Goal: Task Accomplishment & Management: Manage account settings

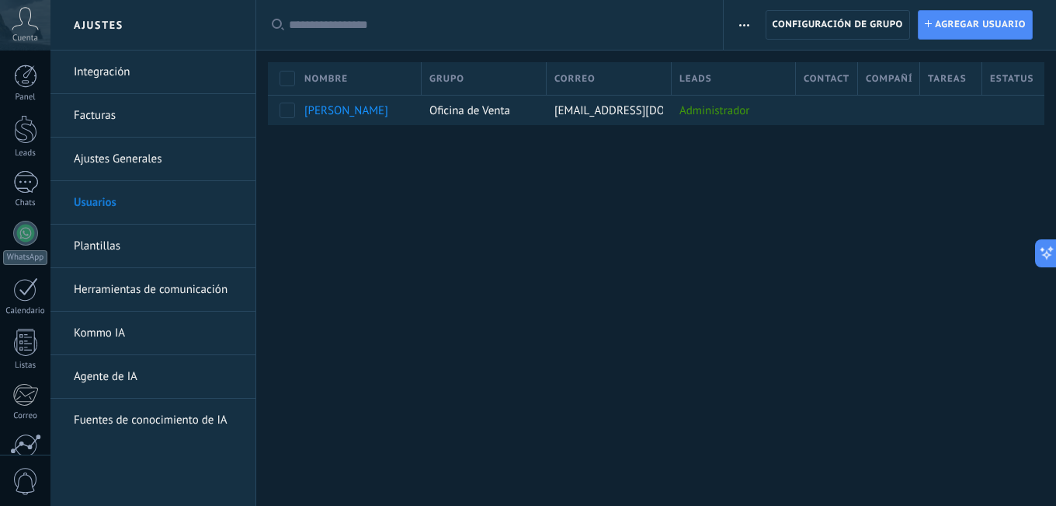
click at [106, 245] on link "Plantillas" at bounding box center [157, 245] width 166 height 43
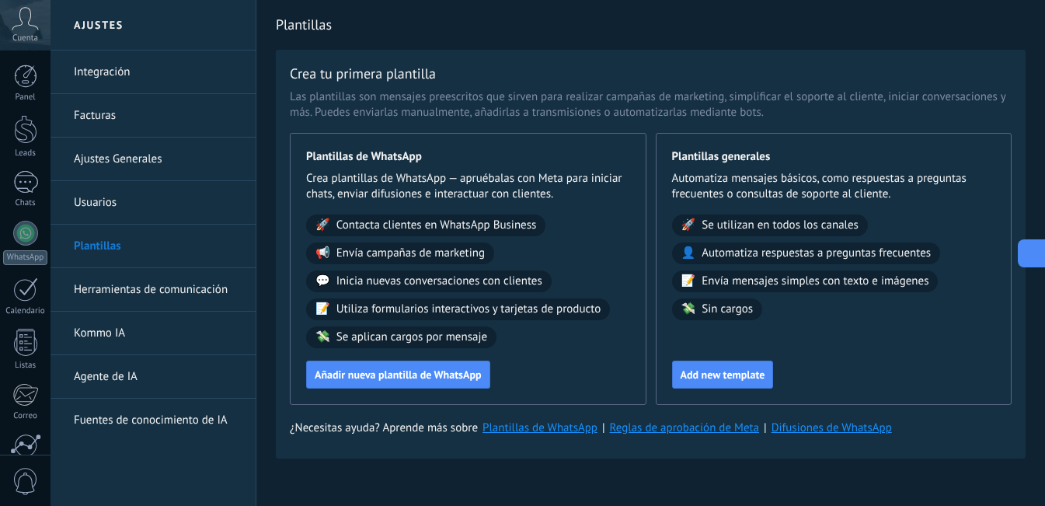
click at [1024, 253] on icon at bounding box center [1029, 253] width 16 height 16
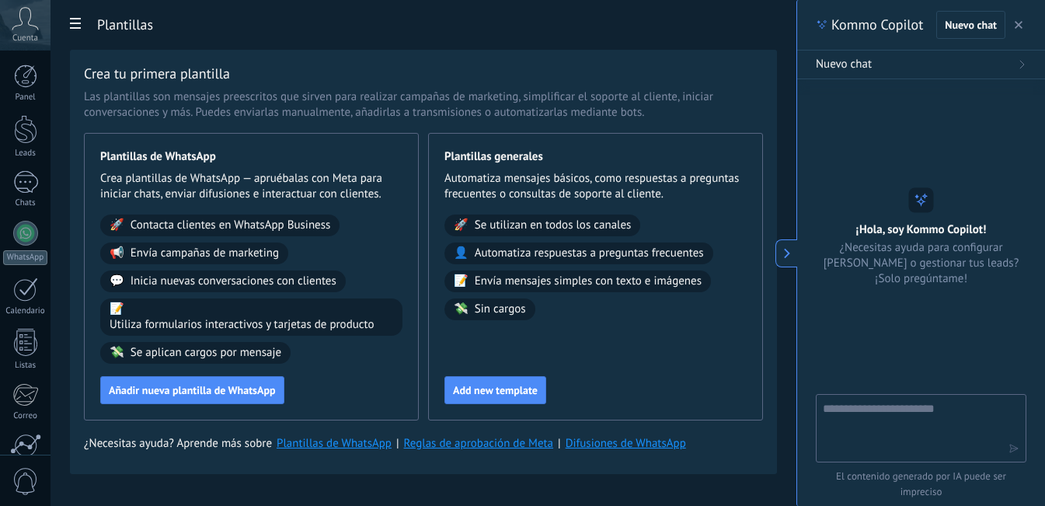
click at [888, 407] on textarea at bounding box center [909, 427] width 175 height 56
type textarea "****"
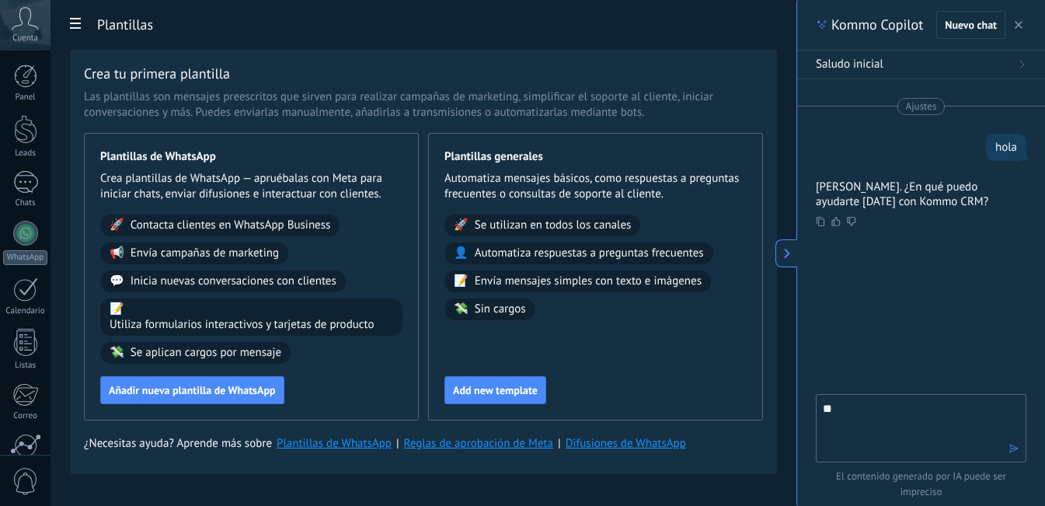
type textarea "*"
type textarea "**********"
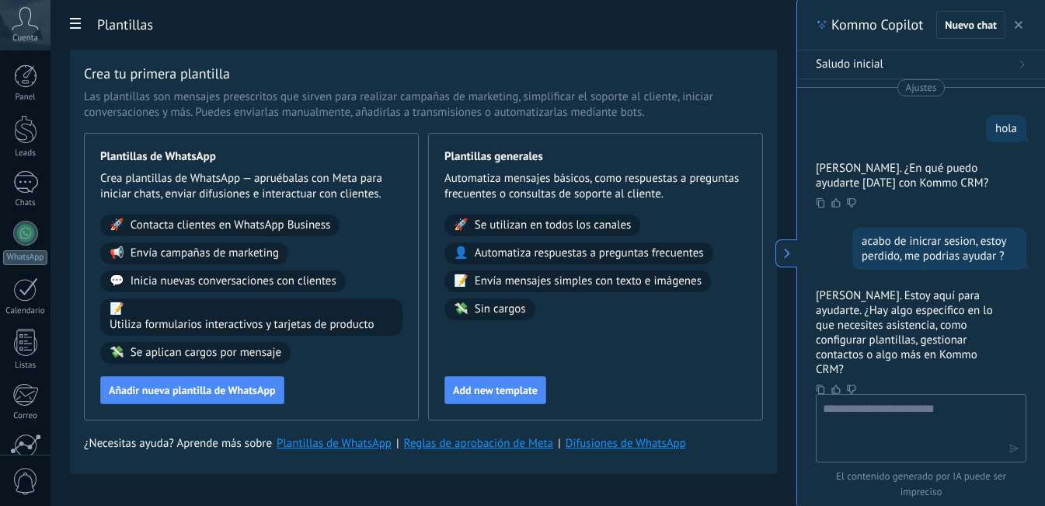
scroll to position [108, 0]
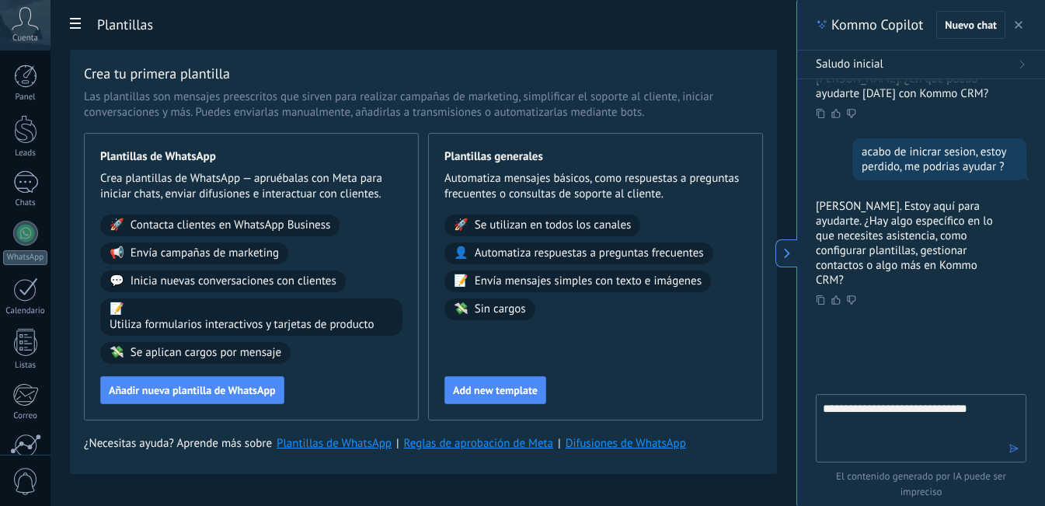
type textarea "**********"
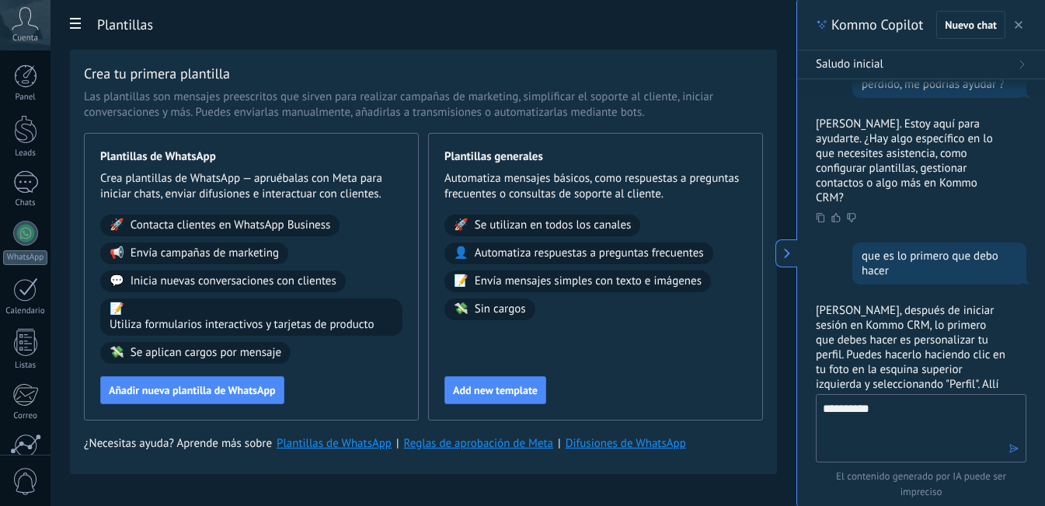
scroll to position [560, 0]
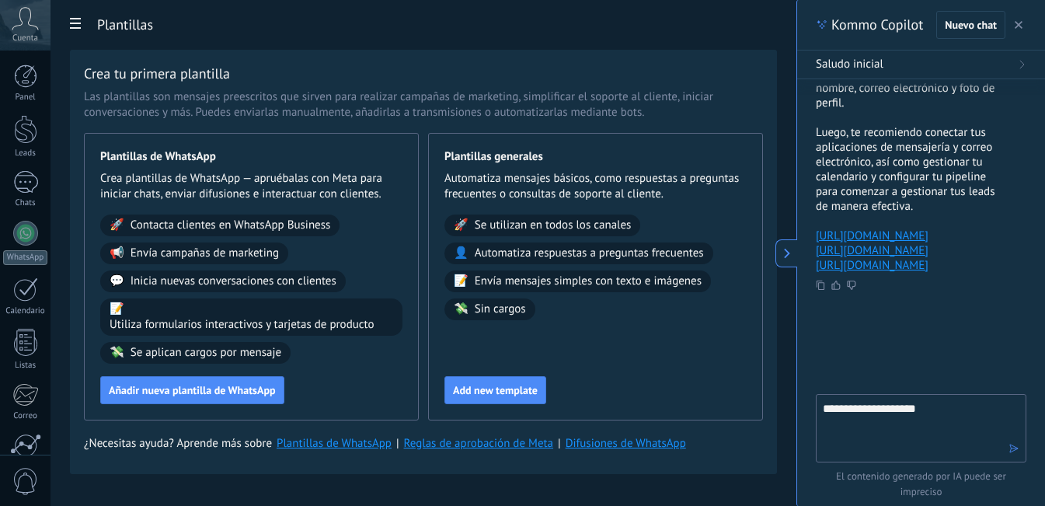
type textarea "**********"
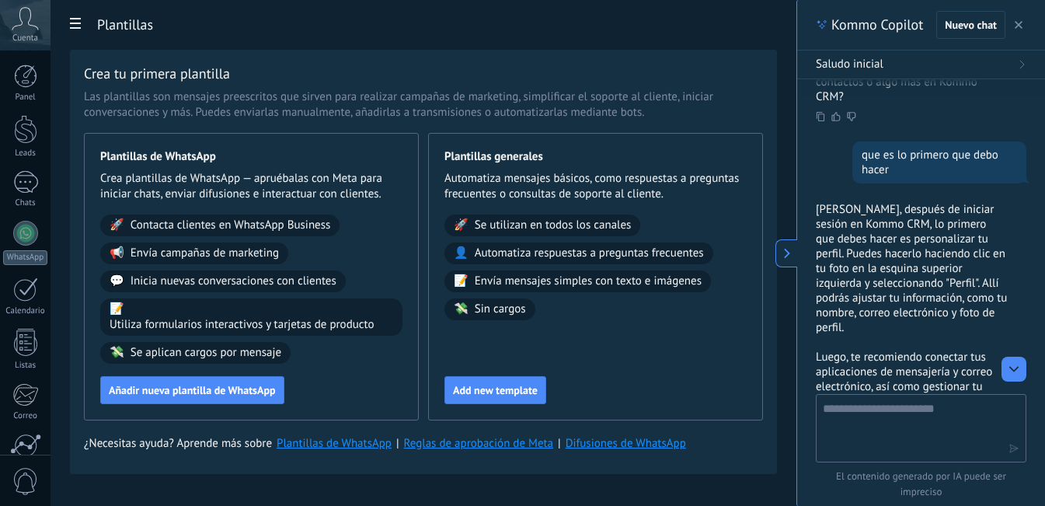
scroll to position [141, 0]
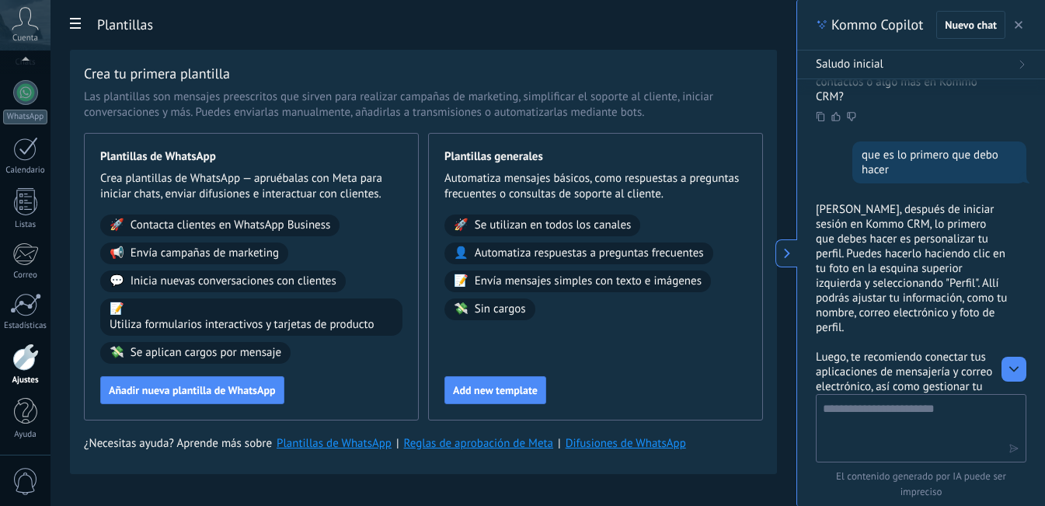
click at [21, 26] on icon at bounding box center [25, 18] width 27 height 23
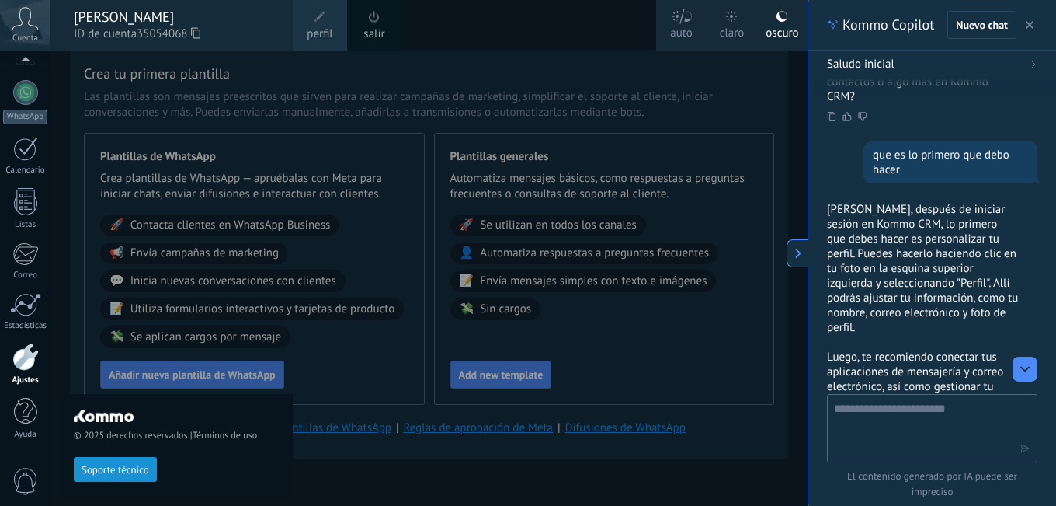
click at [21, 26] on icon at bounding box center [25, 18] width 27 height 23
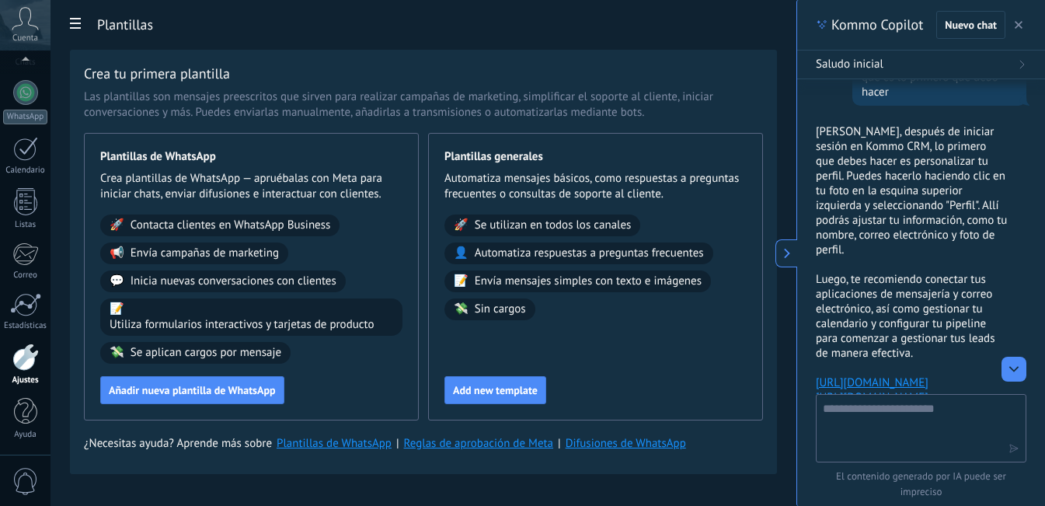
scroll to position [291, 0]
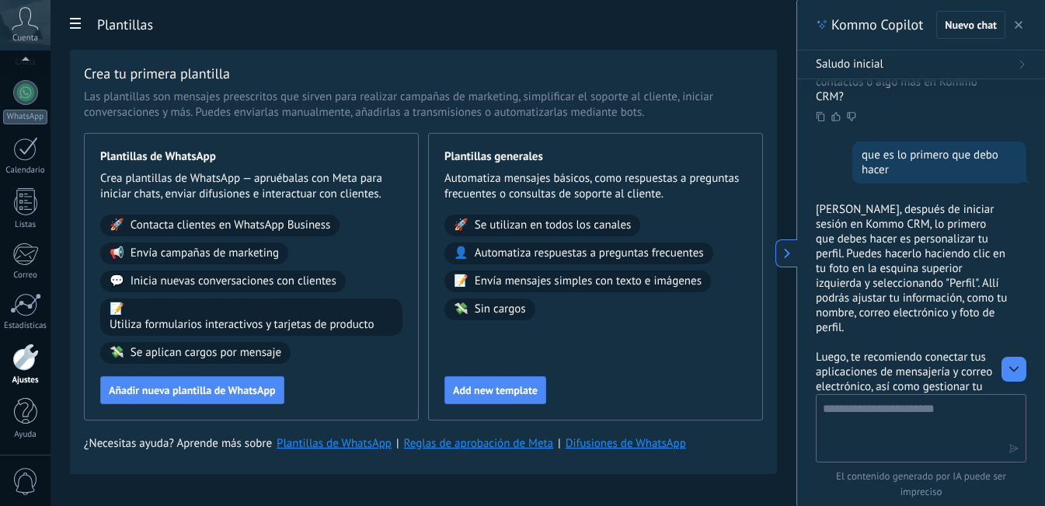
click at [898, 410] on textarea at bounding box center [909, 427] width 175 height 56
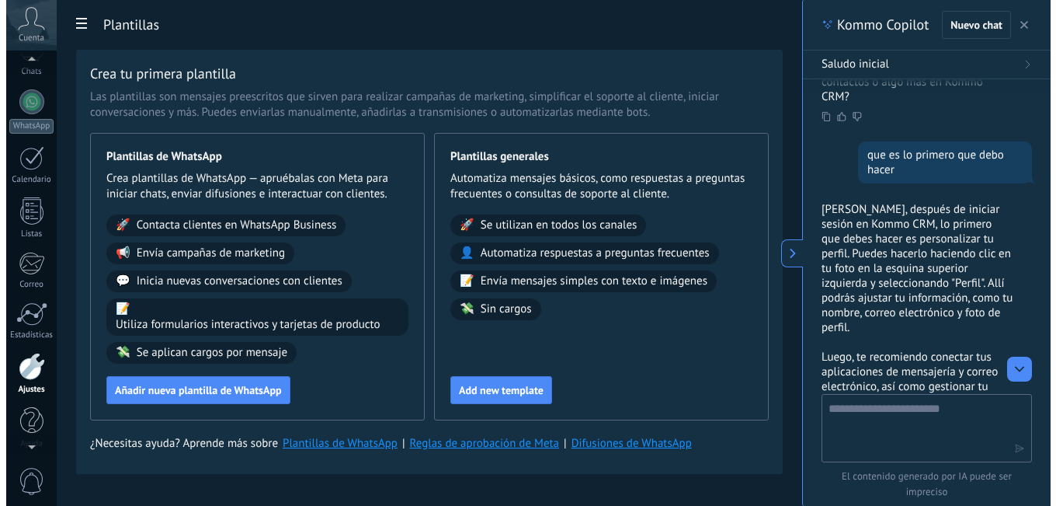
scroll to position [0, 0]
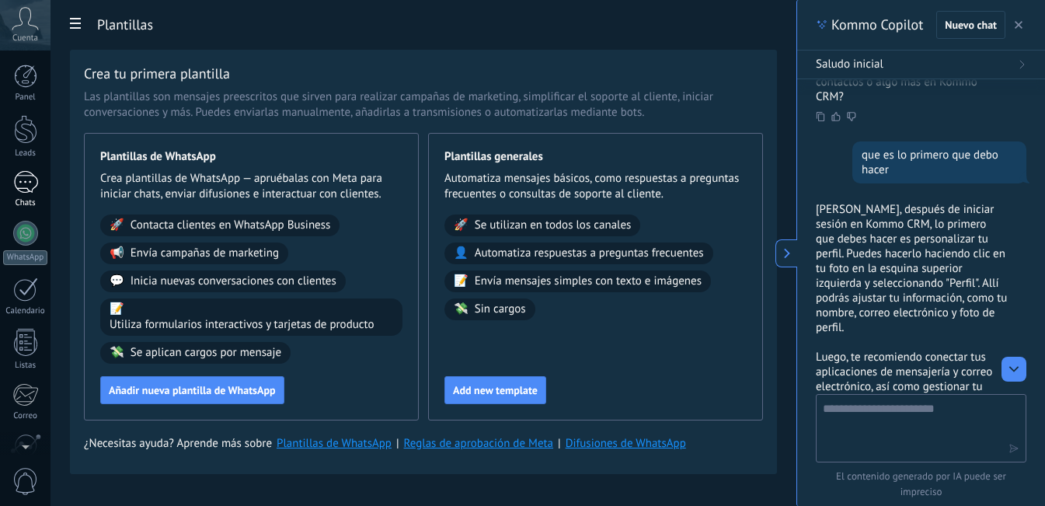
click at [19, 189] on div at bounding box center [25, 182] width 25 height 23
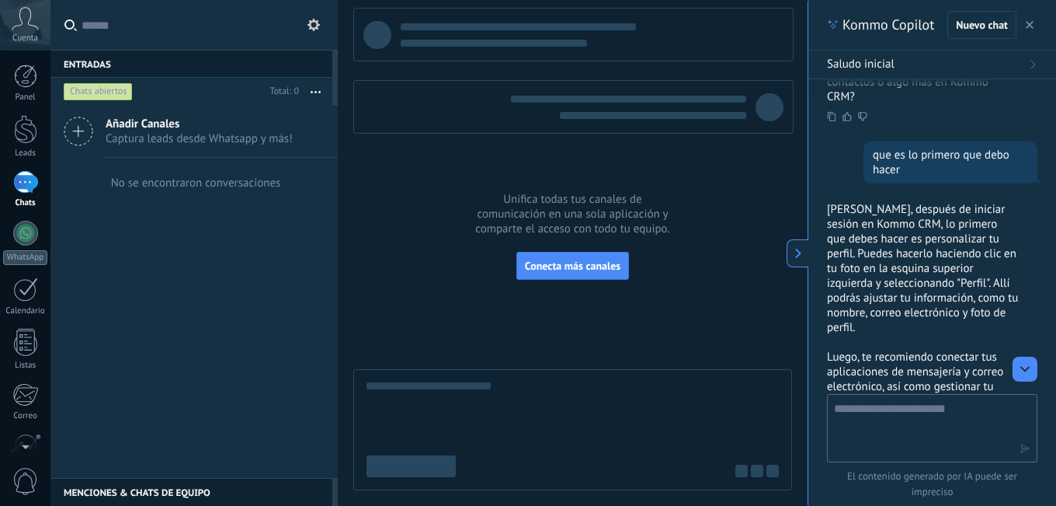
click at [314, 23] on icon at bounding box center [314, 25] width 12 height 12
click at [313, 23] on icon at bounding box center [314, 25] width 12 height 12
click at [0, 0] on icon at bounding box center [0, 0] width 0 height 0
click at [14, 21] on icon at bounding box center [25, 18] width 27 height 23
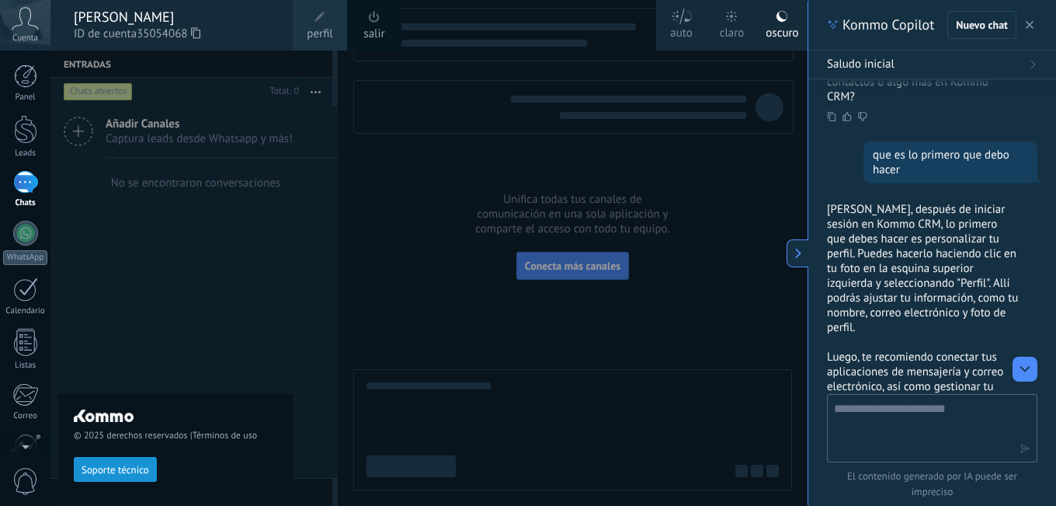
click at [328, 26] on span "perfil" at bounding box center [320, 34] width 26 height 17
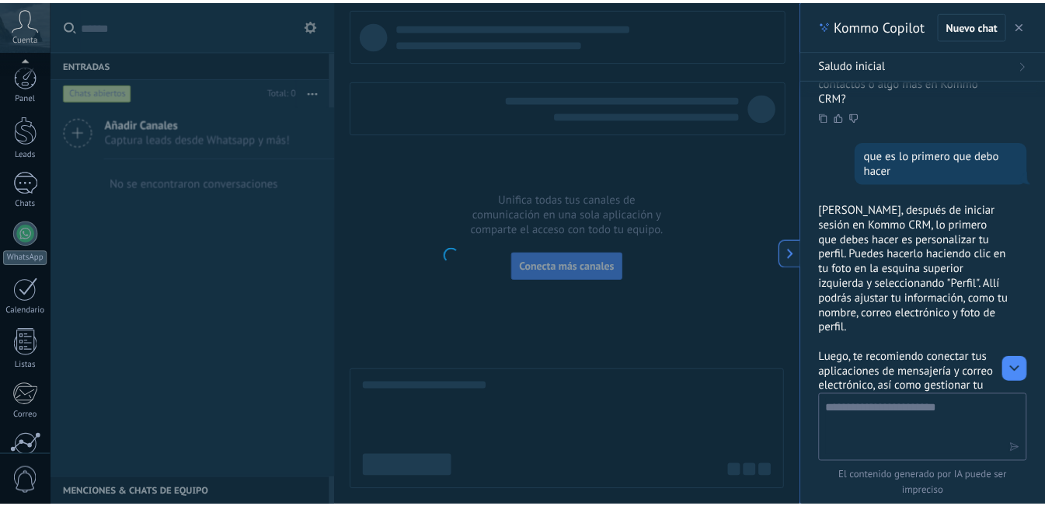
scroll to position [141, 0]
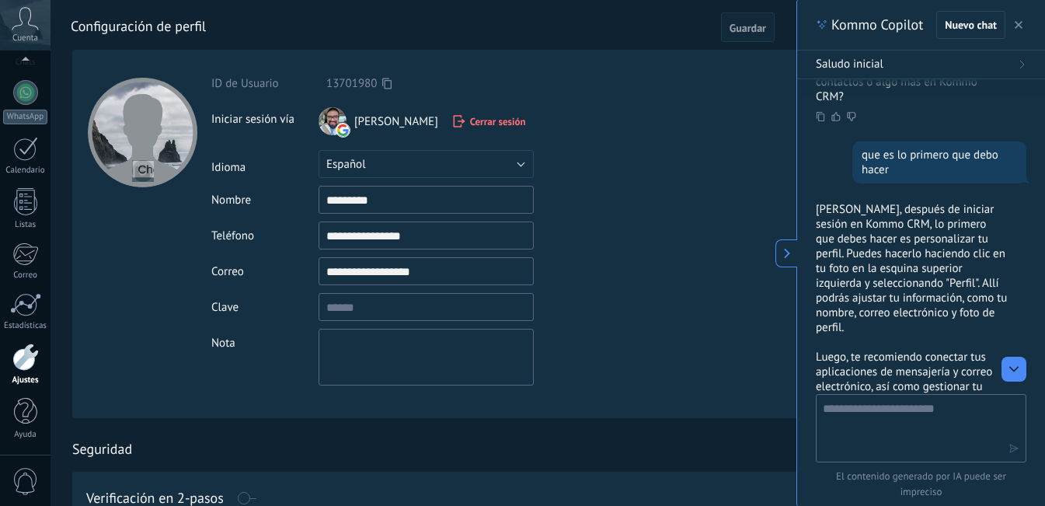
click at [141, 162] on input "file" at bounding box center [143, 171] width 22 height 22
click at [145, 149] on div at bounding box center [143, 133] width 110 height 110
click at [145, 165] on input "file" at bounding box center [143, 171] width 22 height 22
type input "**********"
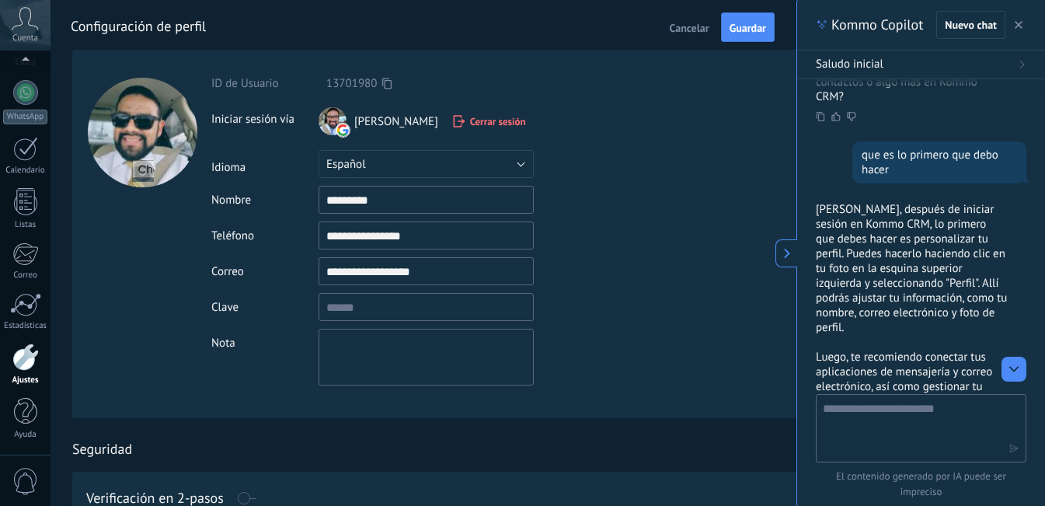
scroll to position [369, 0]
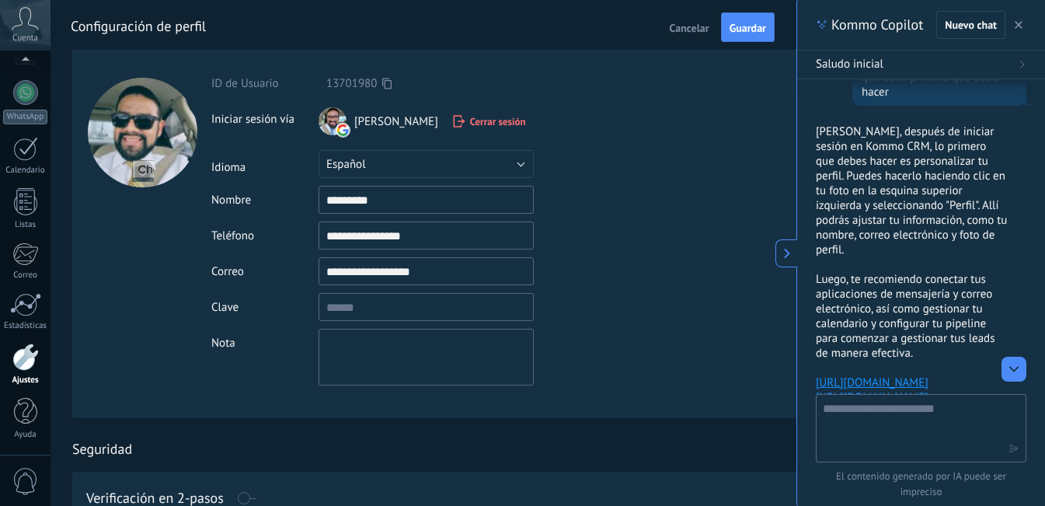
click at [928, 414] on textarea at bounding box center [909, 427] width 175 height 56
type textarea "*"
type textarea "**********"
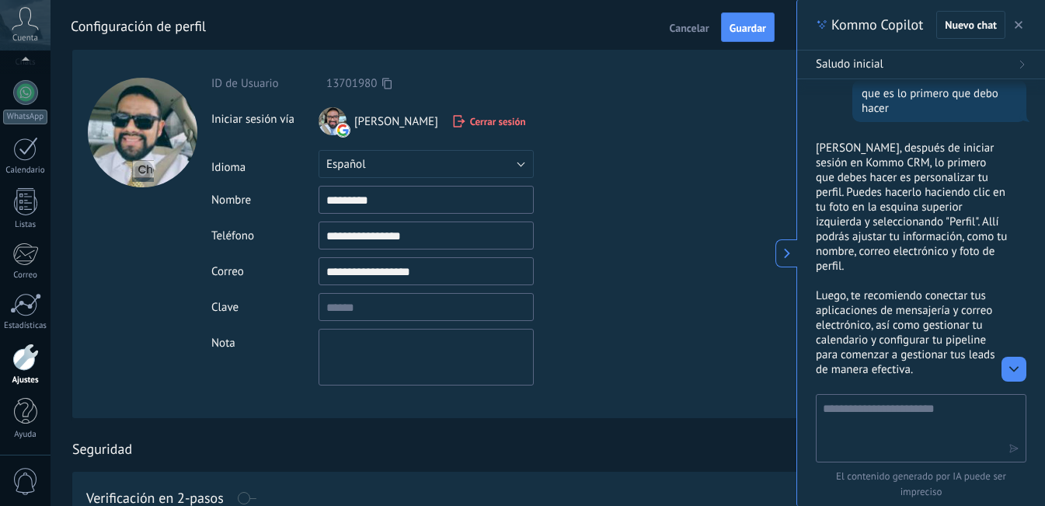
scroll to position [405, 0]
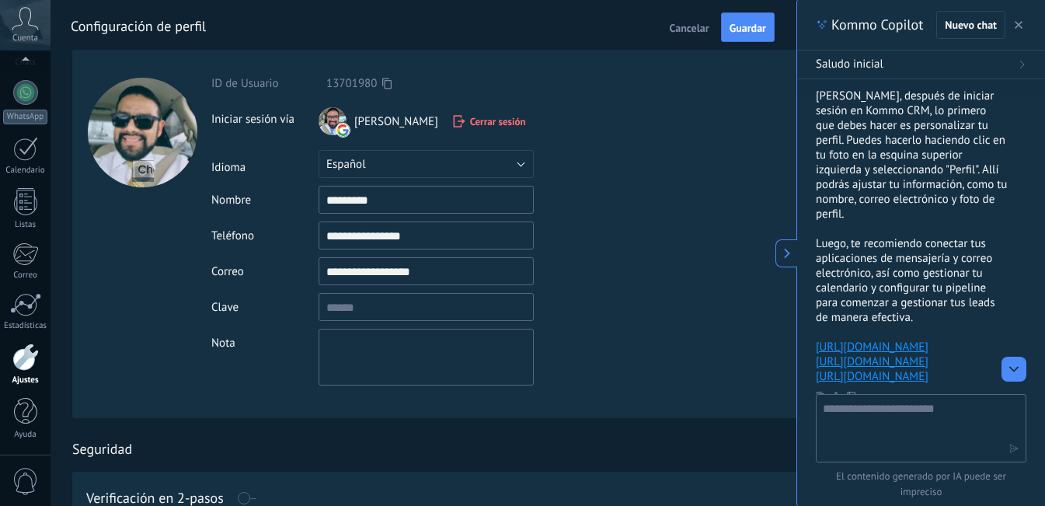
click at [918, 415] on textarea at bounding box center [909, 427] width 175 height 56
type textarea "**********"
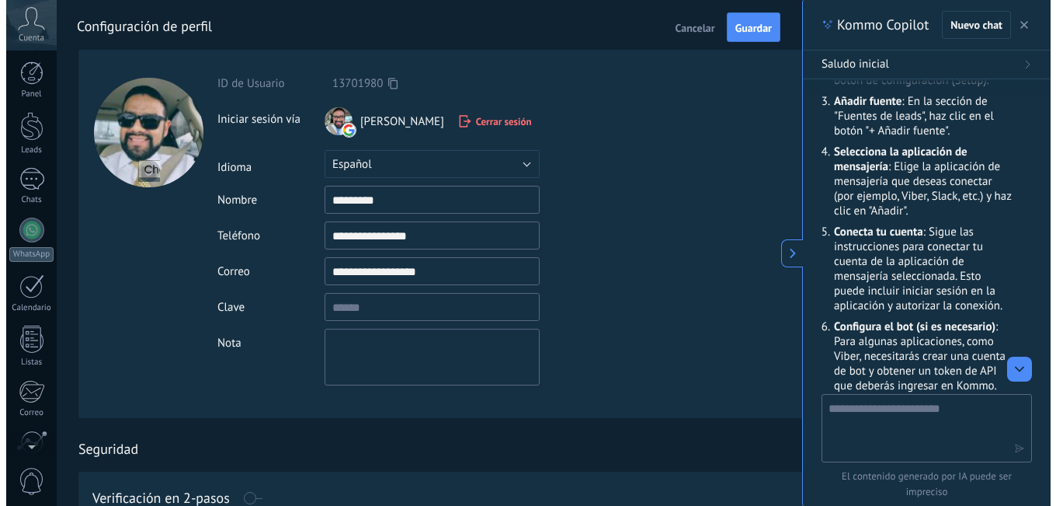
scroll to position [0, 0]
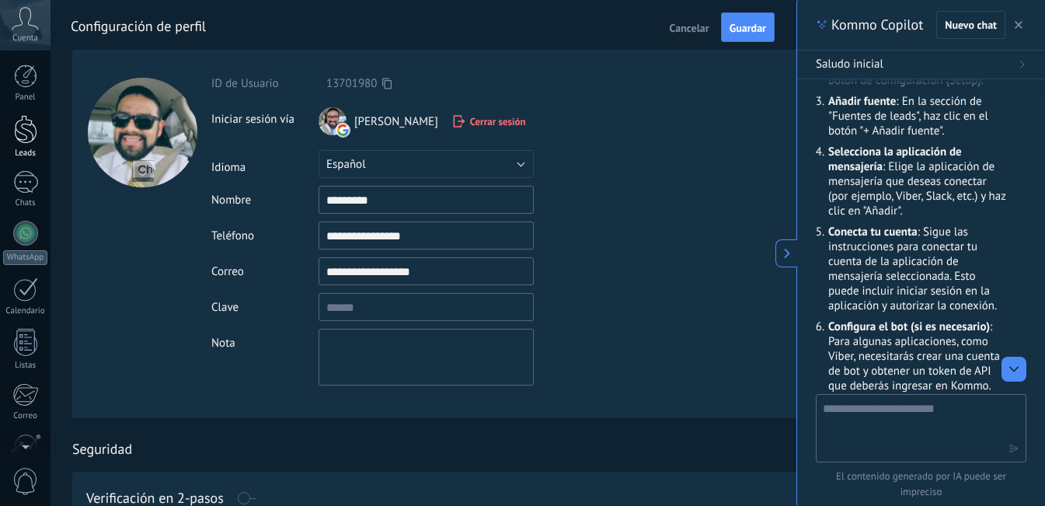
click at [31, 130] on div at bounding box center [25, 129] width 23 height 29
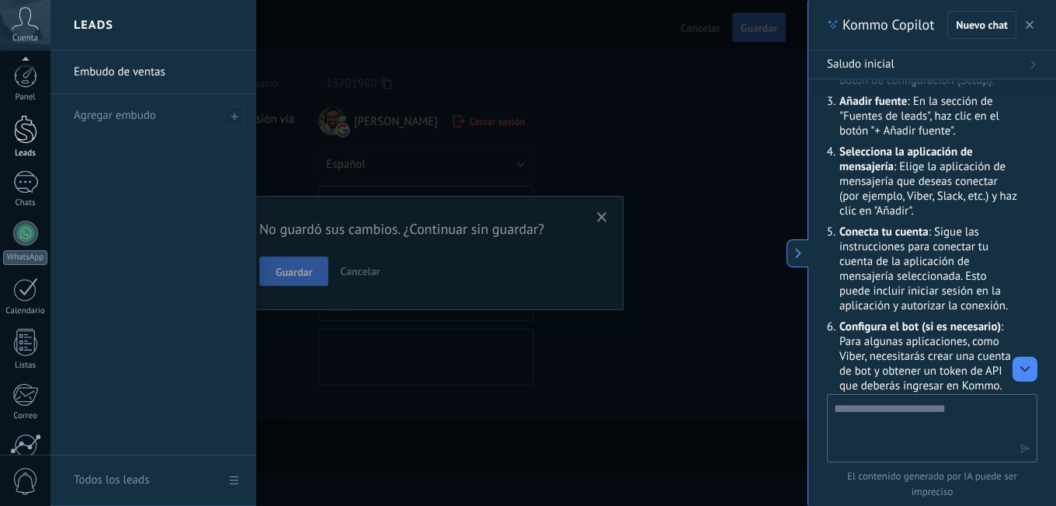
scroll to position [141, 0]
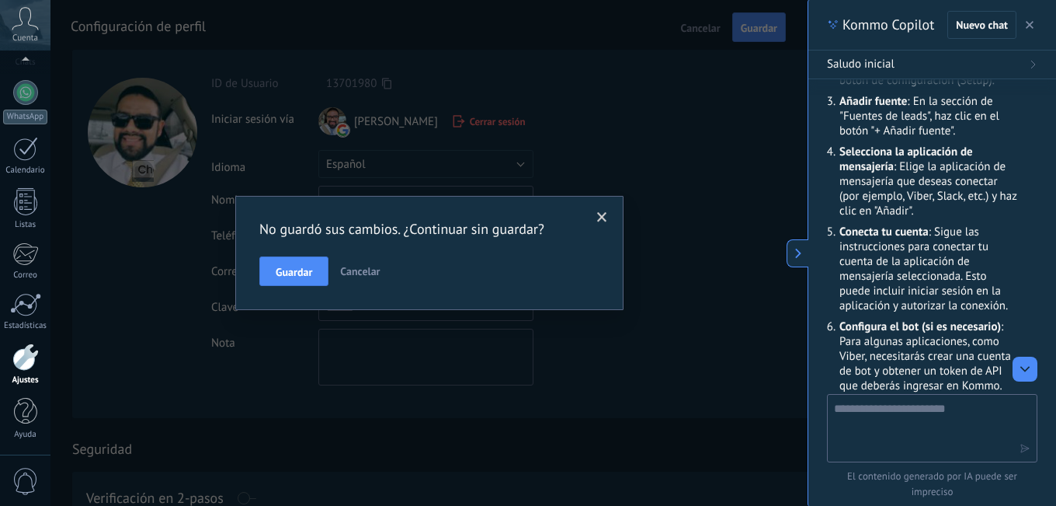
click at [31, 130] on div "Panel Leads Chats WhatsApp Clientes" at bounding box center [25, 189] width 50 height 531
click at [366, 266] on span "Cancelar" at bounding box center [360, 271] width 40 height 14
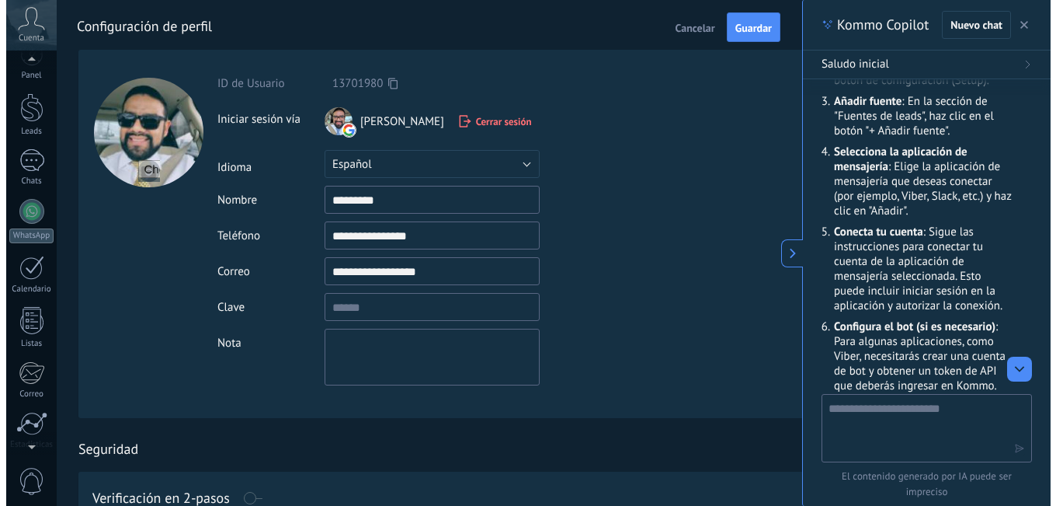
scroll to position [0, 0]
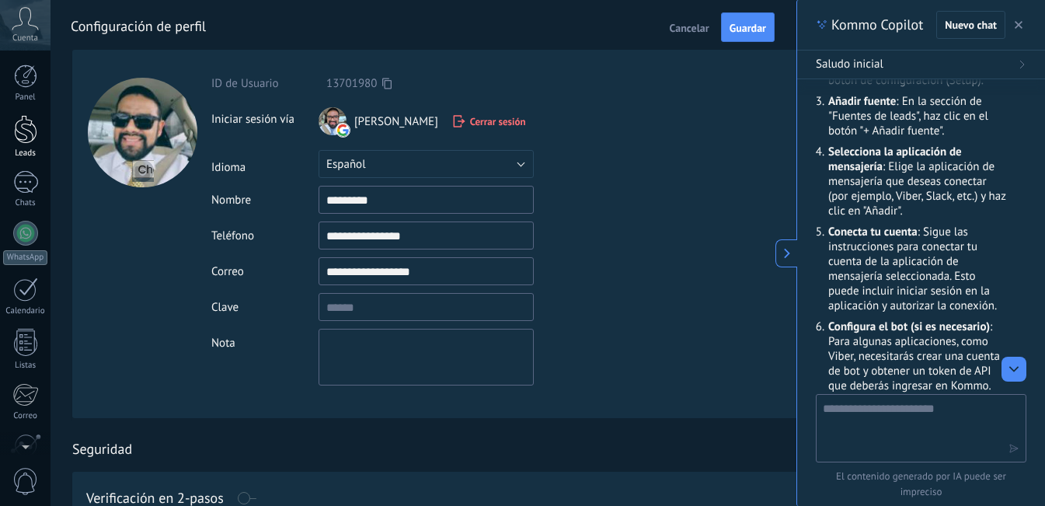
click at [27, 136] on div at bounding box center [25, 129] width 23 height 29
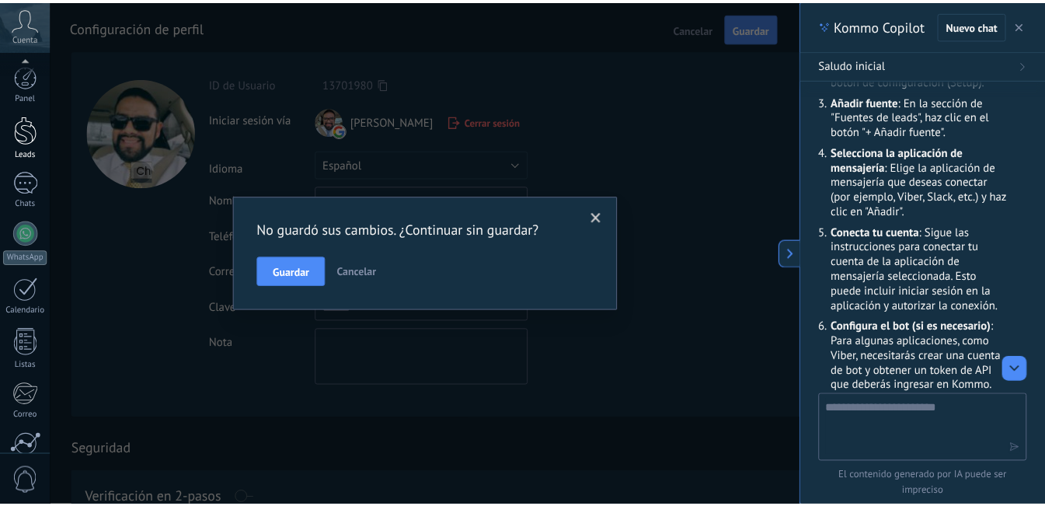
scroll to position [141, 0]
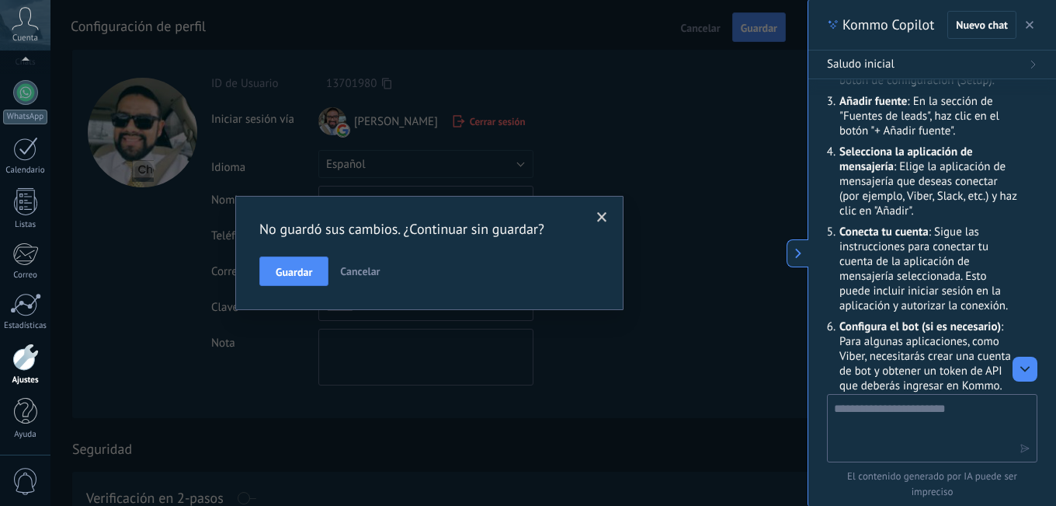
click at [362, 270] on span "Cancelar" at bounding box center [360, 271] width 40 height 14
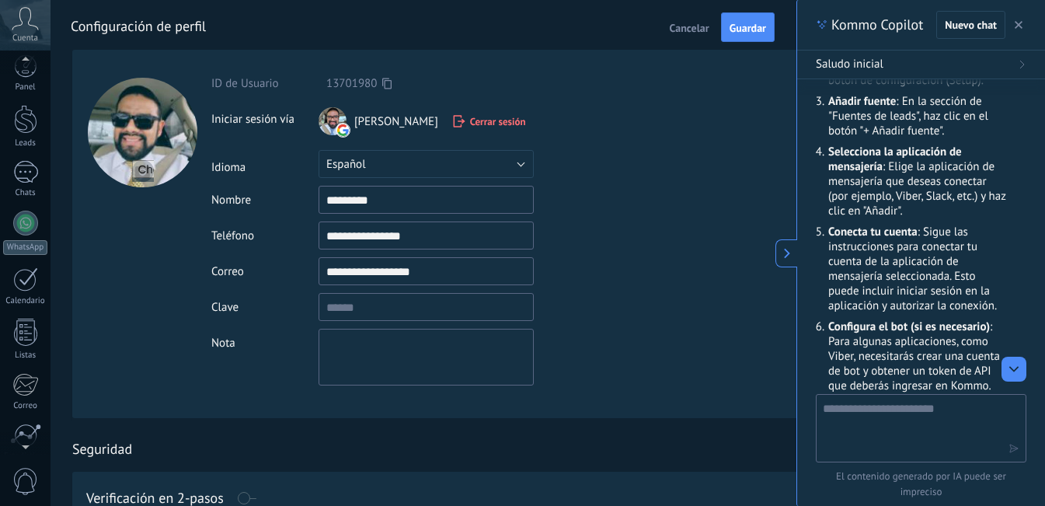
scroll to position [0, 0]
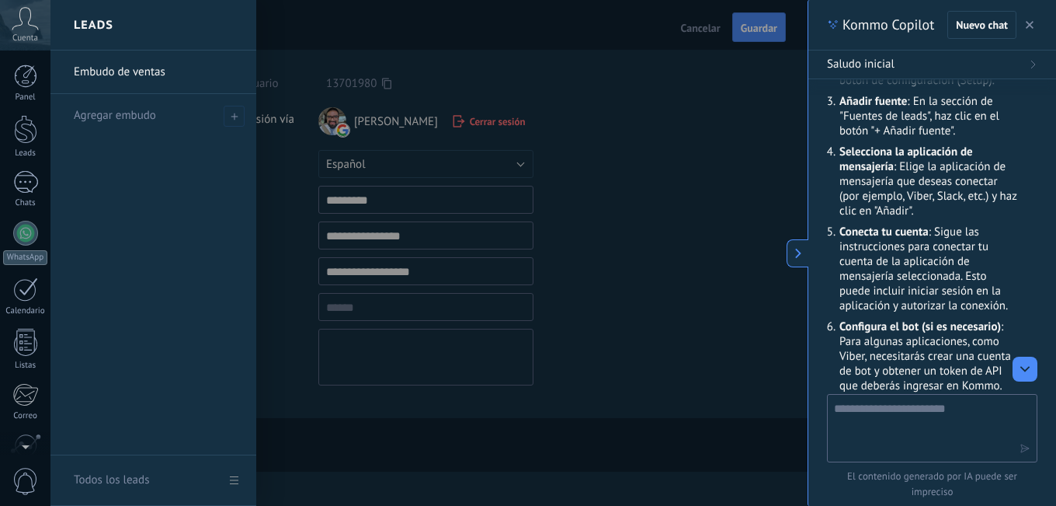
click at [236, 478] on link "Todos los leads" at bounding box center [153, 480] width 206 height 50
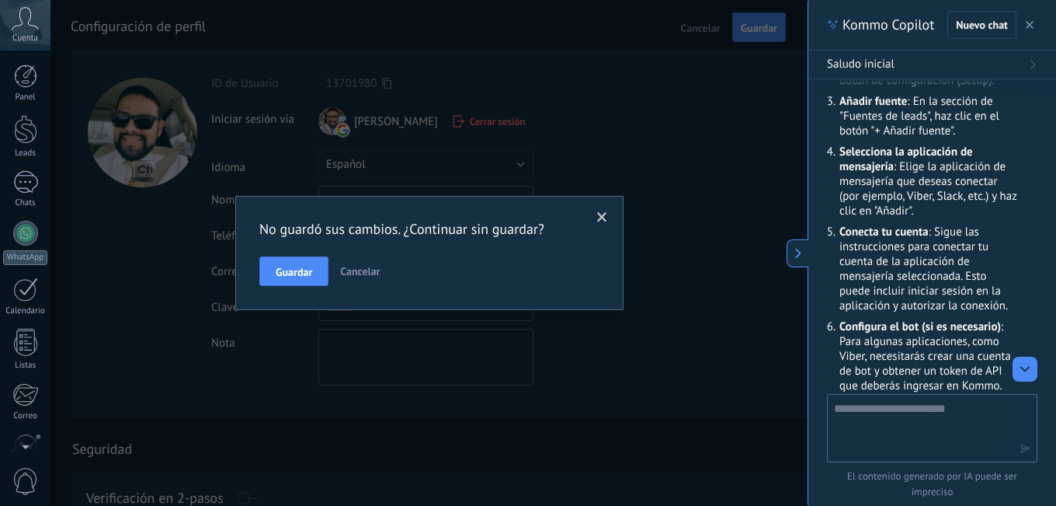
click at [367, 269] on span "Cancelar" at bounding box center [360, 271] width 40 height 14
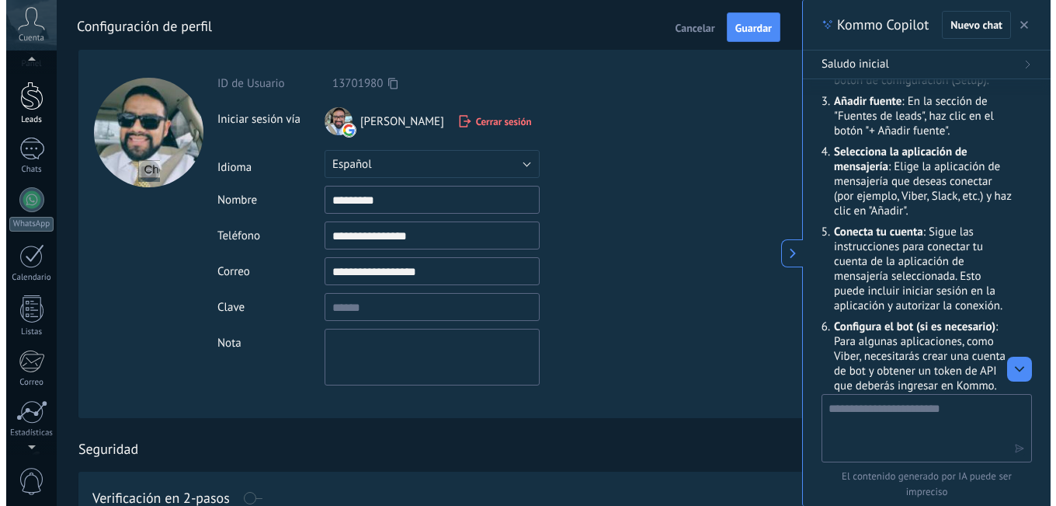
scroll to position [31, 0]
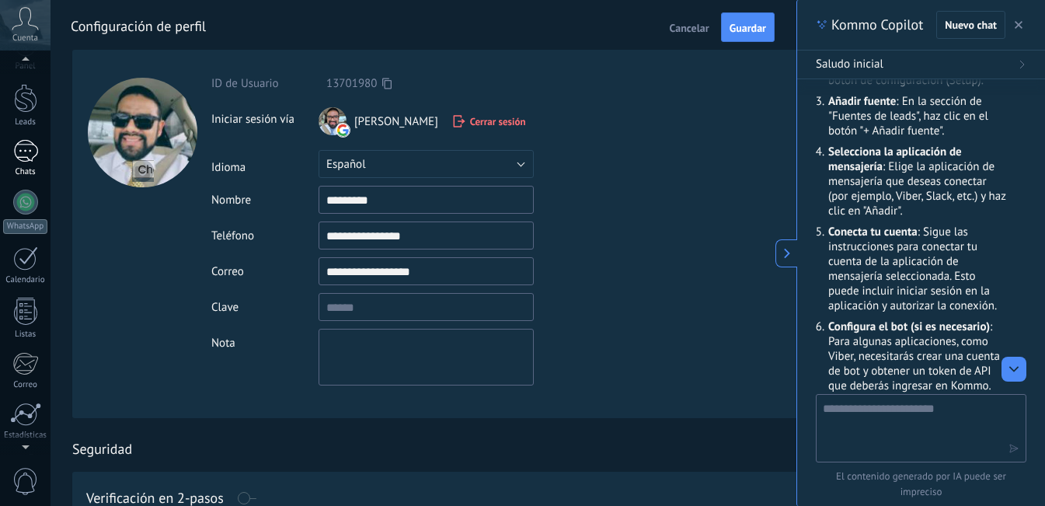
click at [23, 155] on div at bounding box center [25, 151] width 25 height 23
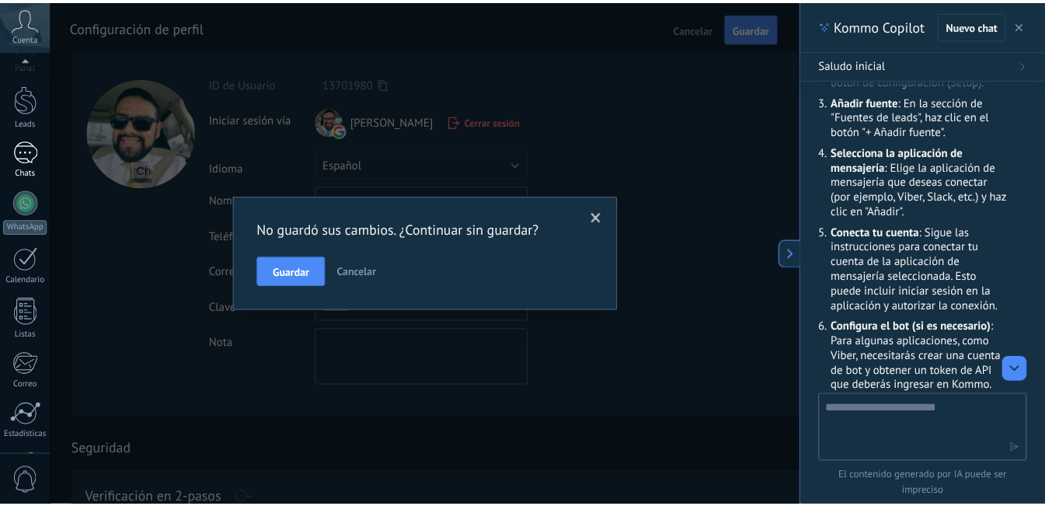
scroll to position [141, 0]
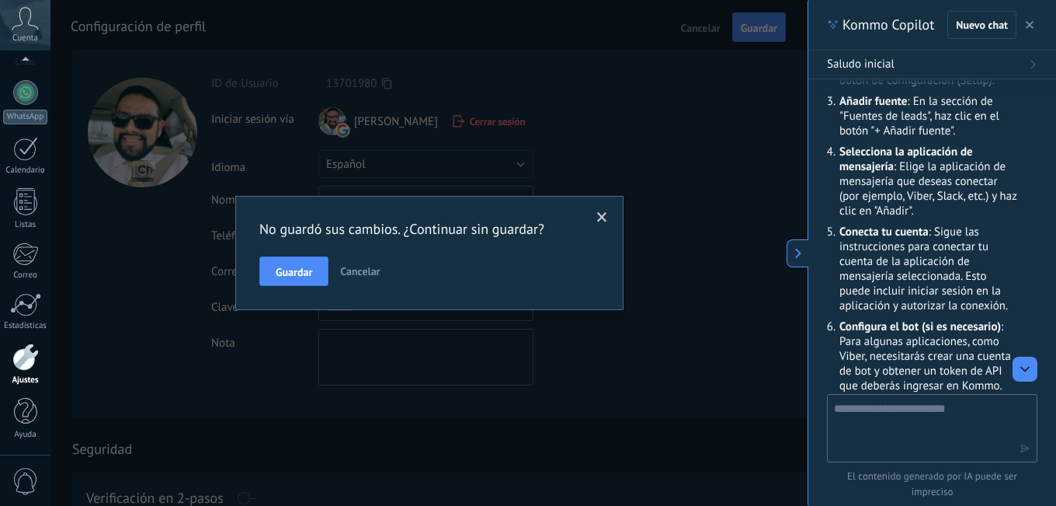
click at [377, 264] on button "Cancelar" at bounding box center [360, 271] width 52 height 30
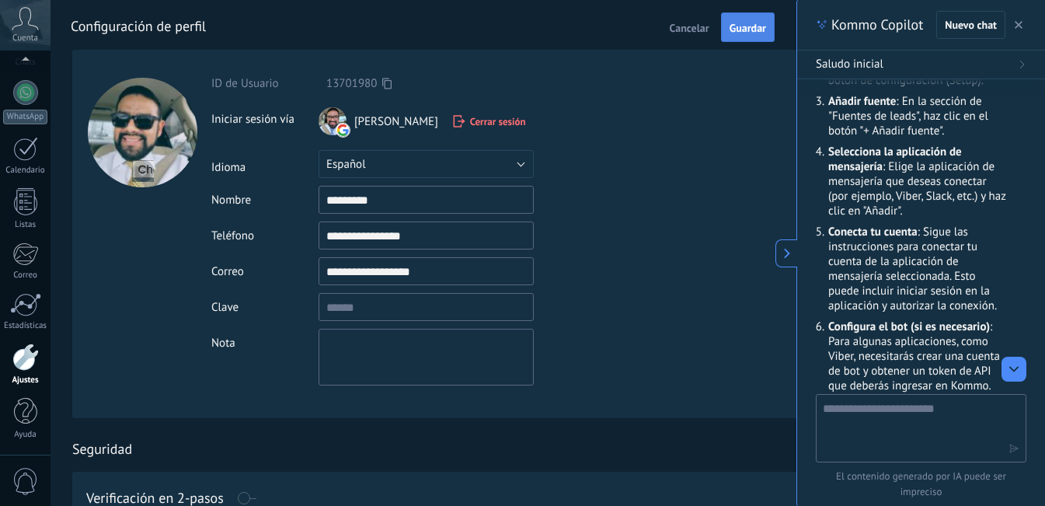
click at [746, 26] on span "Guardar" at bounding box center [747, 28] width 37 height 11
click at [746, 24] on span "Guardar" at bounding box center [747, 28] width 37 height 11
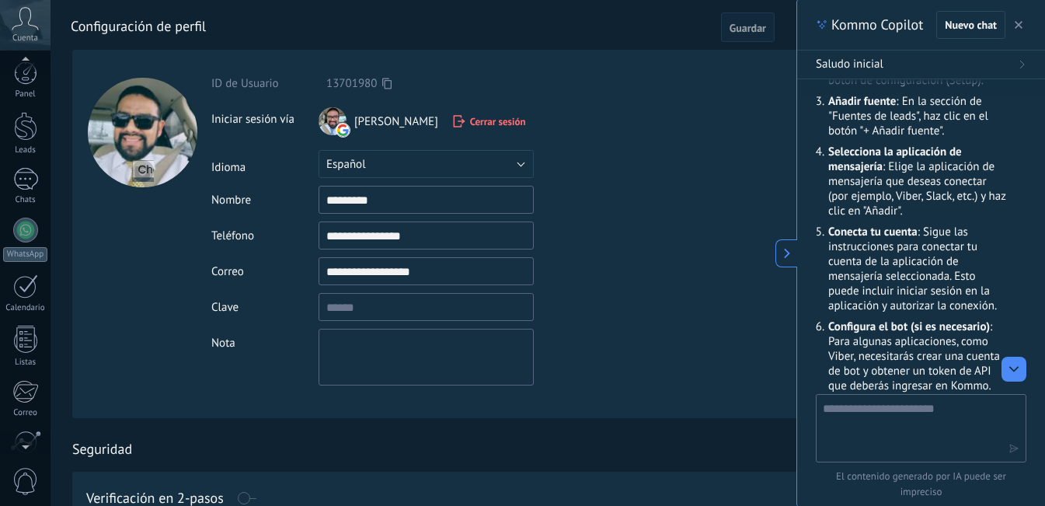
scroll to position [0, 0]
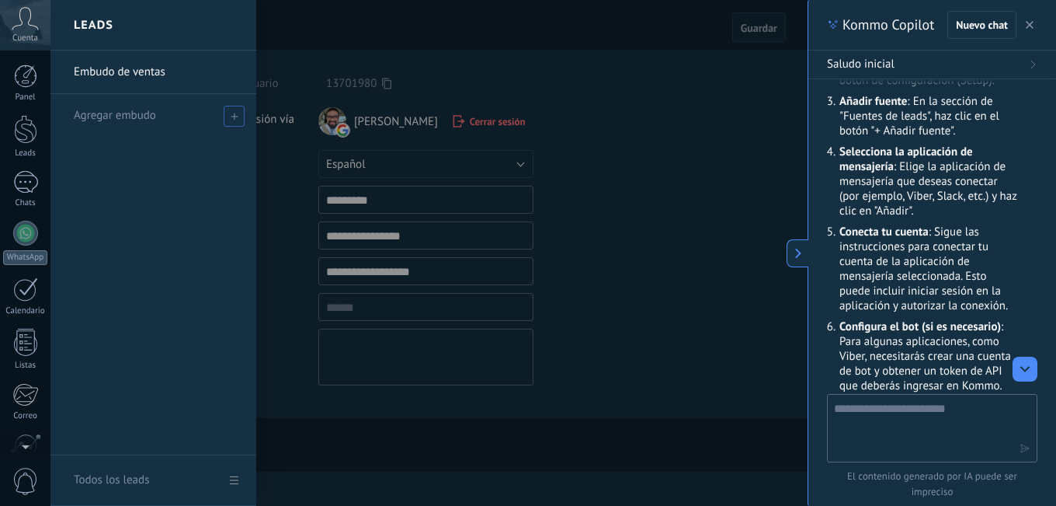
click at [235, 116] on use at bounding box center [234, 116] width 7 height 7
click at [113, 61] on link "Embudo de ventas" at bounding box center [157, 71] width 167 height 43
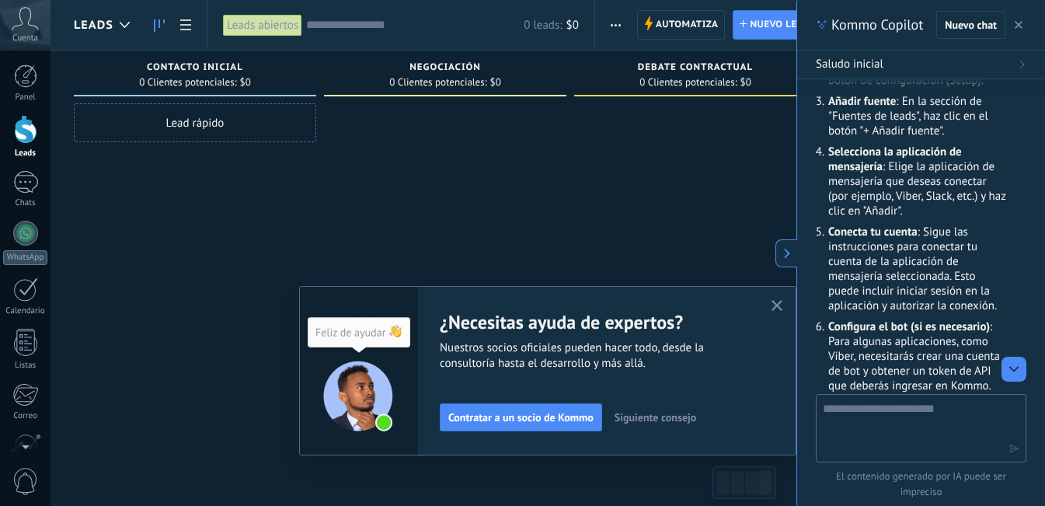
click at [523, 180] on div at bounding box center [445, 254] width 242 height 303
click at [781, 305] on use "button" at bounding box center [777, 306] width 12 height 12
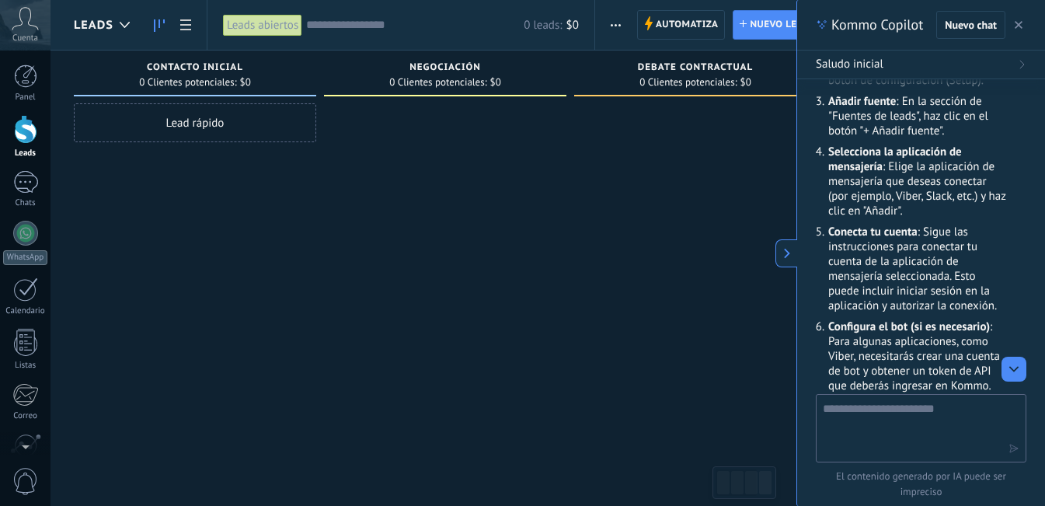
click at [616, 25] on use "button" at bounding box center [615, 25] width 10 height 2
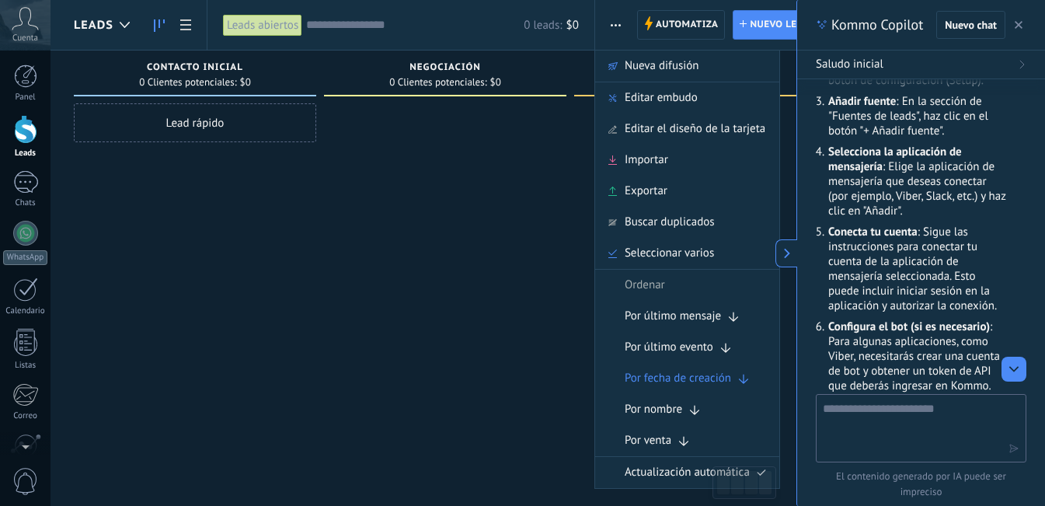
click at [428, 241] on div at bounding box center [445, 254] width 242 height 303
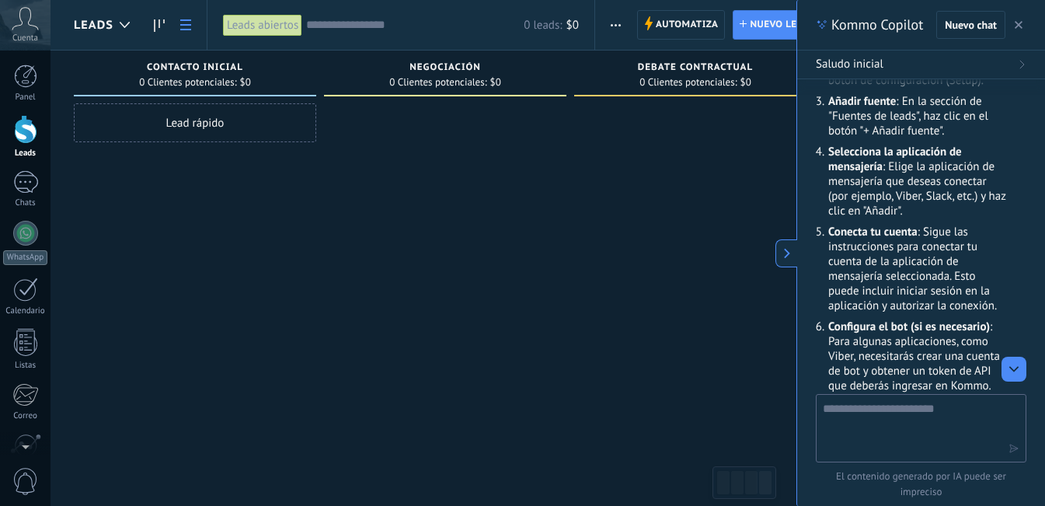
click at [185, 20] on use at bounding box center [185, 24] width 11 height 11
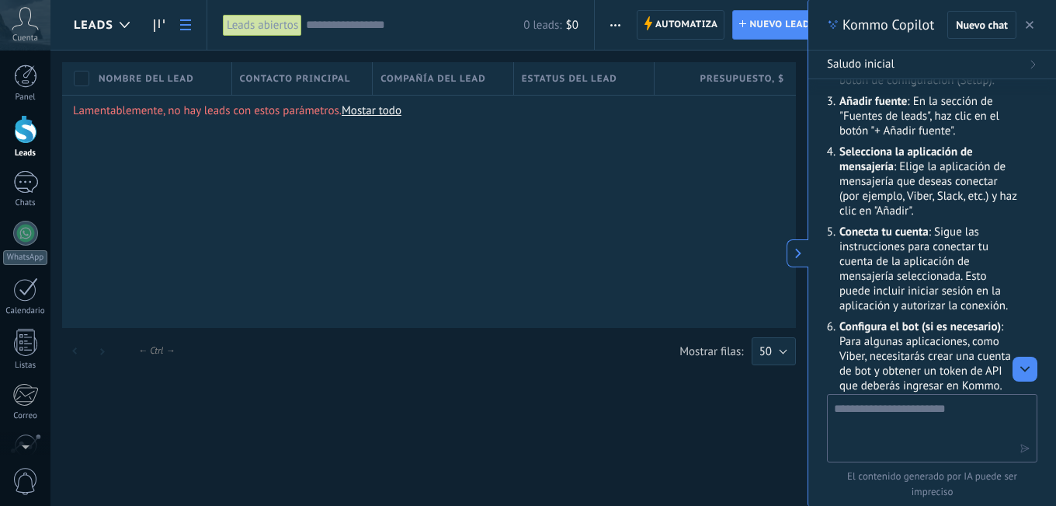
click at [33, 133] on div at bounding box center [25, 129] width 23 height 29
click at [27, 139] on div at bounding box center [25, 129] width 23 height 29
click at [24, 127] on div at bounding box center [25, 129] width 23 height 29
click at [23, 131] on div at bounding box center [25, 129] width 23 height 29
click at [23, 123] on div at bounding box center [25, 129] width 23 height 29
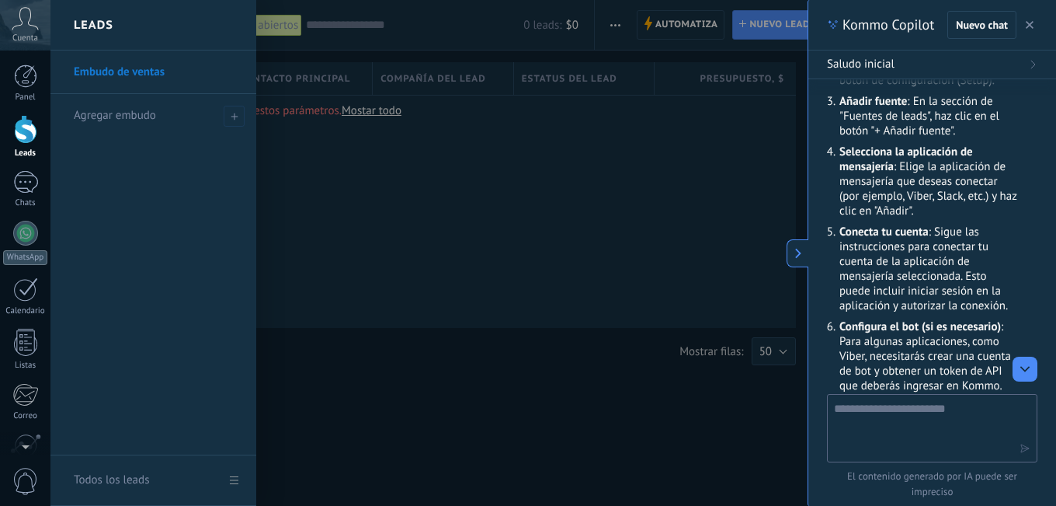
click at [233, 480] on link "Todos los leads" at bounding box center [153, 480] width 206 height 50
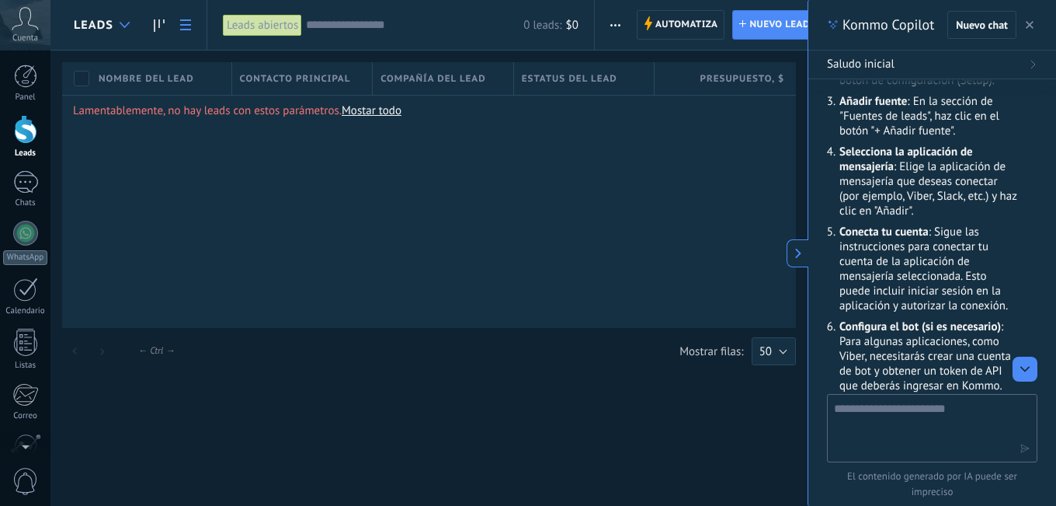
click at [120, 26] on icon at bounding box center [125, 25] width 10 height 6
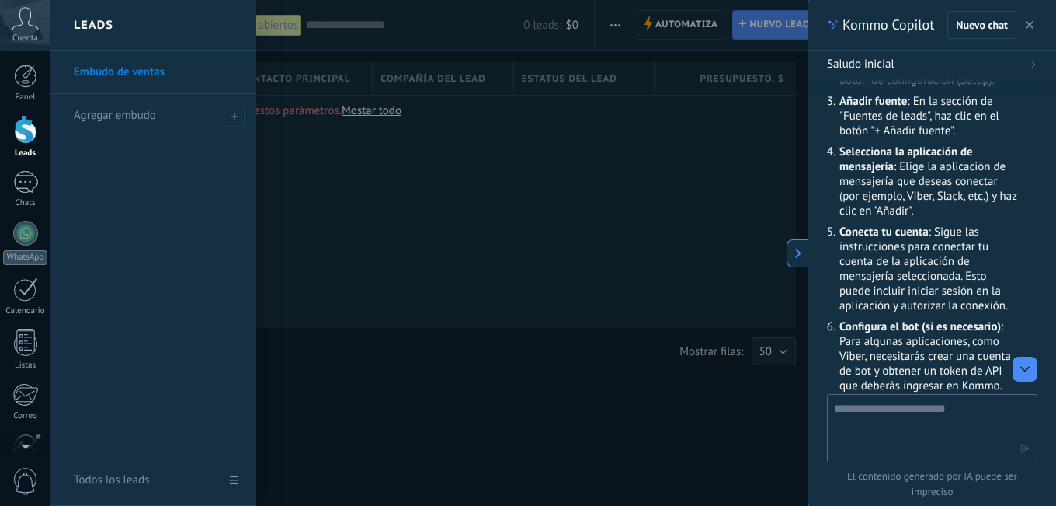
click at [119, 26] on div "Leads" at bounding box center [153, 25] width 206 height 50
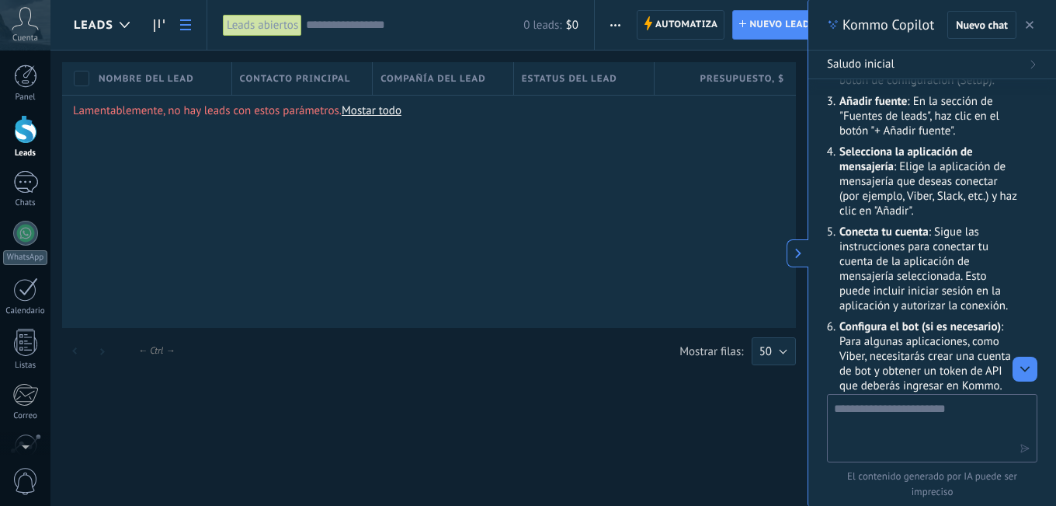
click at [796, 250] on icon at bounding box center [798, 253] width 11 height 11
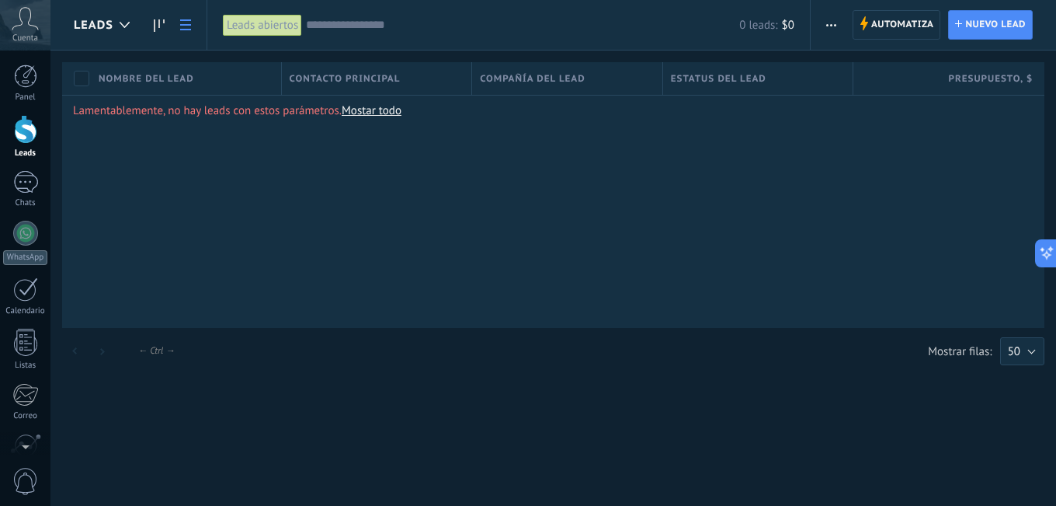
click at [30, 27] on icon at bounding box center [25, 18] width 27 height 23
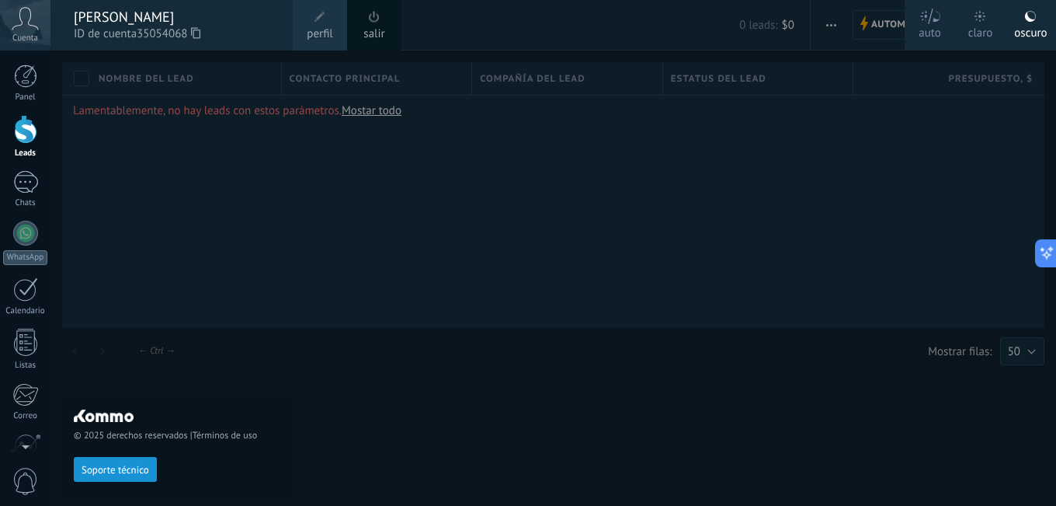
click at [30, 27] on icon at bounding box center [25, 18] width 27 height 23
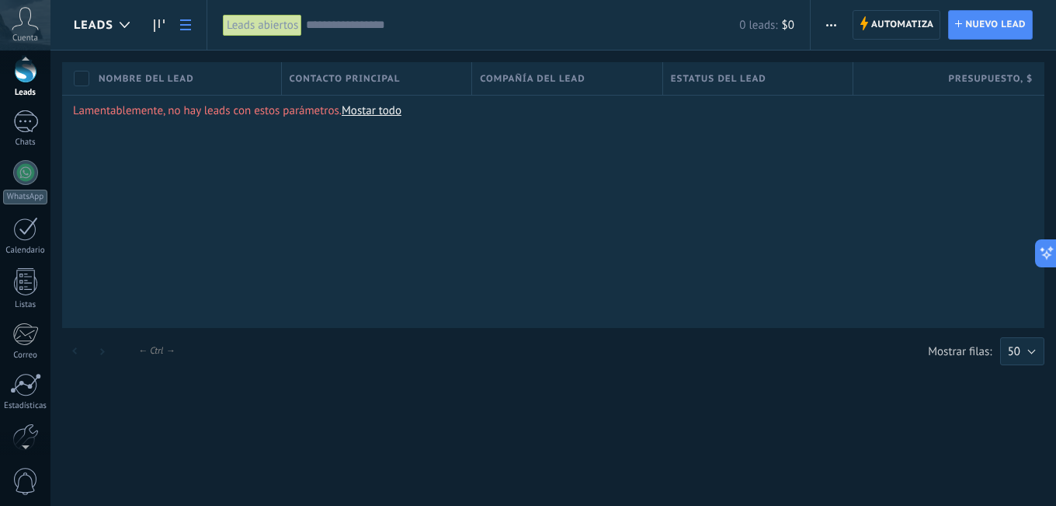
scroll to position [141, 0]
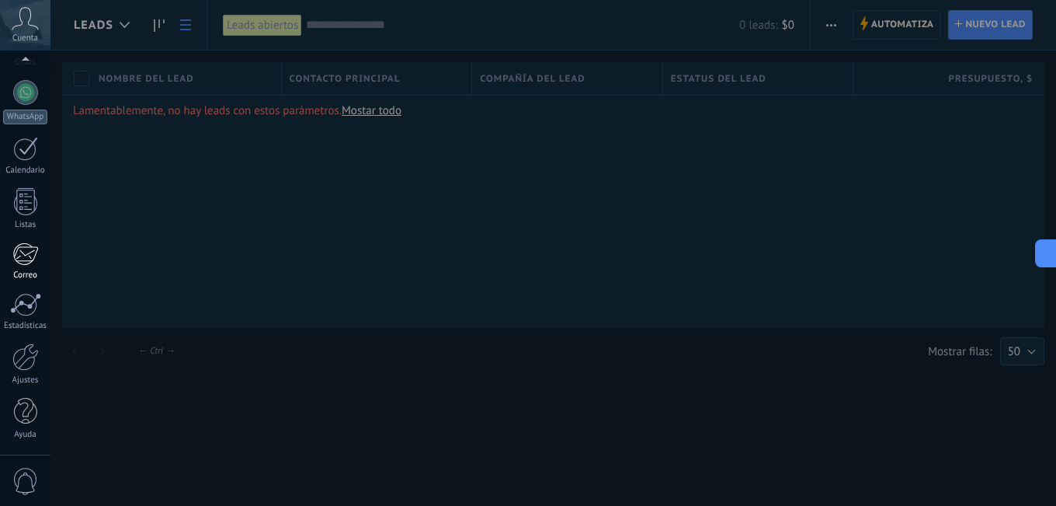
click at [23, 253] on div at bounding box center [25, 253] width 26 height 23
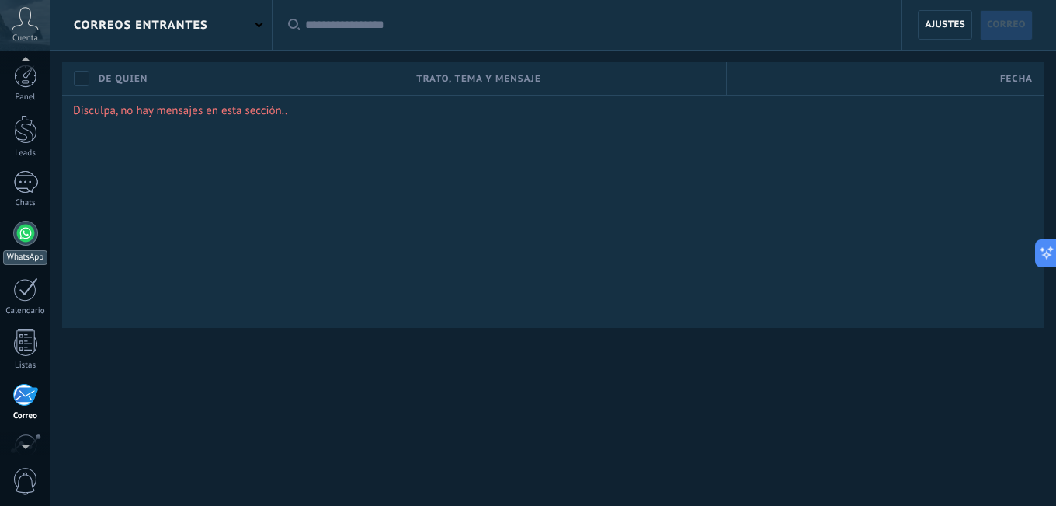
click at [23, 231] on div at bounding box center [25, 233] width 25 height 25
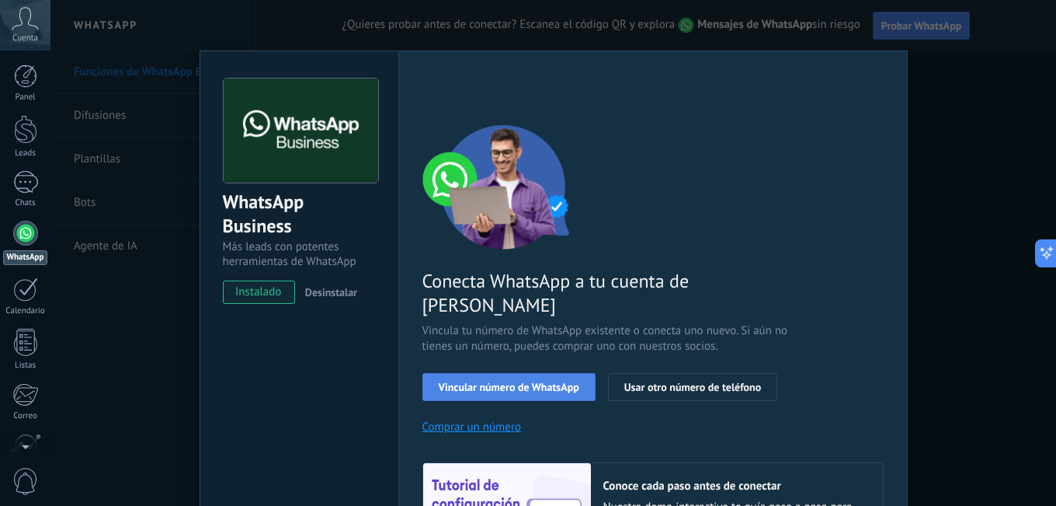
click at [530, 381] on span "Vincular número de WhatsApp" at bounding box center [509, 386] width 141 height 11
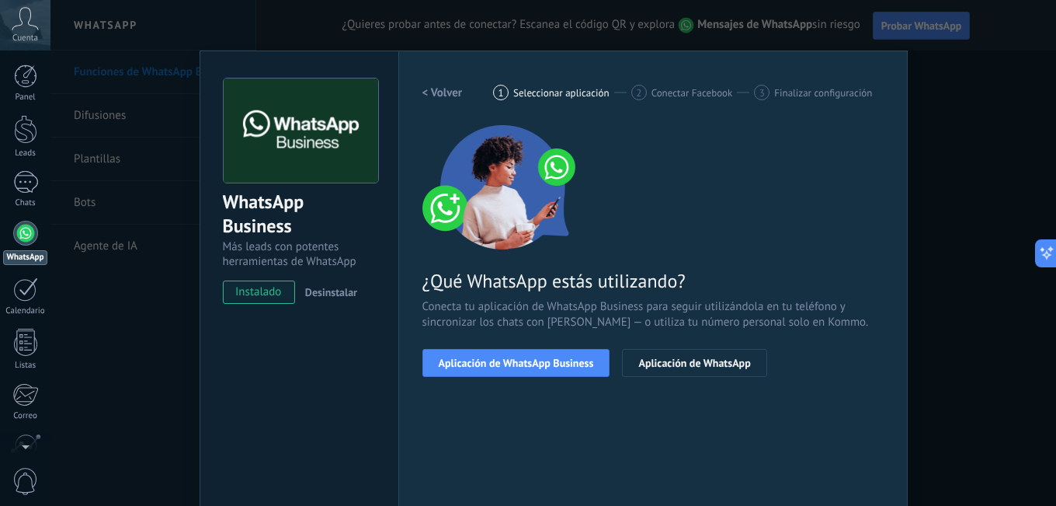
click at [530, 357] on span "Aplicación de WhatsApp Business" at bounding box center [516, 362] width 155 height 11
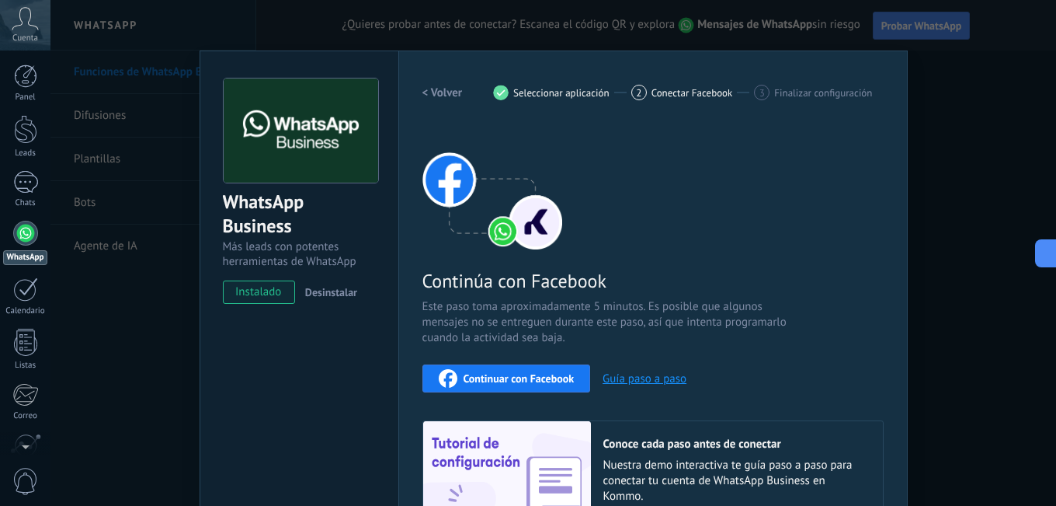
click at [539, 373] on span "Continuar con Facebook" at bounding box center [519, 378] width 111 height 11
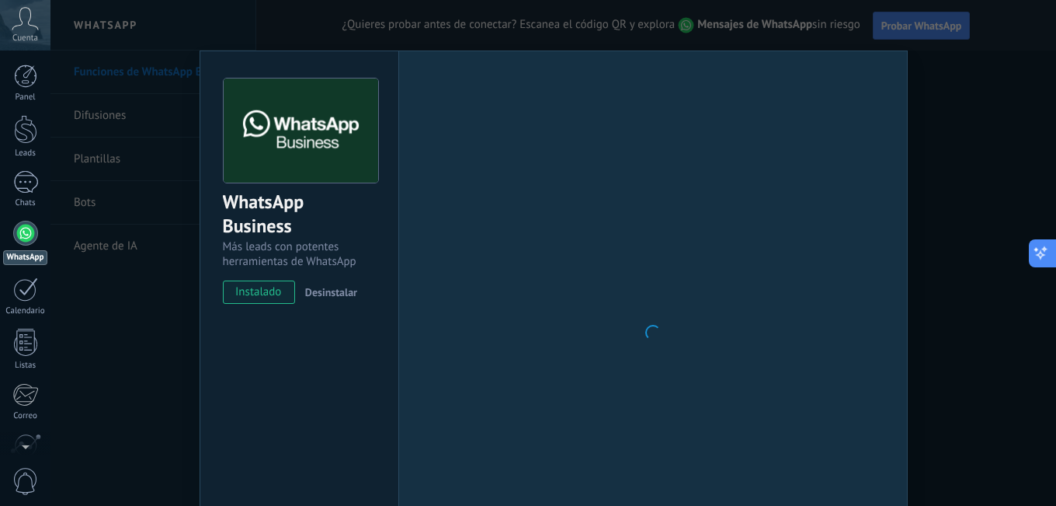
click at [1039, 249] on icon at bounding box center [1041, 253] width 16 height 16
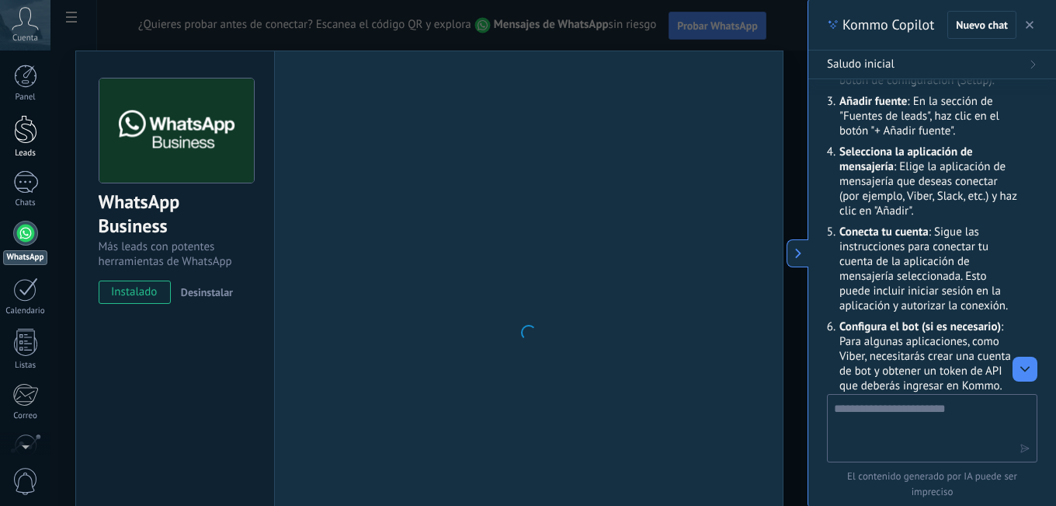
click at [17, 130] on div at bounding box center [25, 129] width 23 height 29
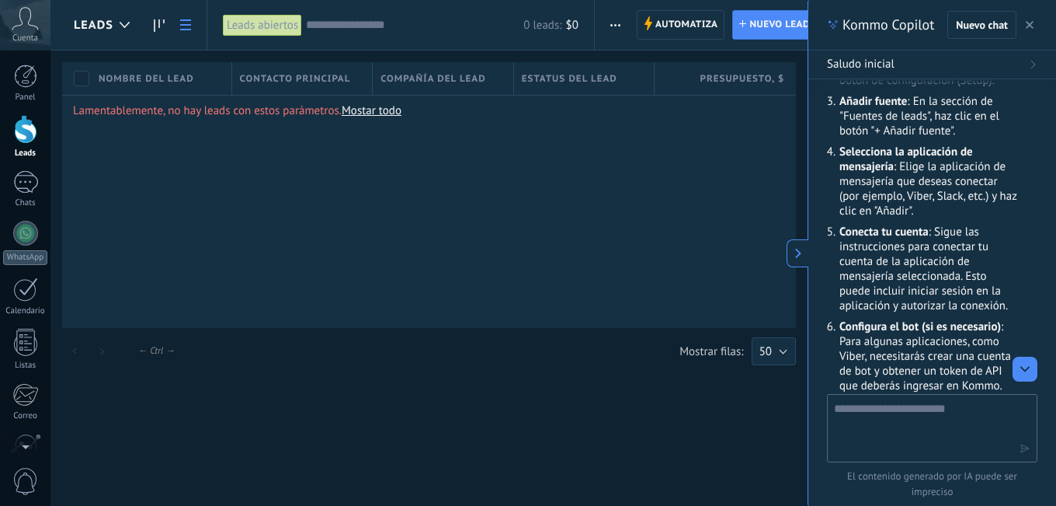
scroll to position [1898, 0]
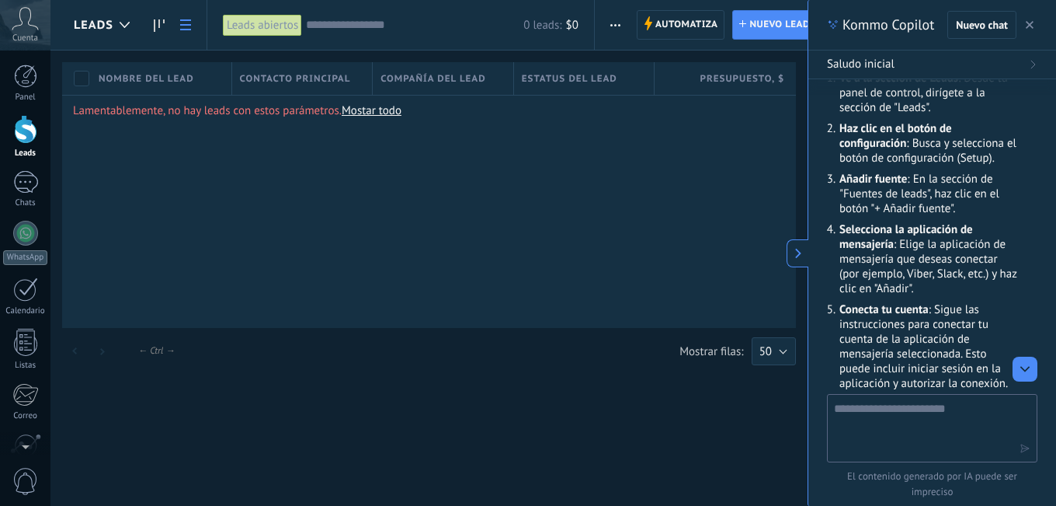
click at [796, 249] on use at bounding box center [798, 253] width 6 height 10
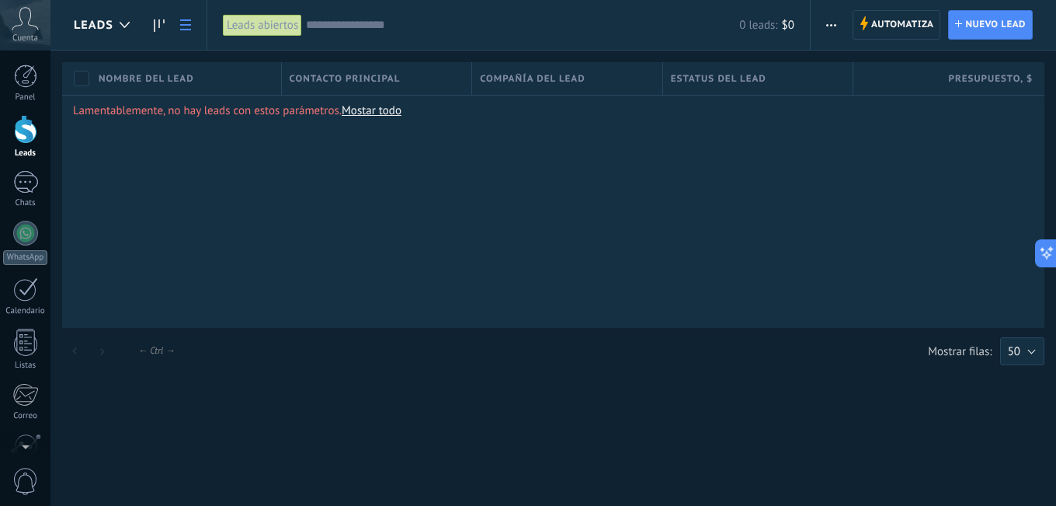
click at [257, 23] on div "Leads abiertos" at bounding box center [262, 25] width 79 height 23
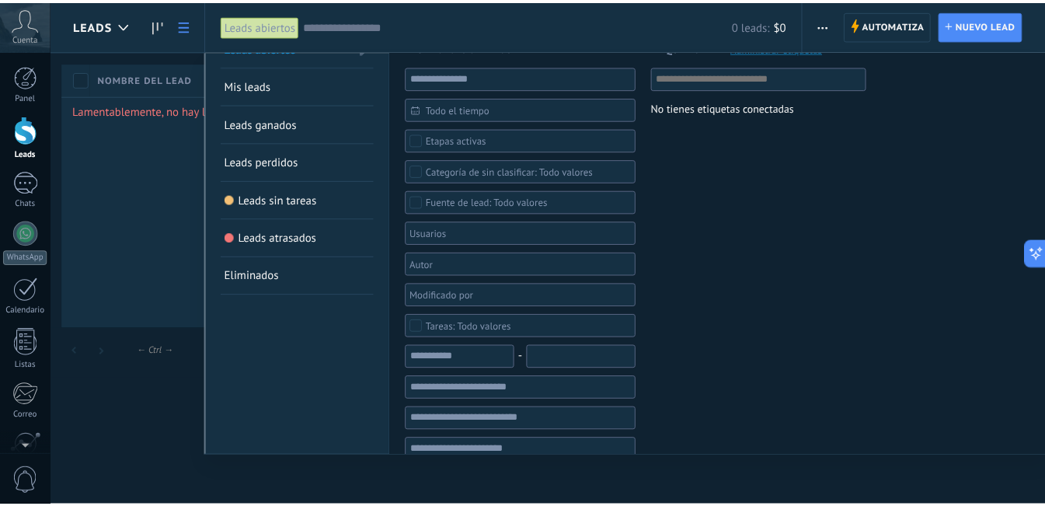
scroll to position [0, 0]
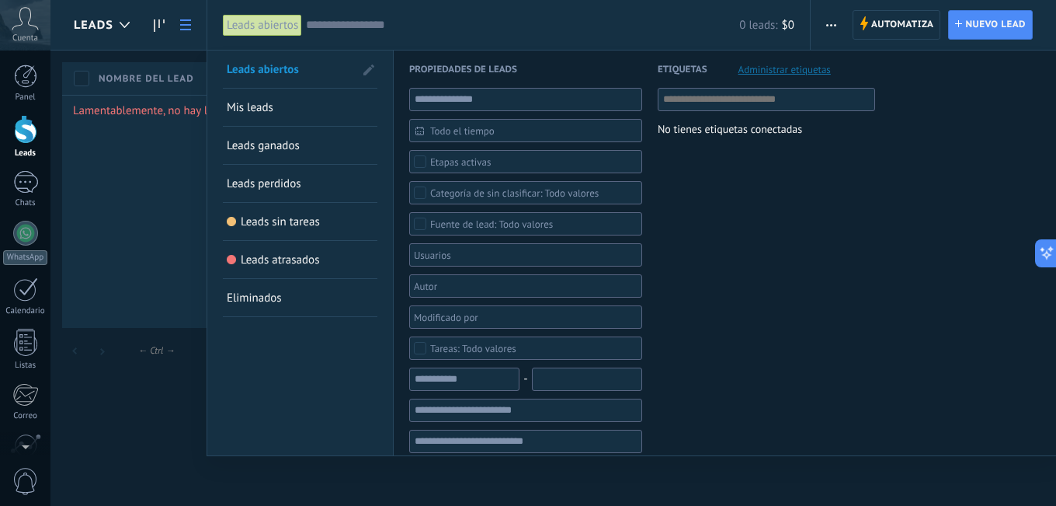
click at [782, 66] on span "Administrar etiquetas" at bounding box center [785, 69] width 92 height 10
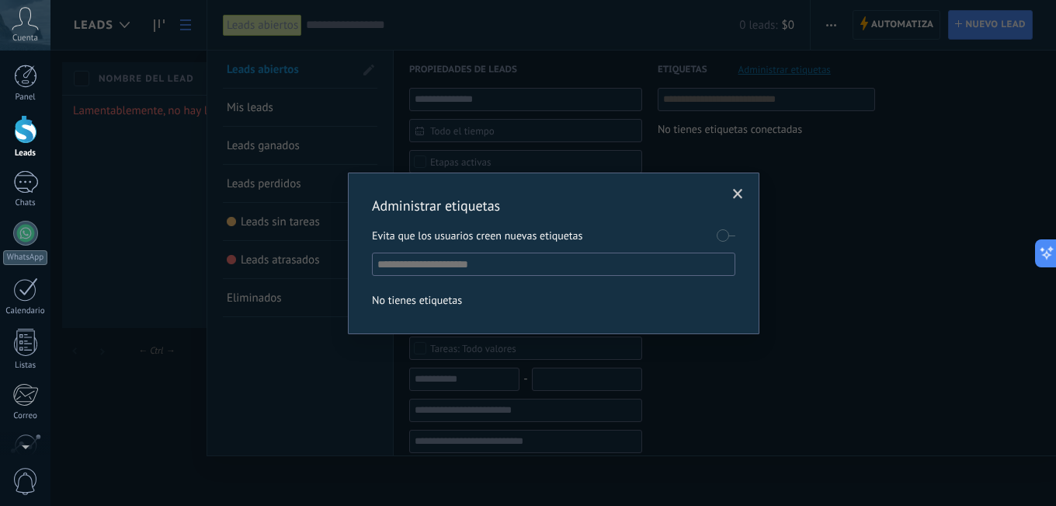
click at [735, 196] on span at bounding box center [738, 194] width 10 height 11
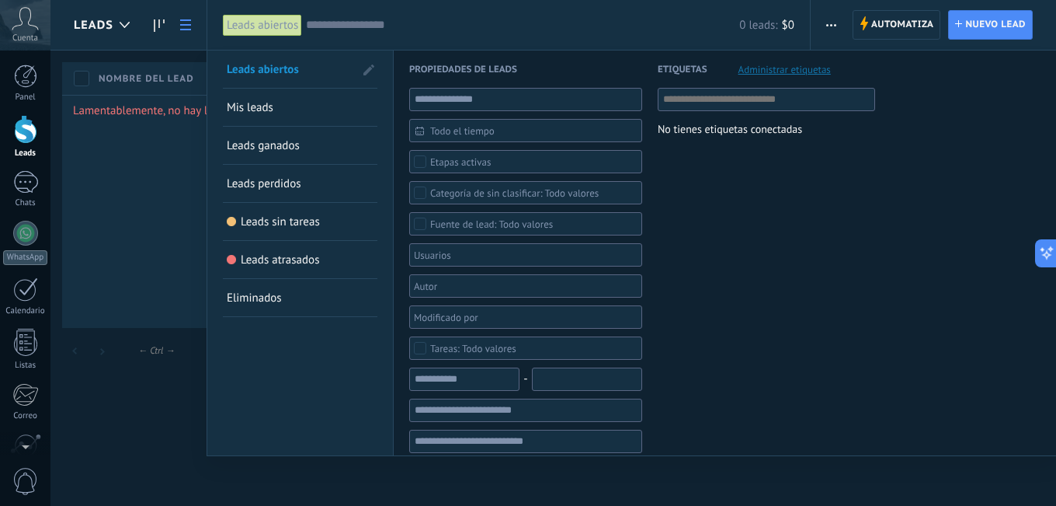
click at [828, 23] on div at bounding box center [528, 253] width 1056 height 506
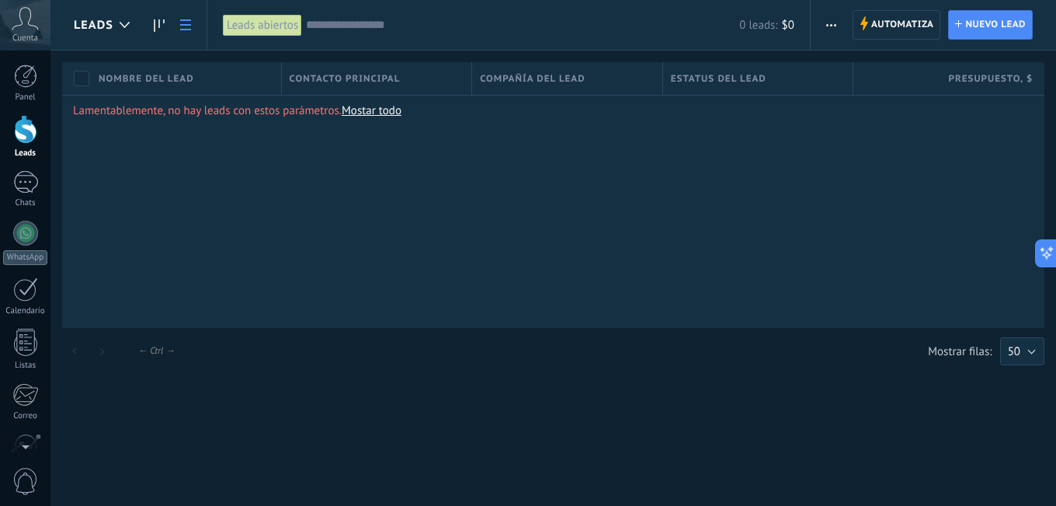
click at [828, 24] on icon "button" at bounding box center [831, 25] width 10 height 2
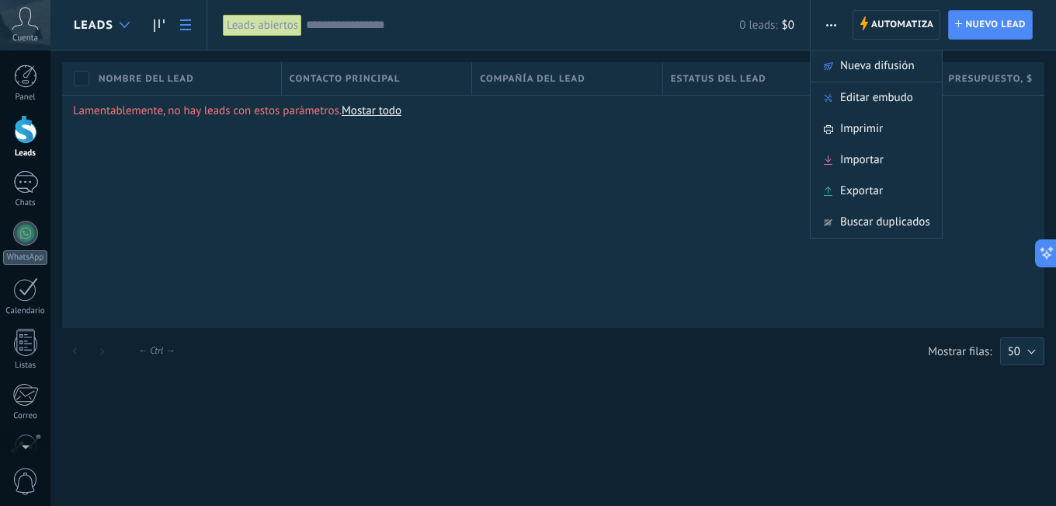
click at [128, 21] on div at bounding box center [125, 25] width 26 height 30
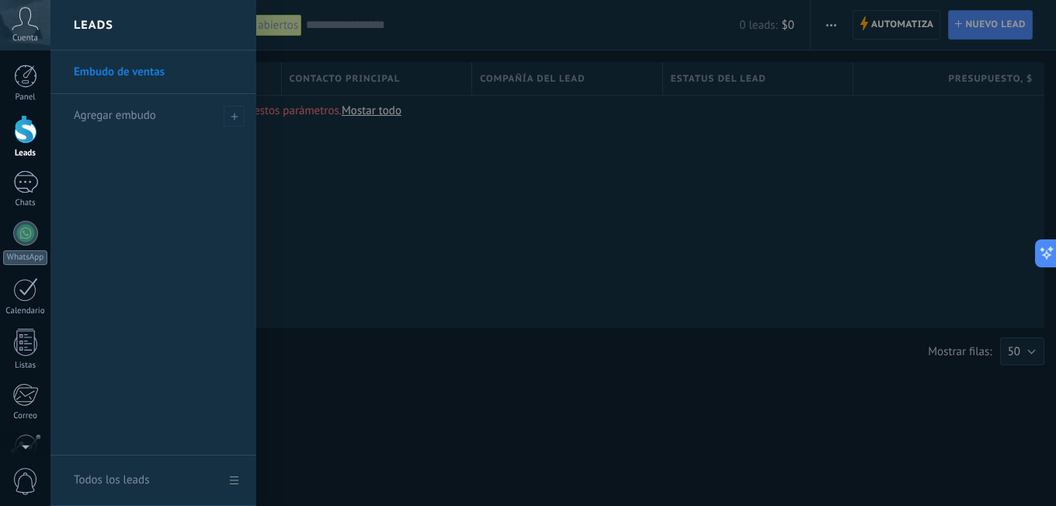
click at [128, 21] on div "Leads" at bounding box center [153, 25] width 206 height 50
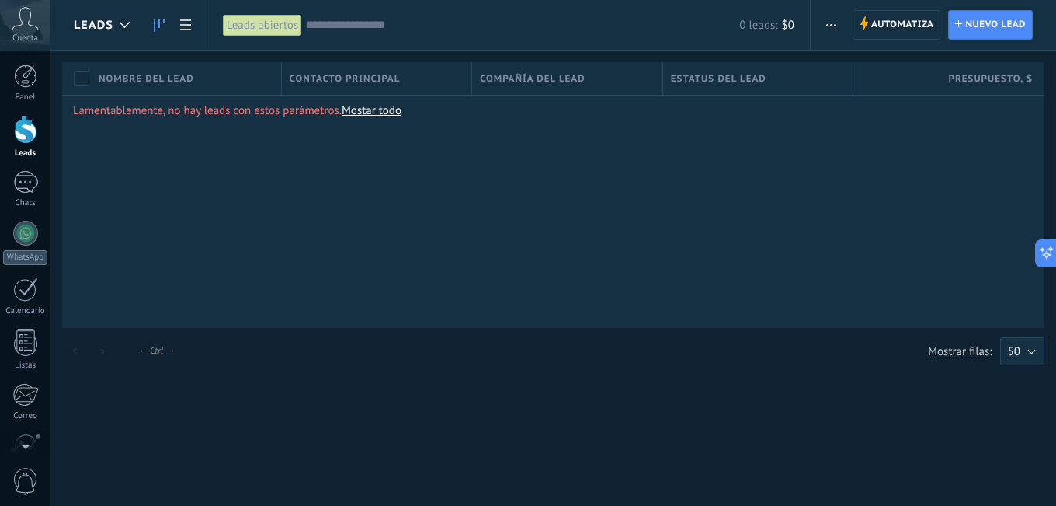
click at [158, 23] on icon at bounding box center [159, 25] width 11 height 12
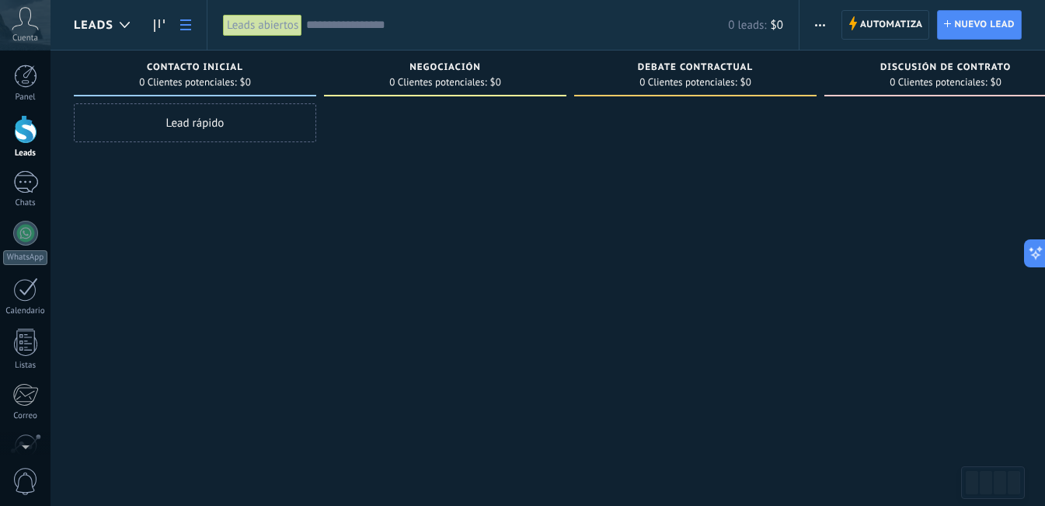
click at [190, 23] on icon at bounding box center [185, 24] width 11 height 11
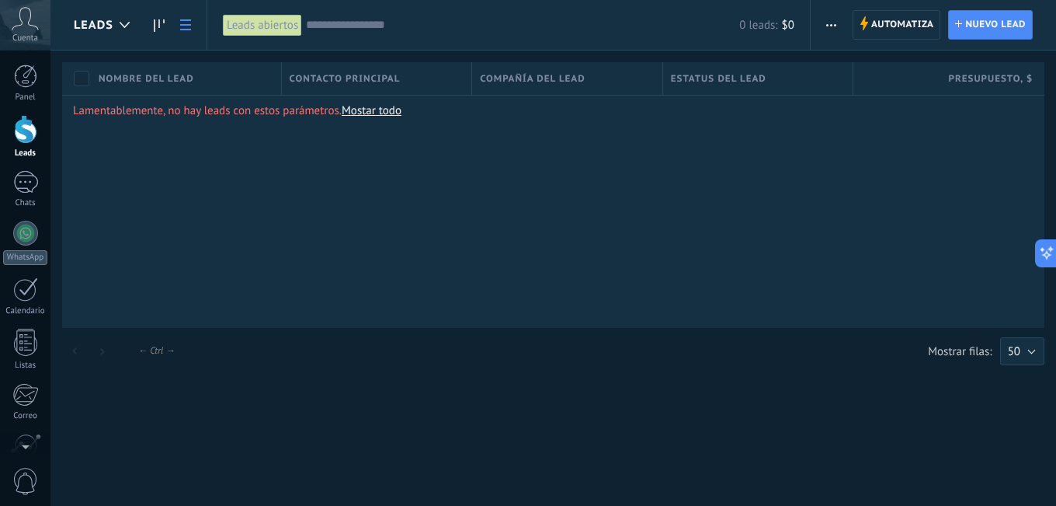
click at [833, 19] on span "button" at bounding box center [831, 25] width 10 height 30
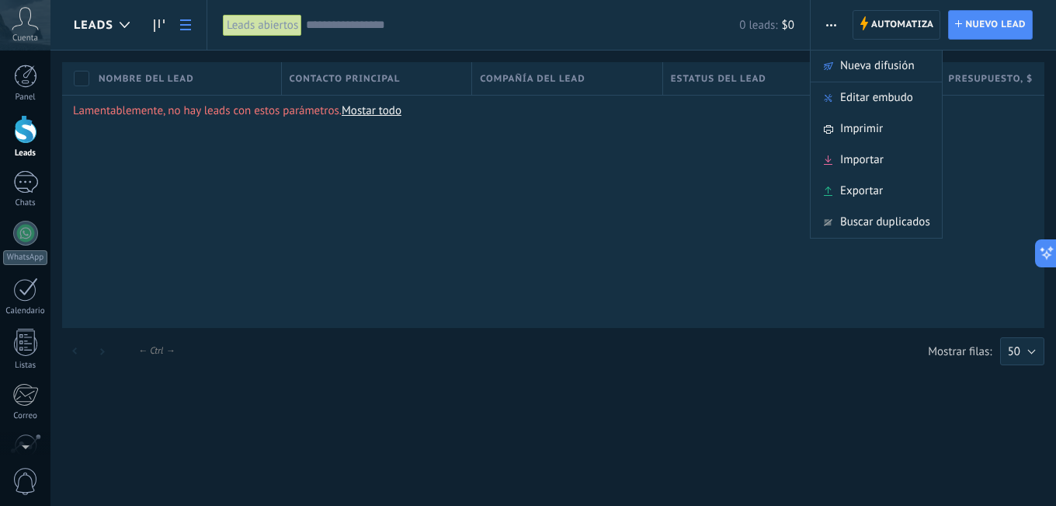
click at [832, 19] on span "button" at bounding box center [831, 25] width 10 height 30
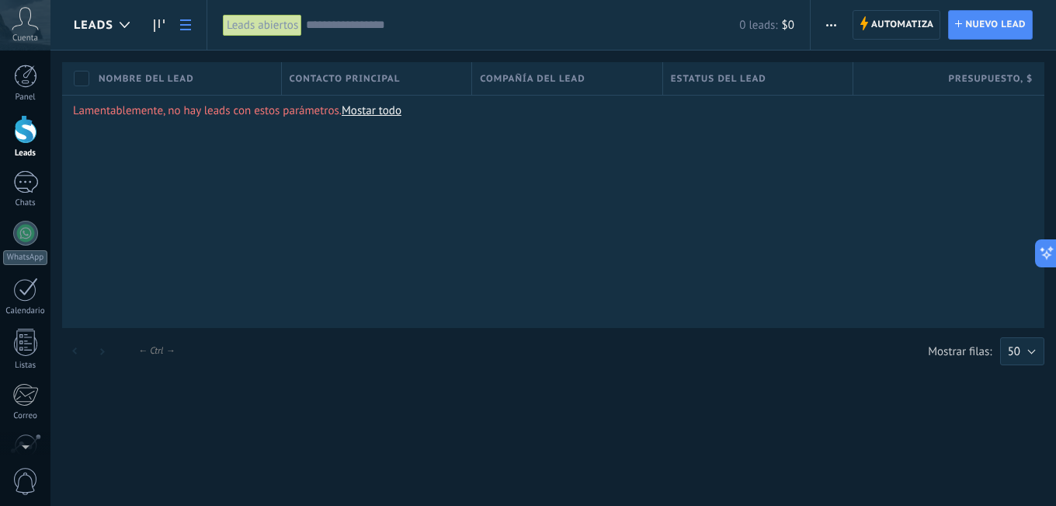
click at [832, 19] on span "button" at bounding box center [831, 25] width 10 height 30
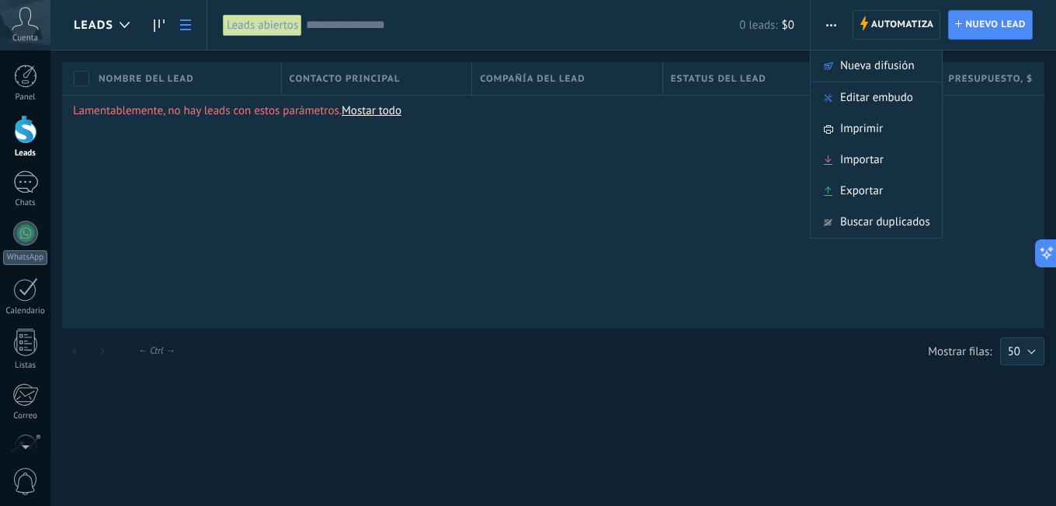
click at [832, 19] on span "button" at bounding box center [831, 25] width 10 height 30
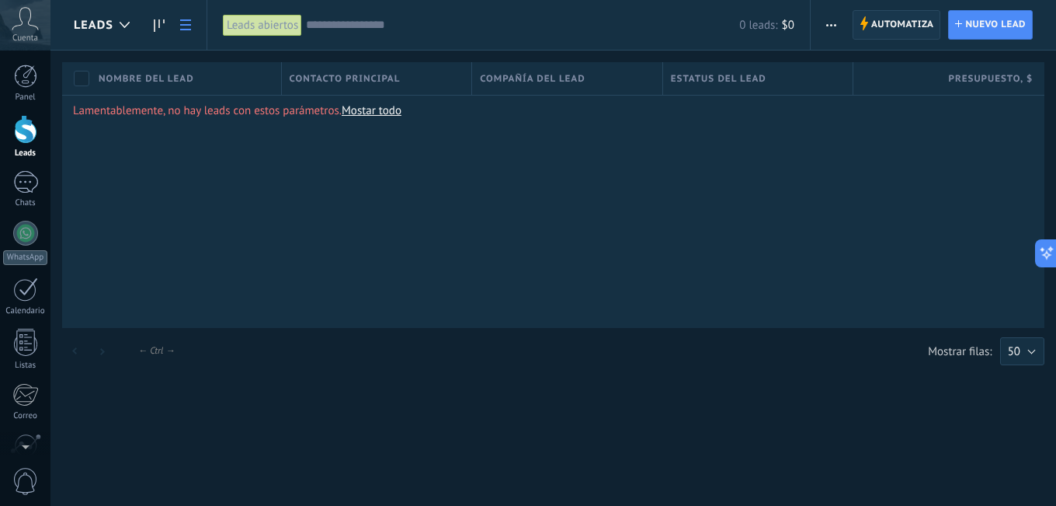
click at [892, 20] on span "Automatiza" at bounding box center [902, 25] width 63 height 28
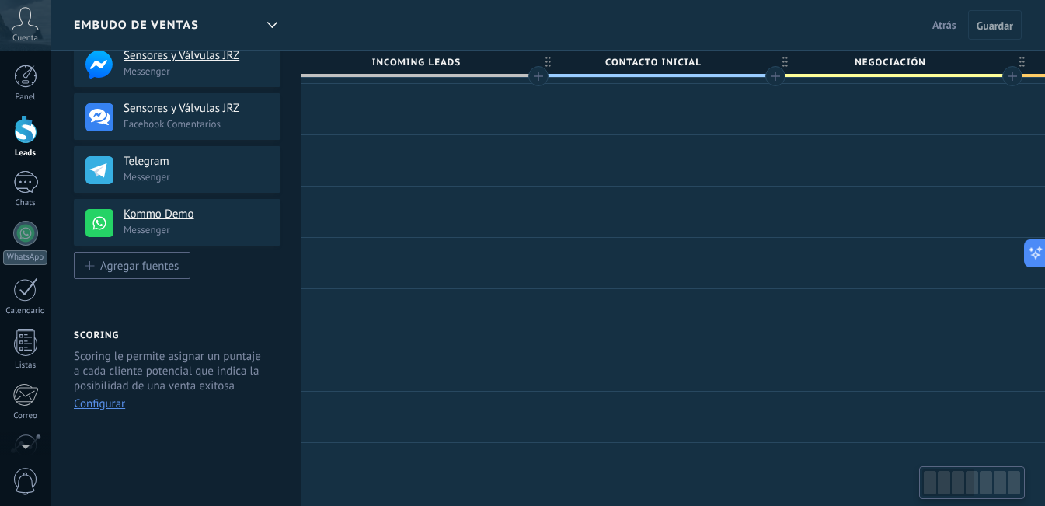
drag, startPoint x: 108, startPoint y: 226, endPoint x: 242, endPoint y: 241, distance: 135.2
click at [242, 241] on div "Kommo Demo Messenger" at bounding box center [177, 222] width 207 height 47
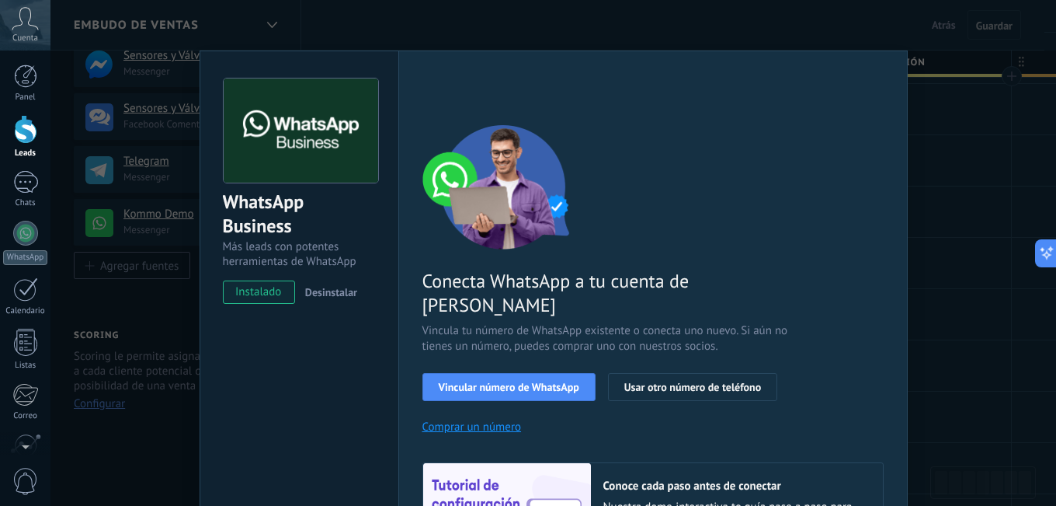
click at [123, 297] on div "WhatsApp Business Más leads con potentes herramientas de WhatsApp instalado Des…" at bounding box center [553, 253] width 1006 height 506
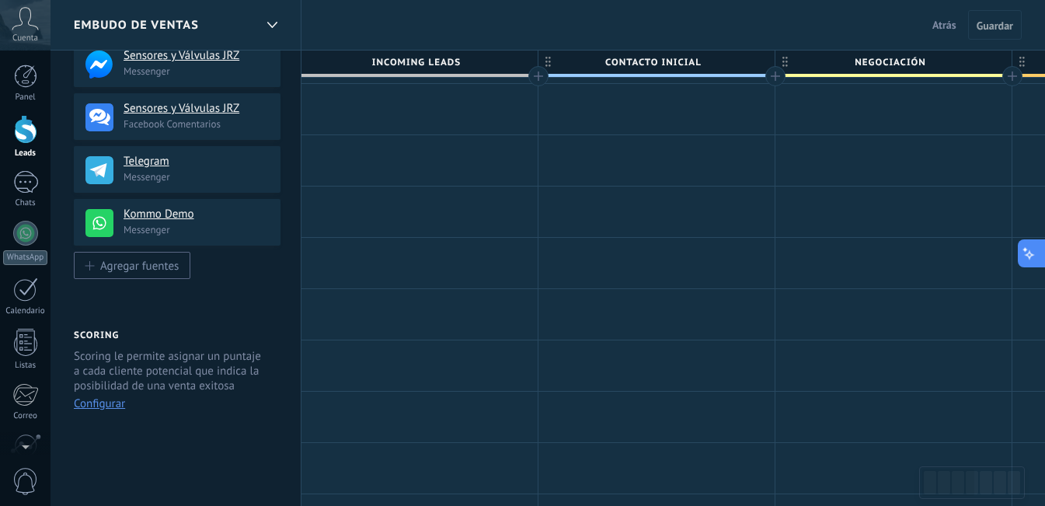
click at [1031, 252] on icon at bounding box center [1029, 253] width 16 height 16
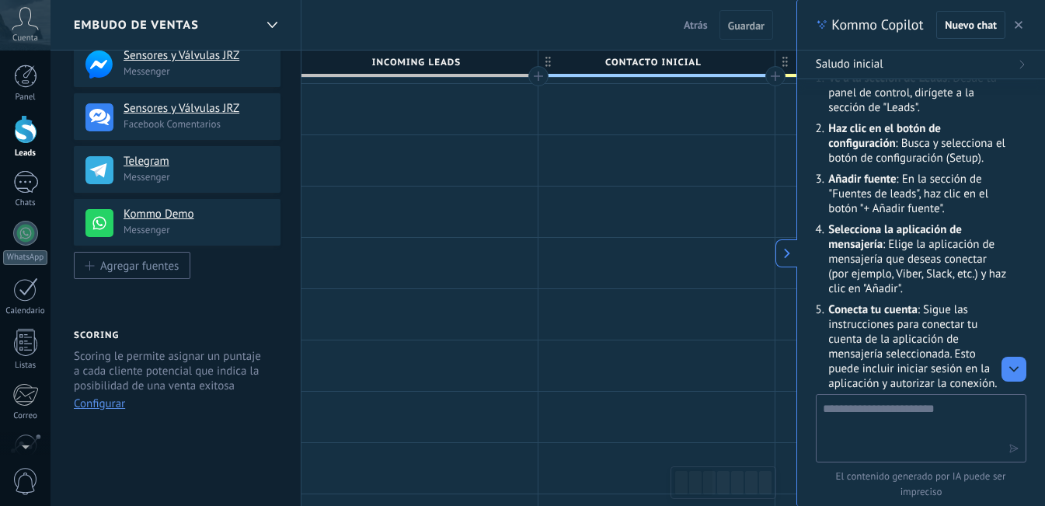
click at [99, 405] on button "Configurar" at bounding box center [99, 403] width 51 height 15
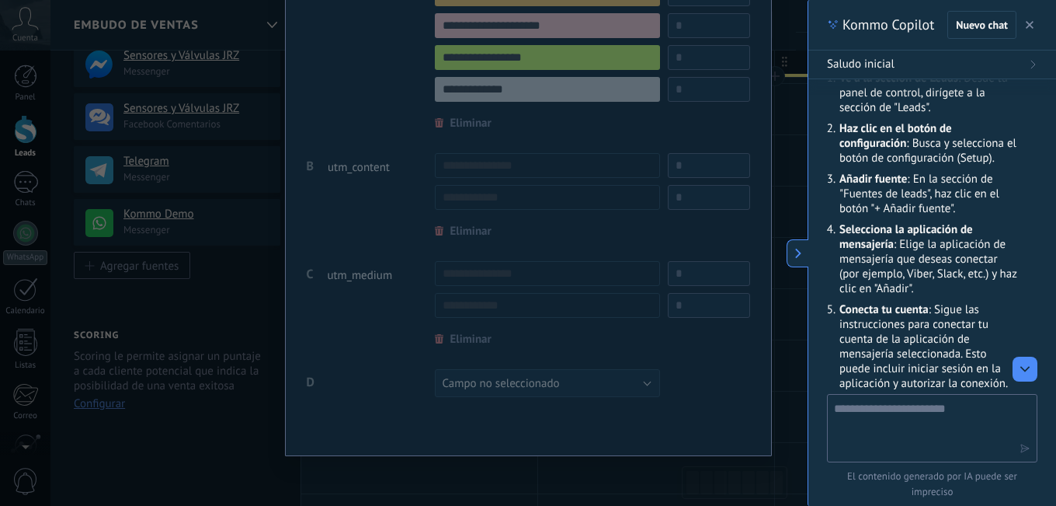
scroll to position [478, 0]
click at [642, 378] on div at bounding box center [528, 65] width 443 height 673
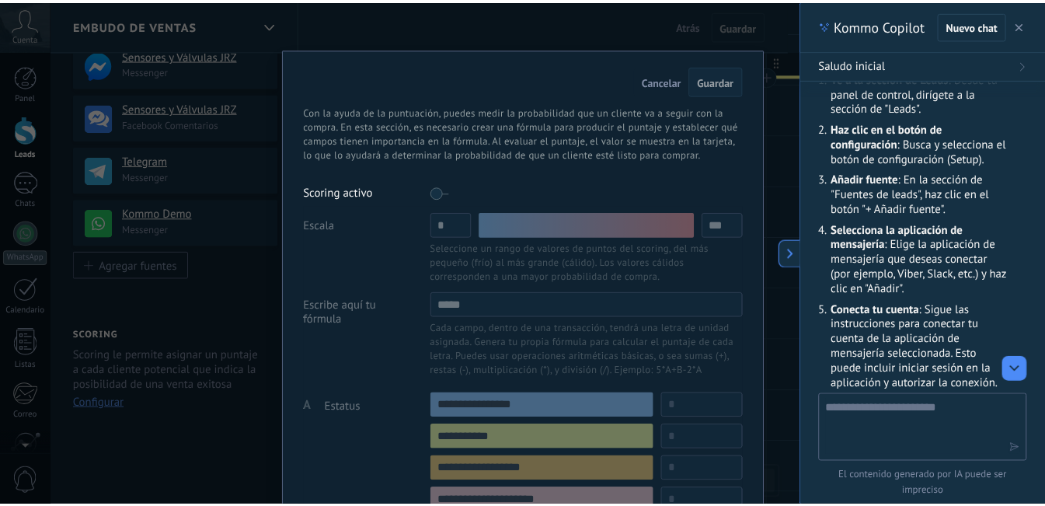
scroll to position [0, 0]
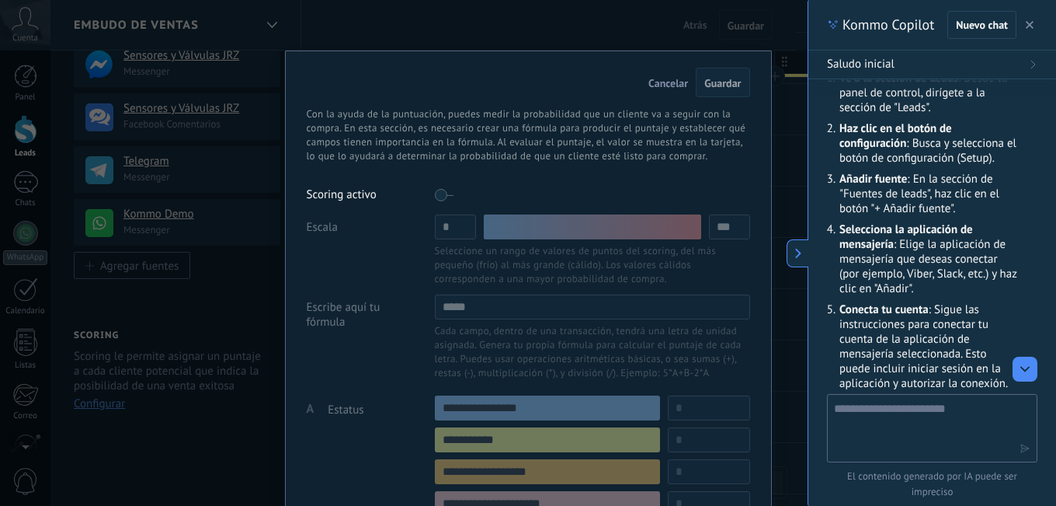
click at [660, 82] on span "Cancelar" at bounding box center [668, 83] width 40 height 14
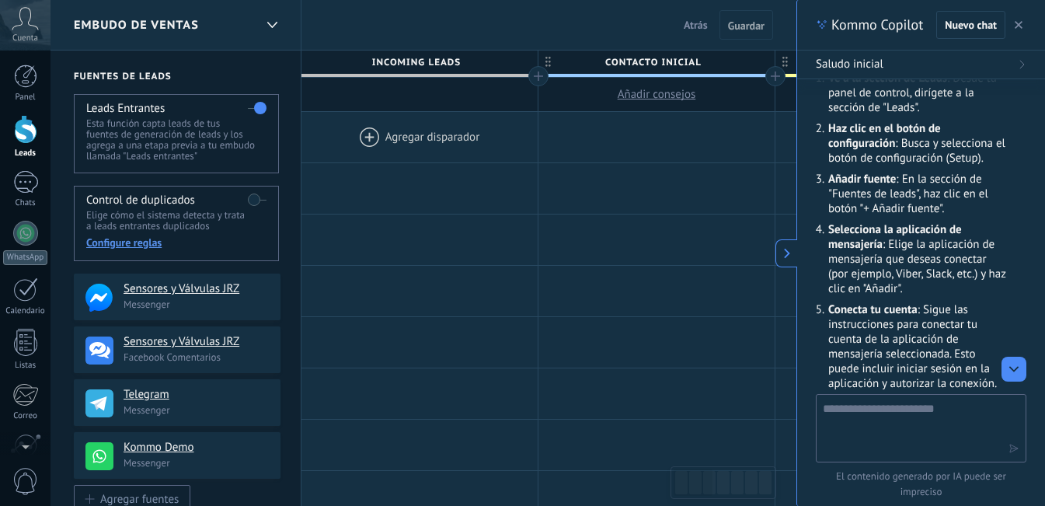
click at [365, 133] on div at bounding box center [419, 137] width 236 height 50
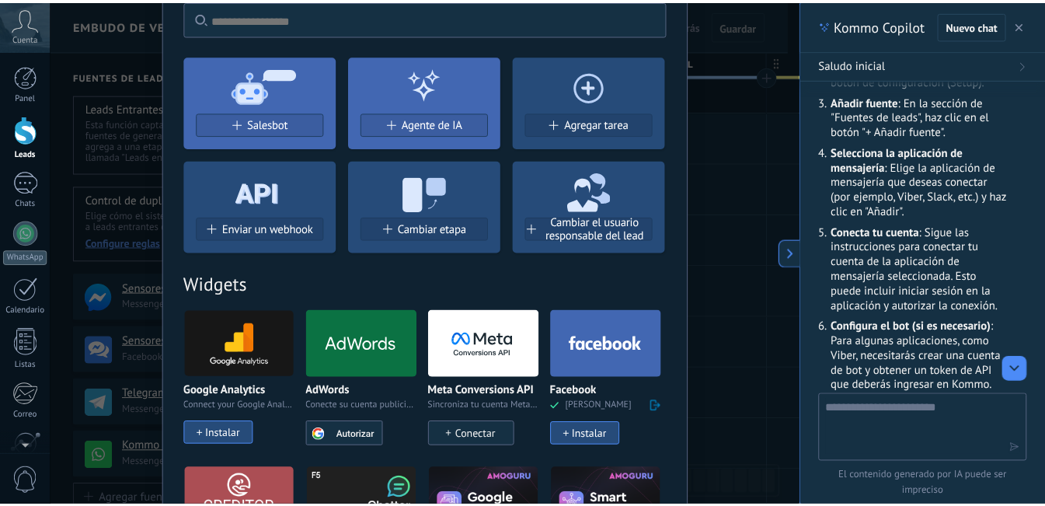
scroll to position [155, 0]
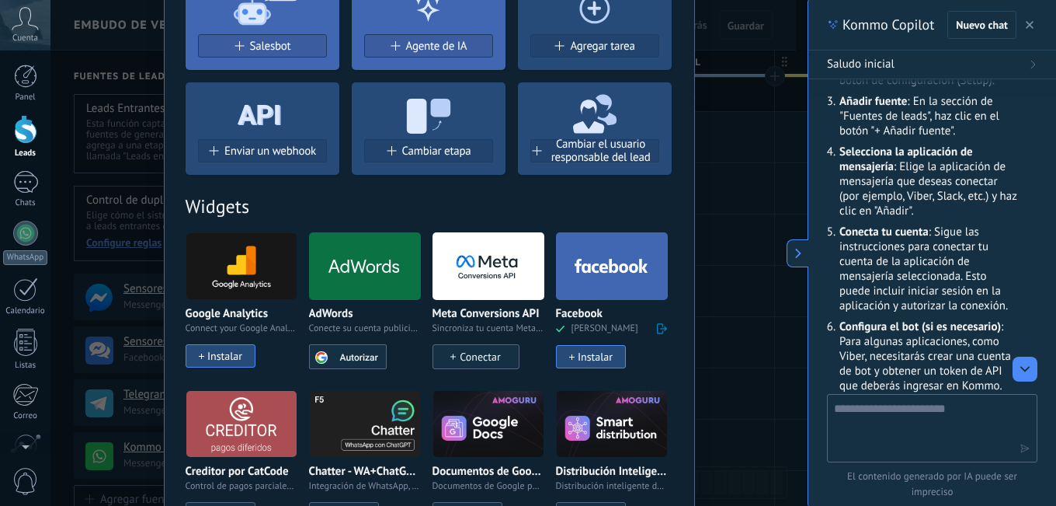
click at [585, 245] on div at bounding box center [612, 266] width 112 height 68
click at [600, 356] on div "Instalar" at bounding box center [595, 356] width 35 height 13
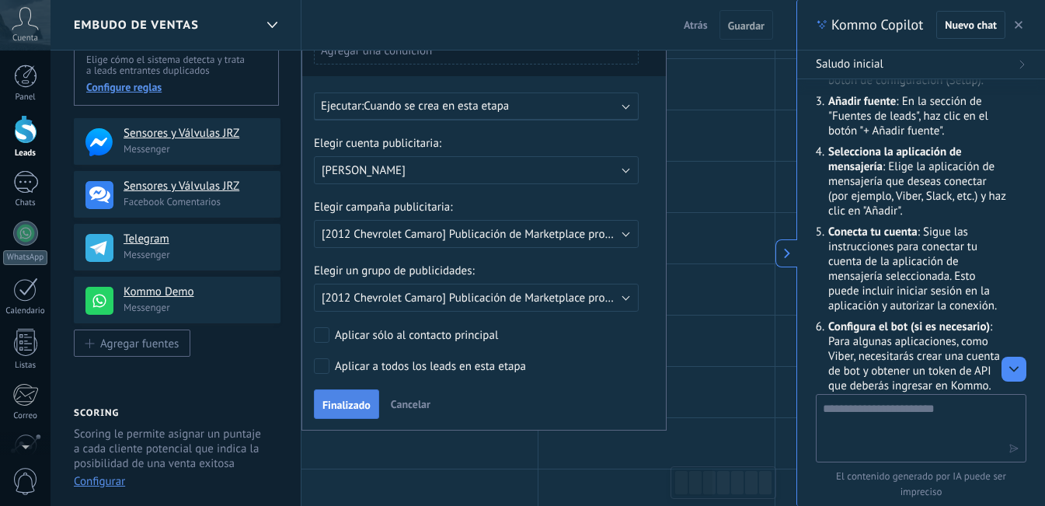
click at [343, 407] on span "Finalizado" at bounding box center [346, 404] width 48 height 11
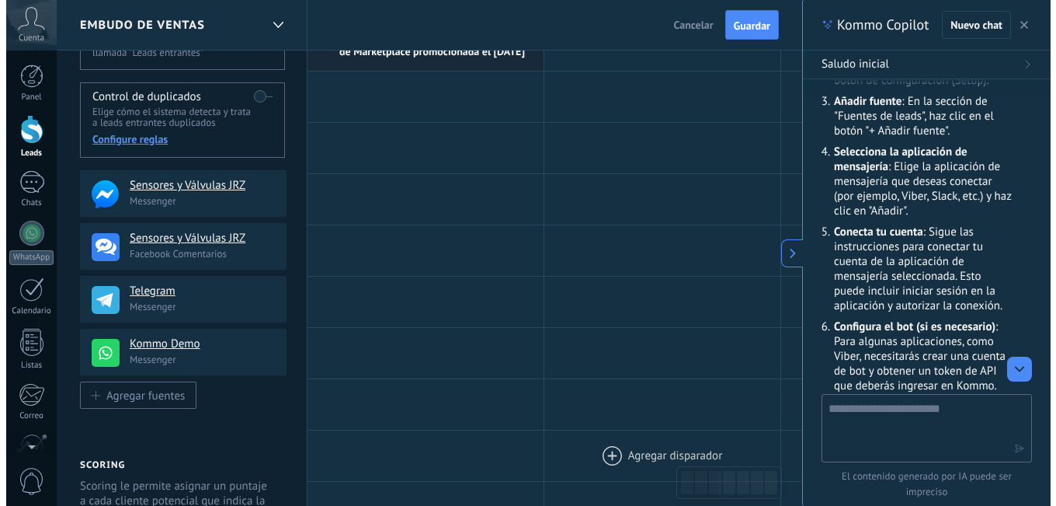
scroll to position [0, 0]
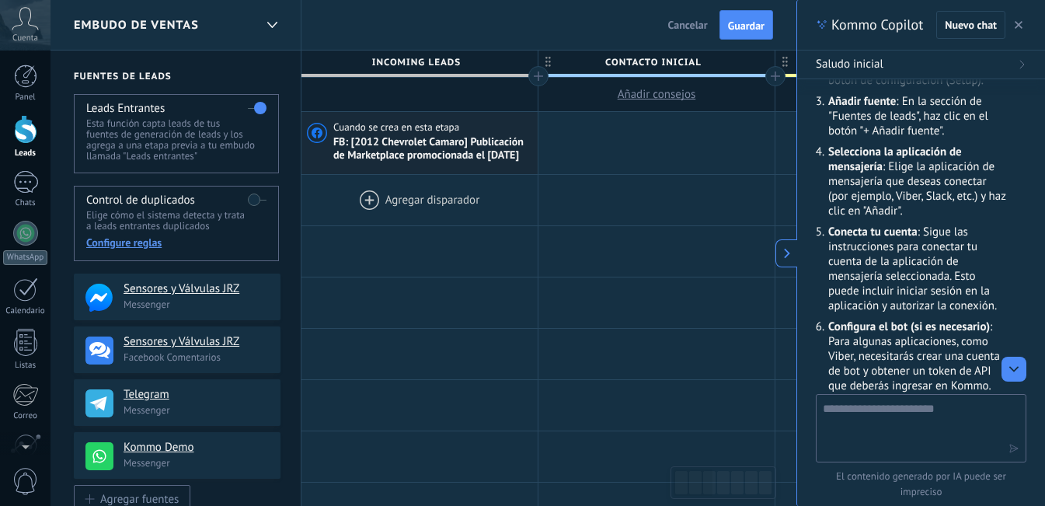
click at [372, 207] on div at bounding box center [419, 200] width 236 height 50
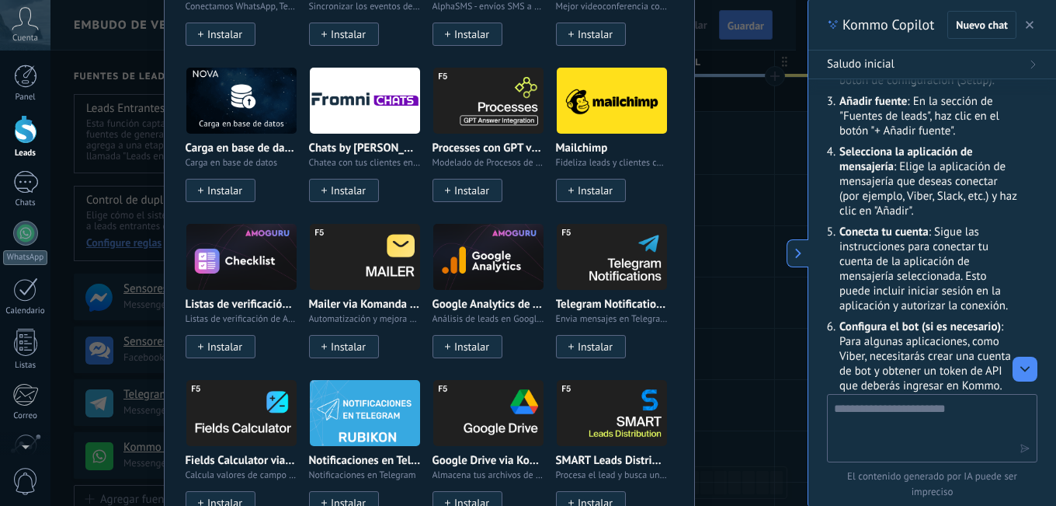
scroll to position [1281, 0]
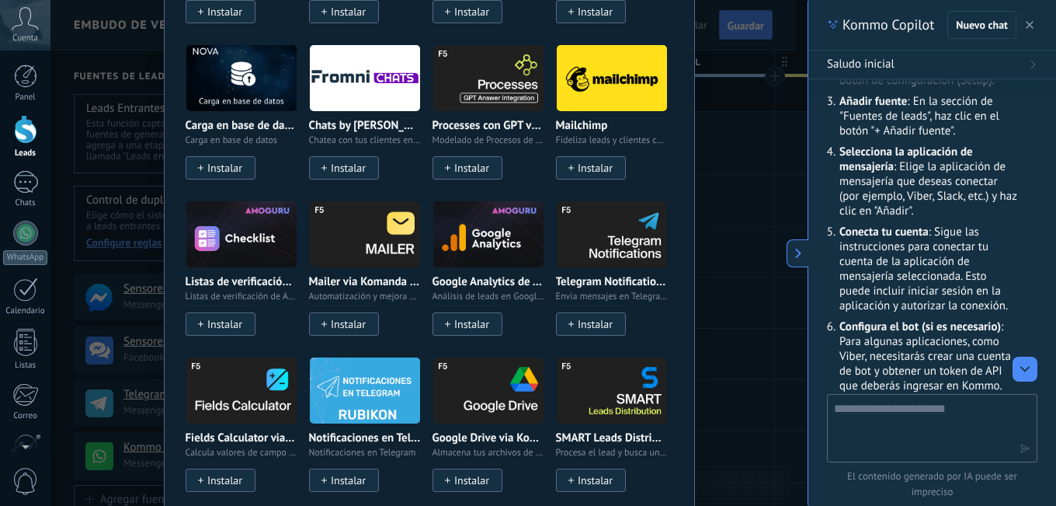
click at [590, 318] on span "Instalar" at bounding box center [595, 324] width 35 height 13
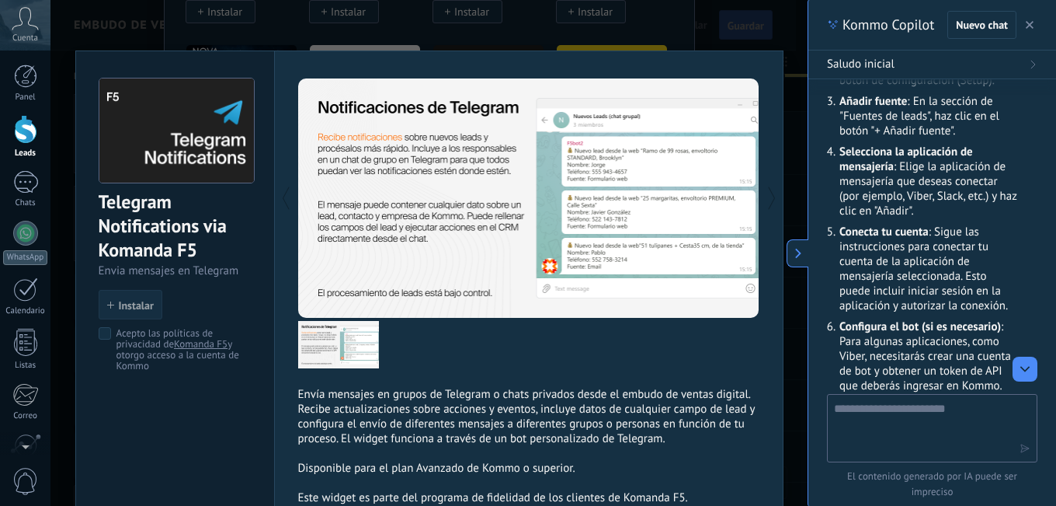
click at [125, 297] on button "Instalar" at bounding box center [131, 305] width 64 height 30
click at [141, 304] on span "Instalar" at bounding box center [136, 305] width 35 height 11
click at [103, 326] on div "Telegram Notifications via Komanda F5 Envia mensajes en Telegram install Instal…" at bounding box center [175, 217] width 198 height 332
click at [134, 297] on button "Instalar" at bounding box center [131, 305] width 64 height 30
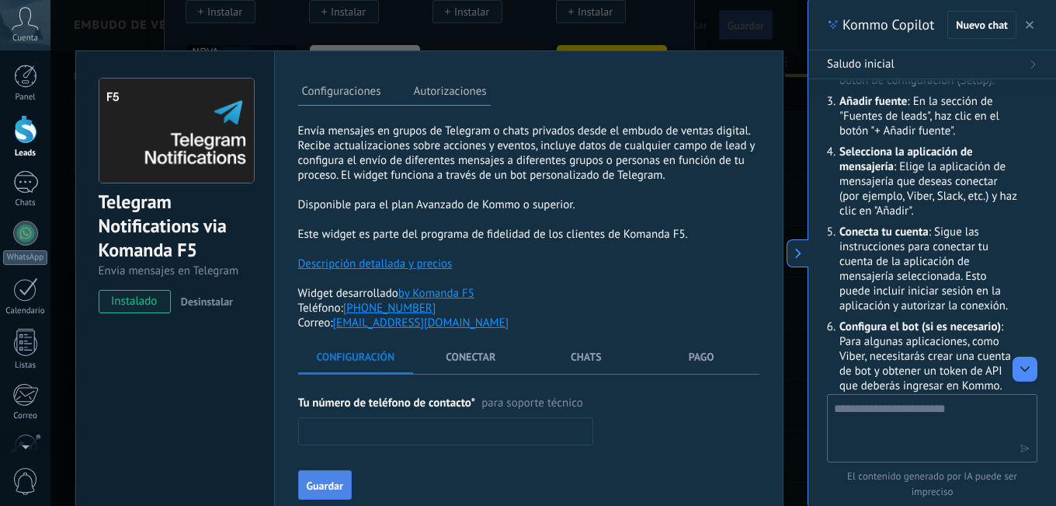
click at [329, 482] on span "Guardar" at bounding box center [325, 485] width 37 height 11
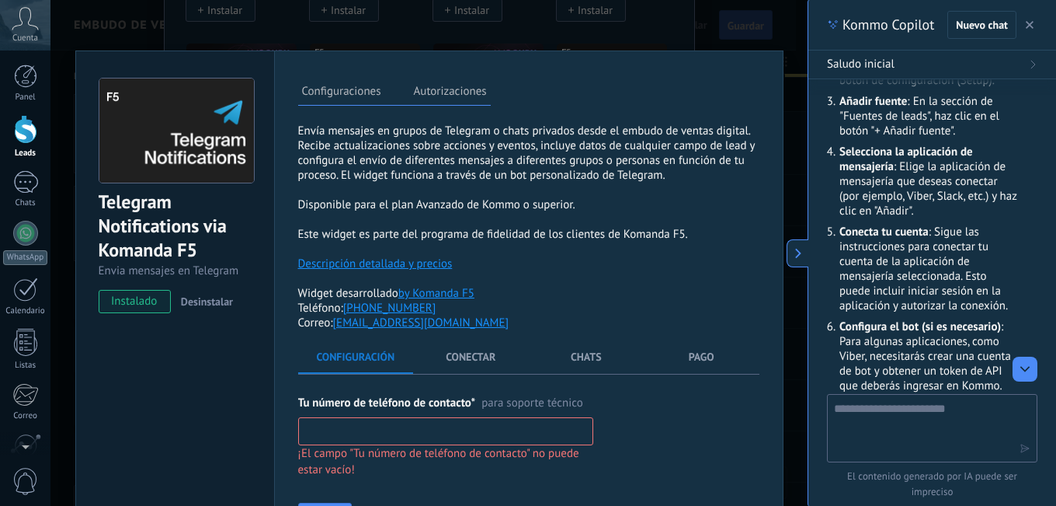
click at [405, 482] on div "Tu número de teléfono de contacto* para soporte técnico ¡El campo "Tu número de…" at bounding box center [445, 463] width 295 height 138
click at [518, 297] on div "Komanda F5 Envía mensajes en grupos de Telegram o chats privados desde el embud…" at bounding box center [528, 226] width 461 height 207
click at [367, 444] on div "Tu número de teléfono de contacto* para soporte técnico ¡El campo "Tu número de…" at bounding box center [445, 436] width 295 height 84
click at [364, 430] on input "text" at bounding box center [445, 431] width 295 height 28
click at [322, 429] on input "text" at bounding box center [445, 431] width 295 height 28
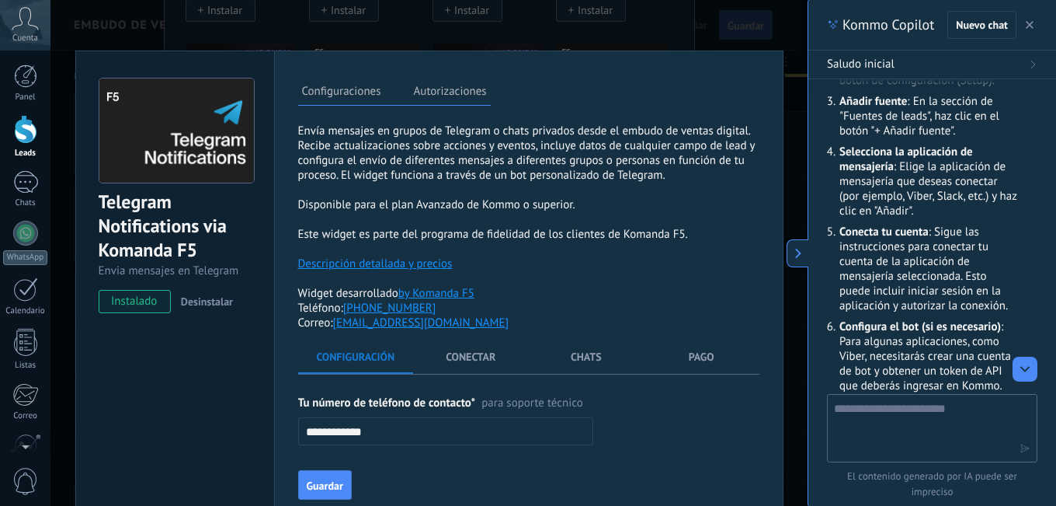
type input "**********"
click at [427, 484] on div "**********" at bounding box center [445, 447] width 295 height 106
click at [319, 478] on button "Guardar" at bounding box center [325, 485] width 54 height 30
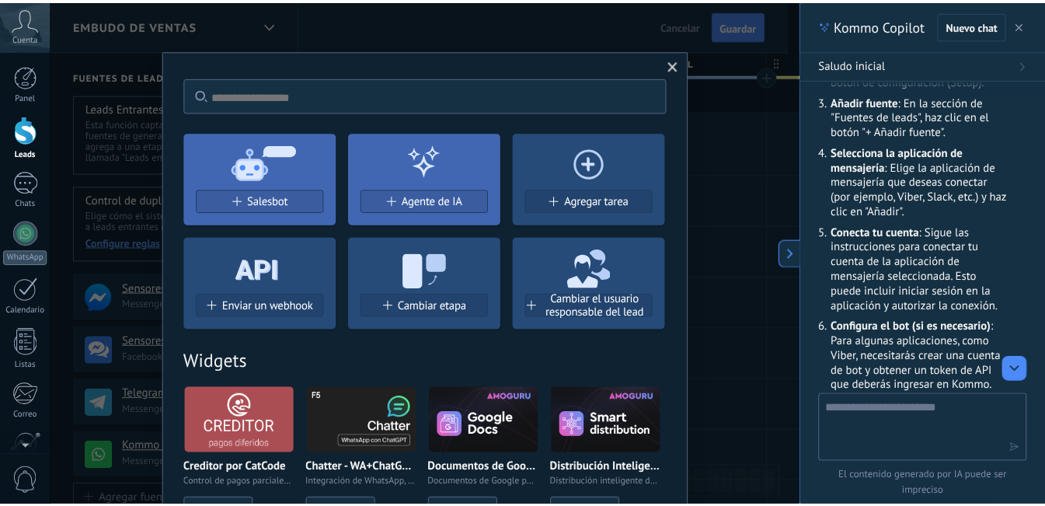
scroll to position [0, 0]
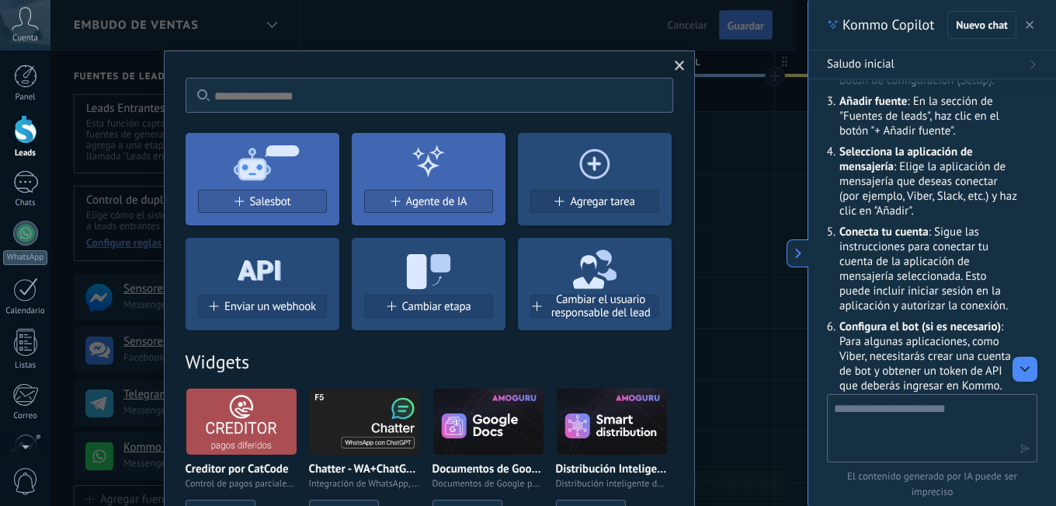
click at [675, 61] on span at bounding box center [680, 66] width 10 height 11
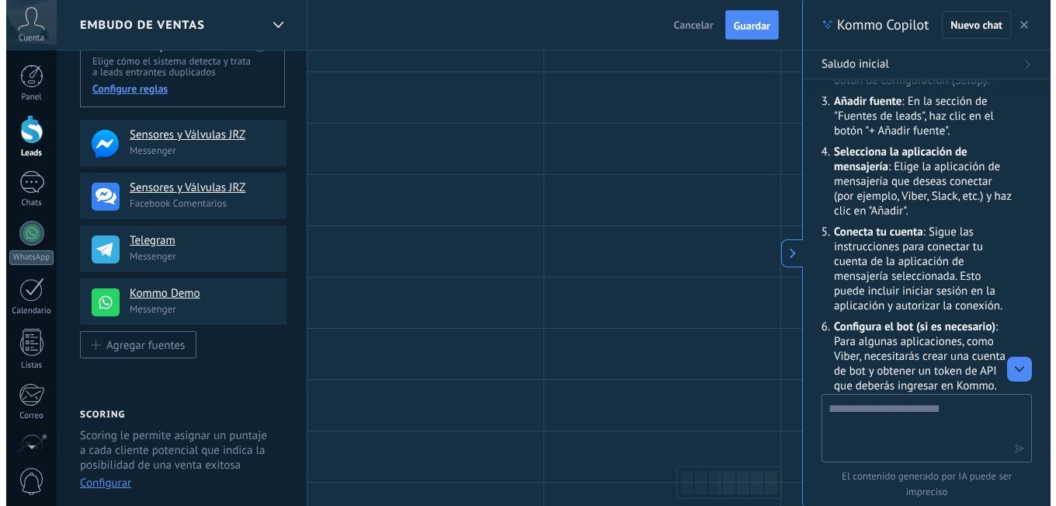
scroll to position [155, 0]
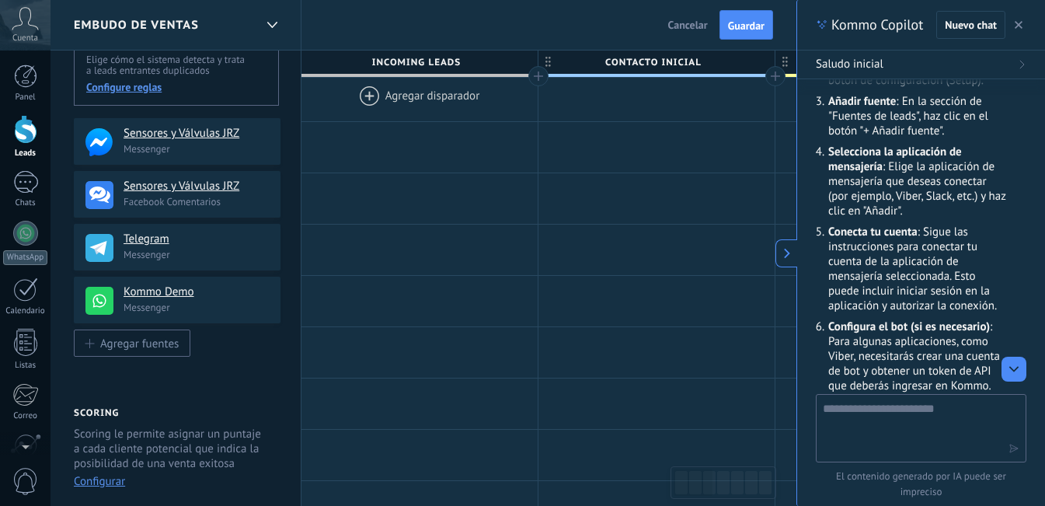
drag, startPoint x: 108, startPoint y: 143, endPoint x: 443, endPoint y: 99, distance: 338.3
click at [443, 99] on div "**********" at bounding box center [1004, 469] width 1909 height 1149
click at [176, 133] on h4 "Sensores y Válvulas JRZ" at bounding box center [188, 134] width 131 height 16
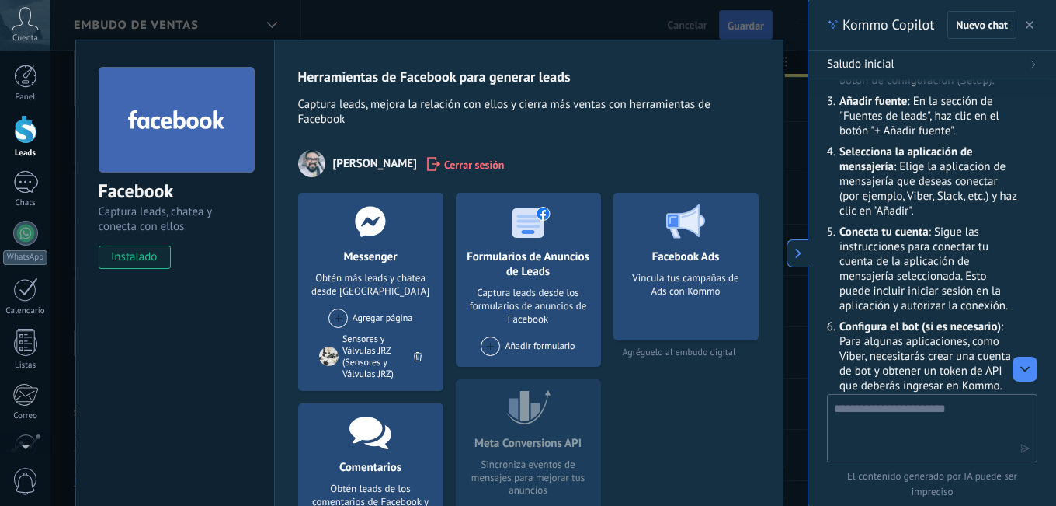
scroll to position [2, 0]
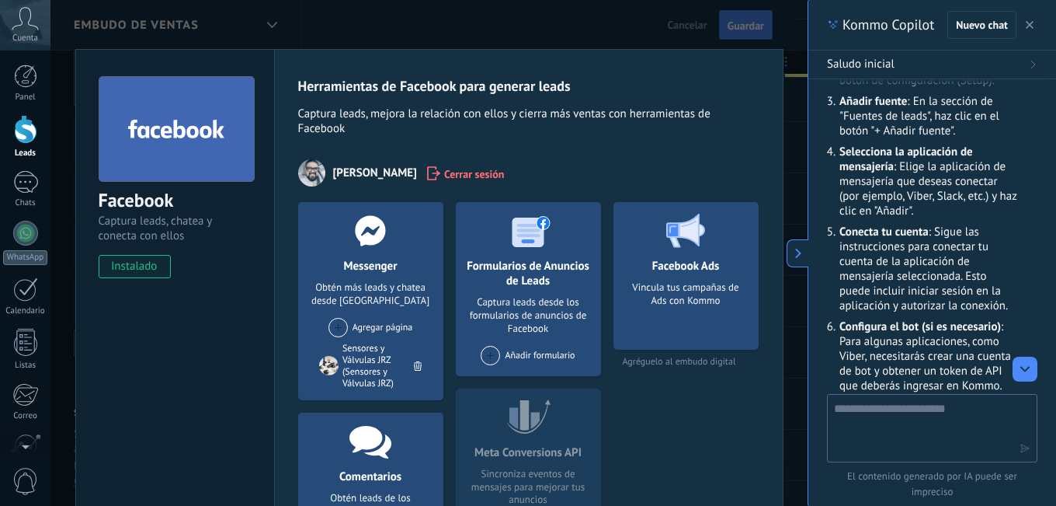
click at [331, 323] on span at bounding box center [338, 327] width 19 height 19
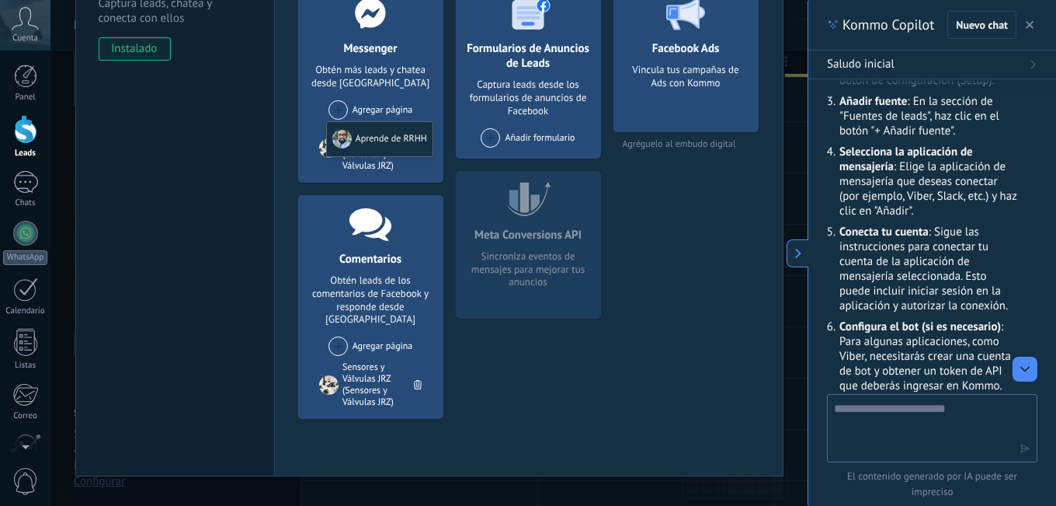
scroll to position [235, 0]
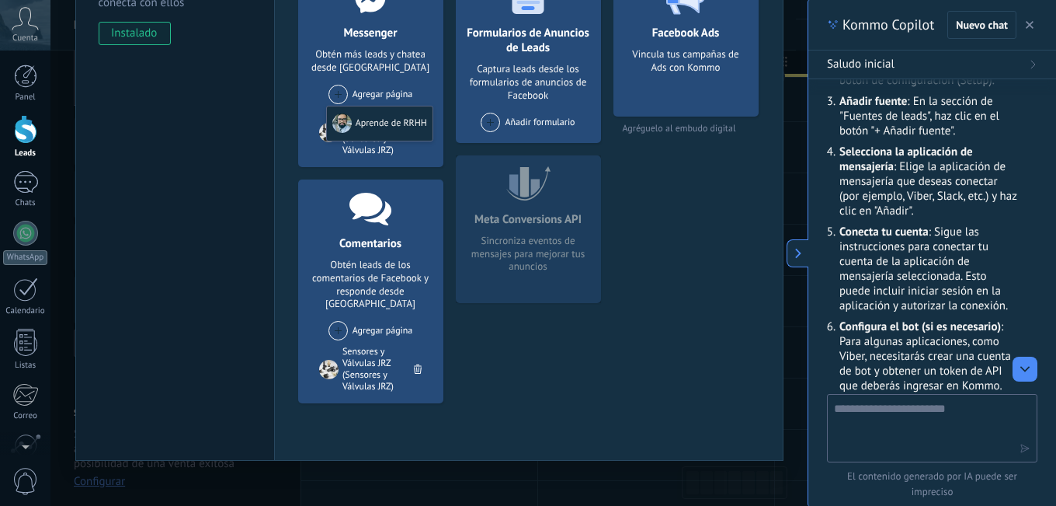
click at [334, 321] on span at bounding box center [338, 330] width 19 height 19
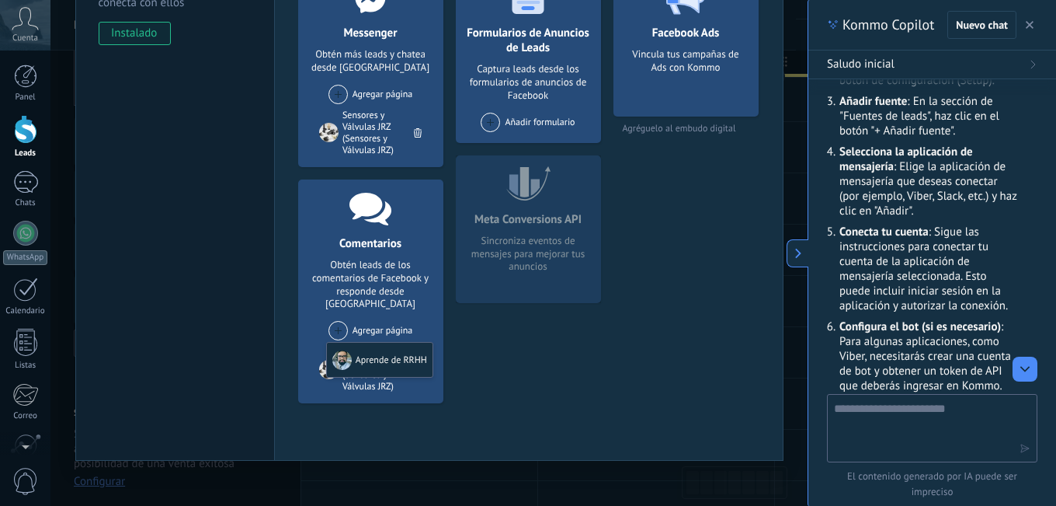
click at [333, 321] on span at bounding box center [338, 330] width 19 height 19
click at [330, 321] on span at bounding box center [338, 330] width 19 height 19
click at [334, 321] on span at bounding box center [338, 330] width 19 height 19
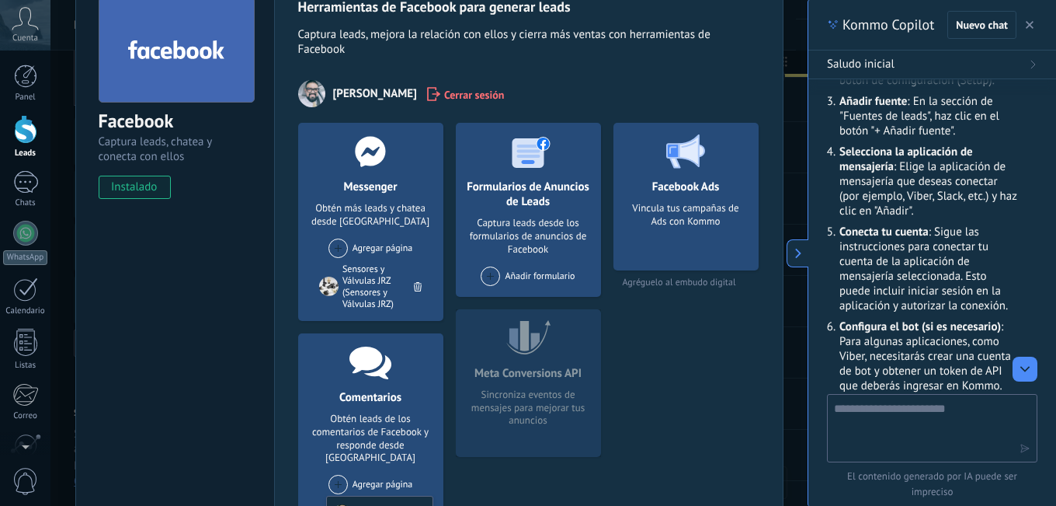
scroll to position [79, 0]
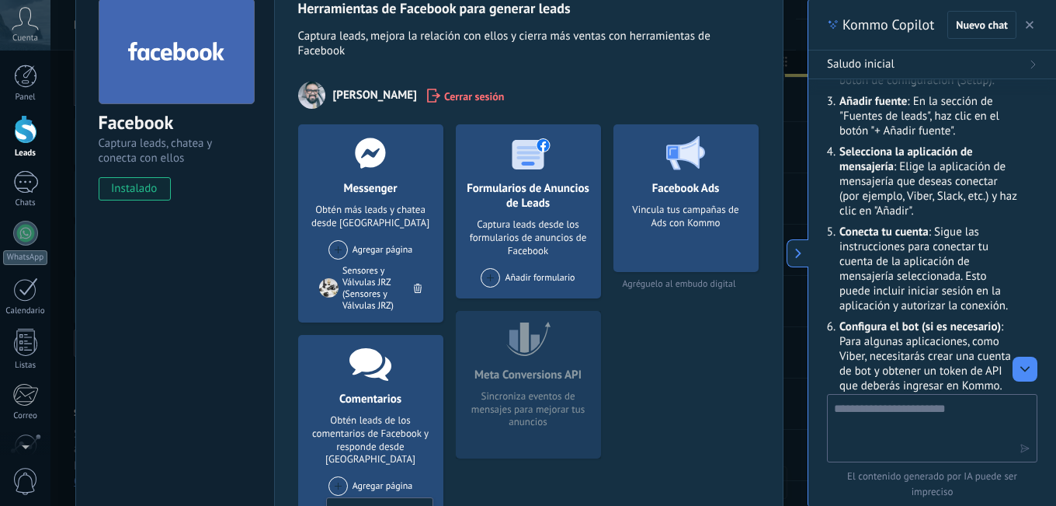
click at [391, 162] on div at bounding box center [371, 152] width 154 height 57
click at [393, 261] on div "Sensores y Válvulas JRZ (Sensores y Válvulas JRZ)" at bounding box center [370, 285] width 103 height 52
click at [333, 242] on span at bounding box center [338, 249] width 19 height 19
click at [336, 248] on span at bounding box center [338, 249] width 19 height 19
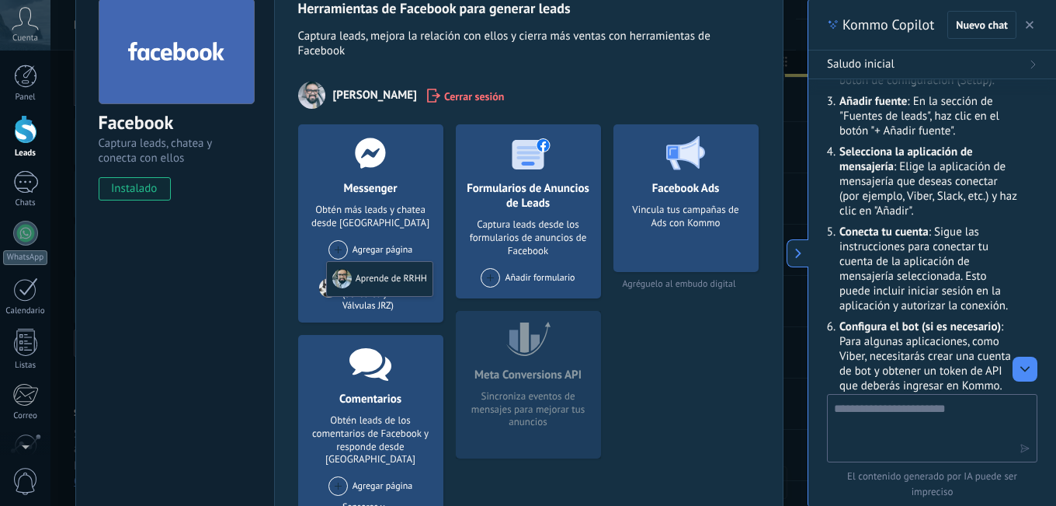
click at [481, 273] on span at bounding box center [490, 277] width 19 height 19
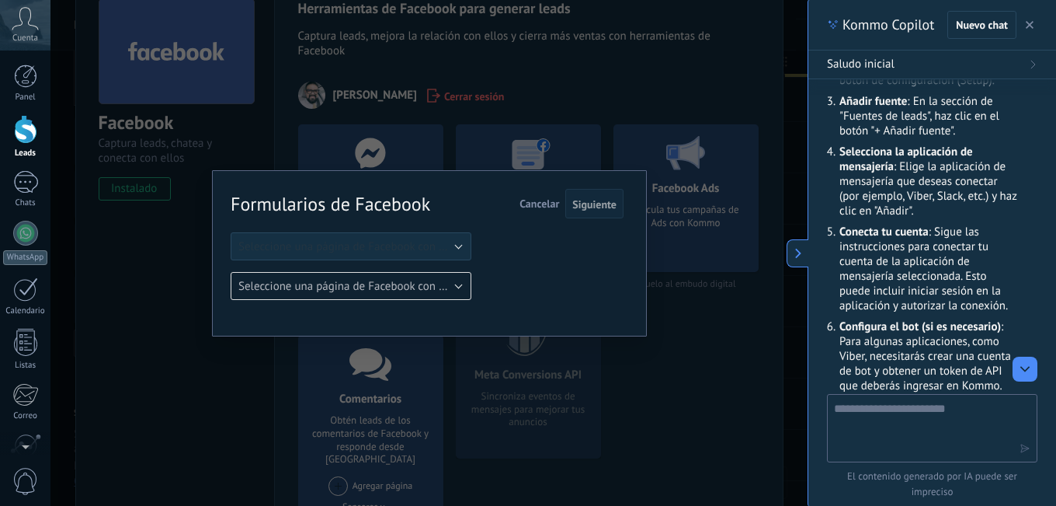
click at [534, 203] on span "Cancelar" at bounding box center [540, 203] width 40 height 14
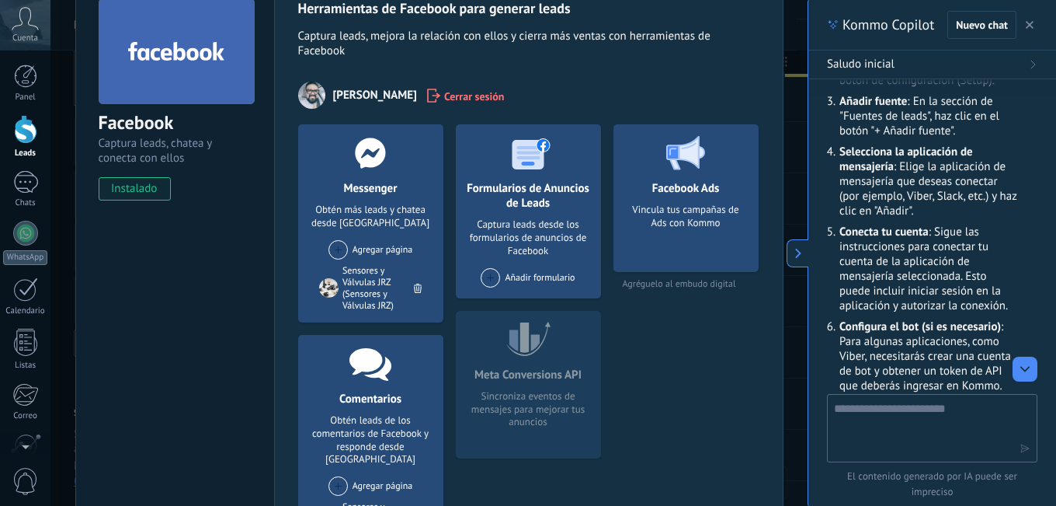
click at [694, 217] on div "Vincula tus campañas de Ads con Kommo" at bounding box center [686, 232] width 120 height 58
click at [676, 180] on div at bounding box center [686, 152] width 154 height 57
click at [678, 146] on use at bounding box center [685, 153] width 39 height 34
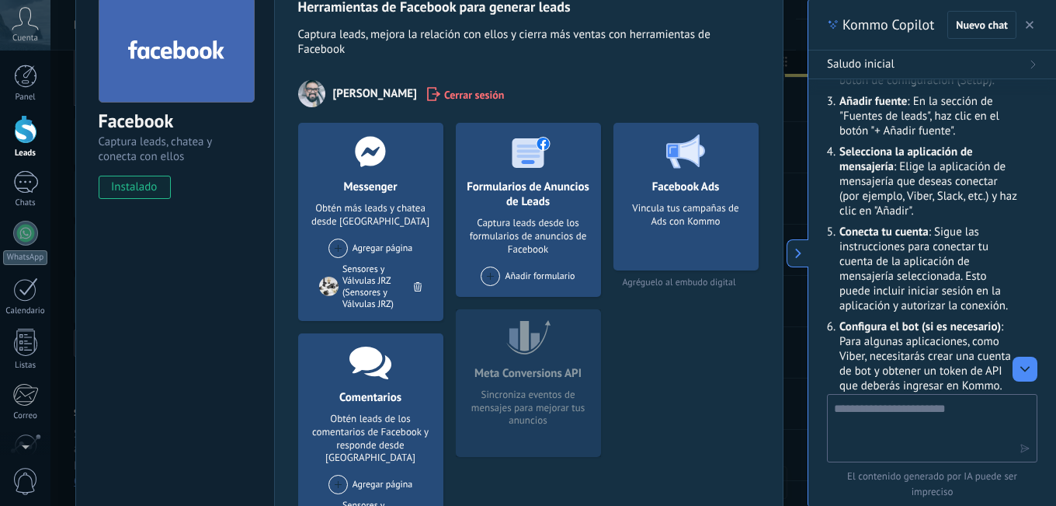
scroll to position [0, 0]
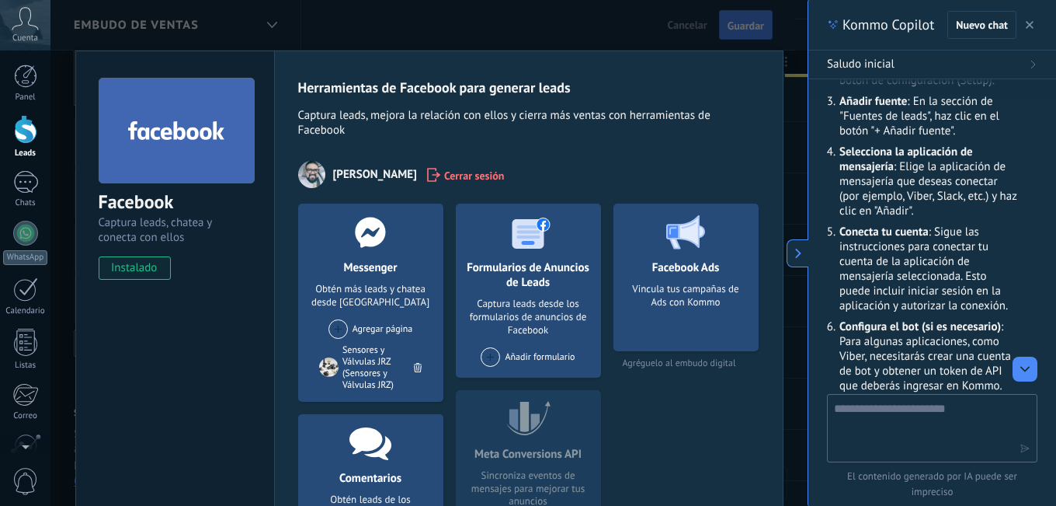
click at [137, 133] on use at bounding box center [176, 129] width 96 height 19
click at [619, 116] on span "Captura leads, mejora la relación con ellos y cierra más ventas con herramienta…" at bounding box center [528, 124] width 461 height 33
click at [92, 126] on div "Facebook Captura leads, chatea y conecta con ellos instalado Desinstalar" at bounding box center [175, 171] width 198 height 241
click at [137, 194] on div "Facebook" at bounding box center [175, 202] width 153 height 26
click at [146, 266] on span "instalado" at bounding box center [134, 267] width 71 height 23
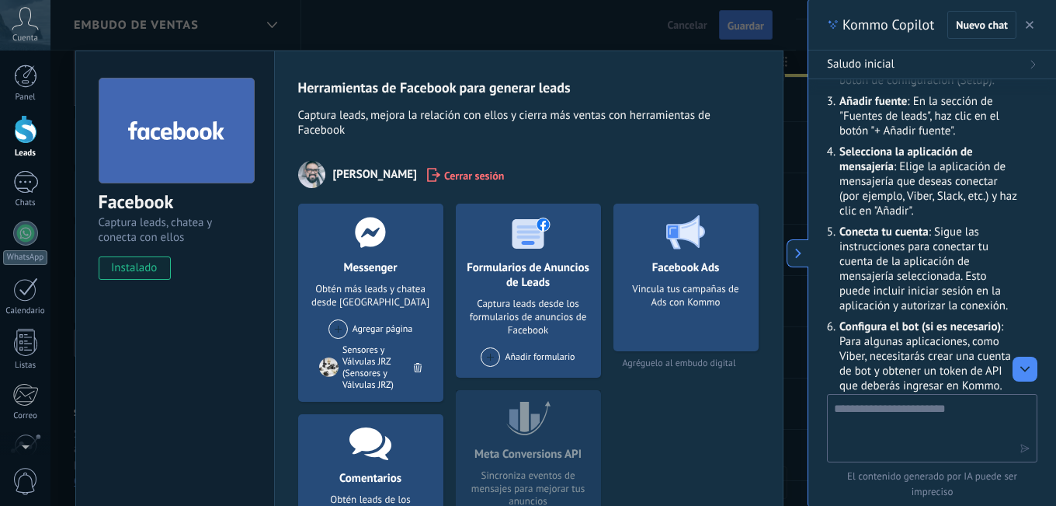
click at [262, 17] on div "Facebook Captura leads, chatea y conecta con ellos instalado Desinstalar Herram…" at bounding box center [428, 253] width 757 height 506
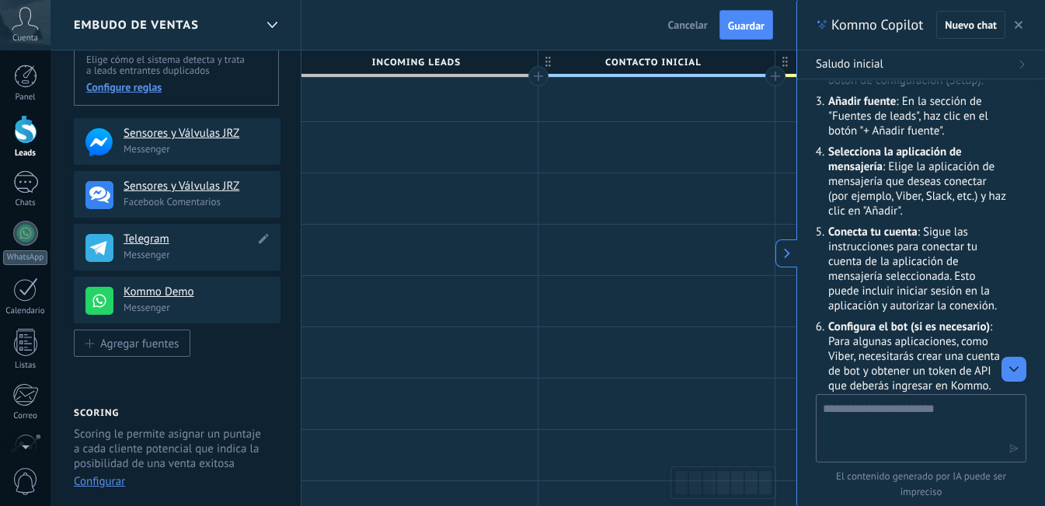
click at [93, 244] on use at bounding box center [99, 248] width 28 height 28
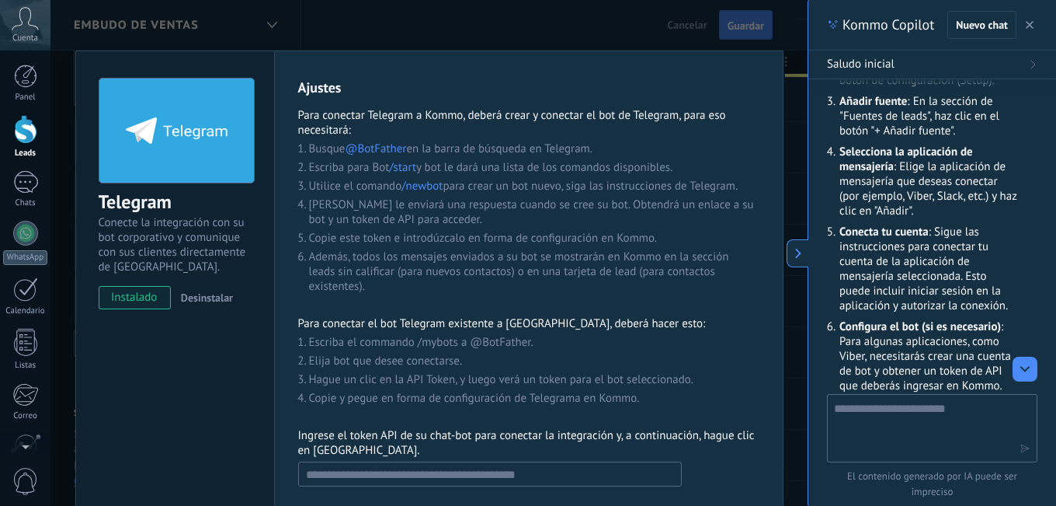
click at [795, 249] on icon at bounding box center [798, 253] width 11 height 11
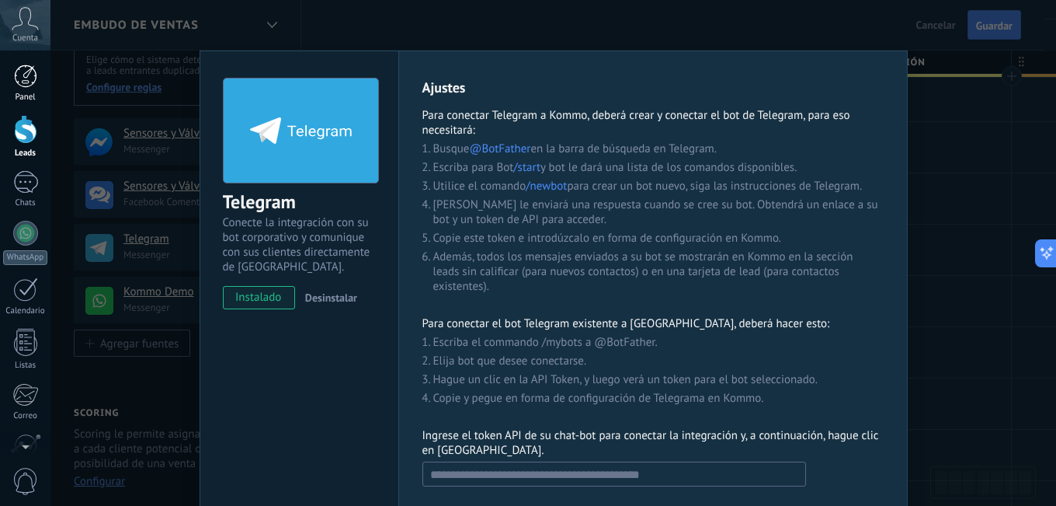
click at [25, 80] on div at bounding box center [25, 75] width 23 height 23
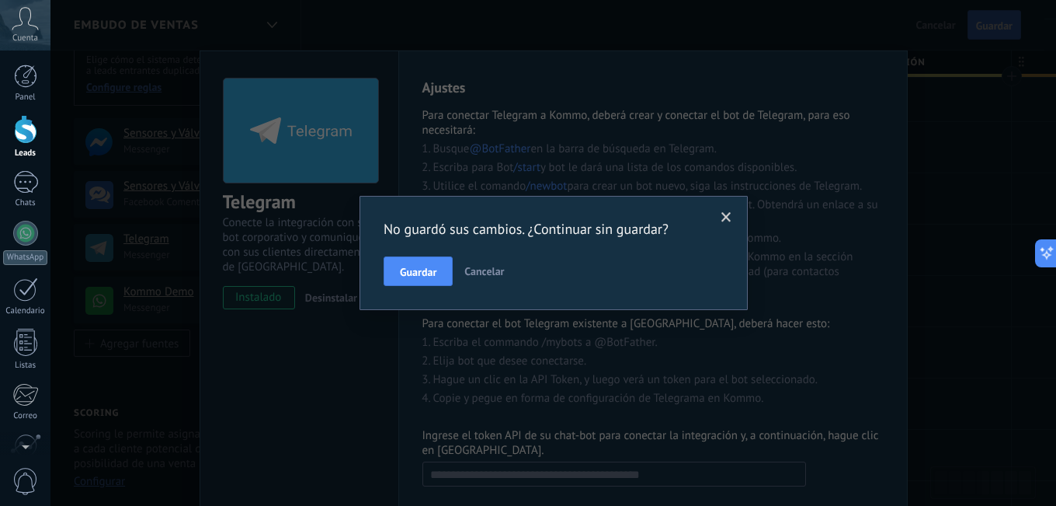
click at [485, 257] on button "Cancelar" at bounding box center [484, 271] width 52 height 30
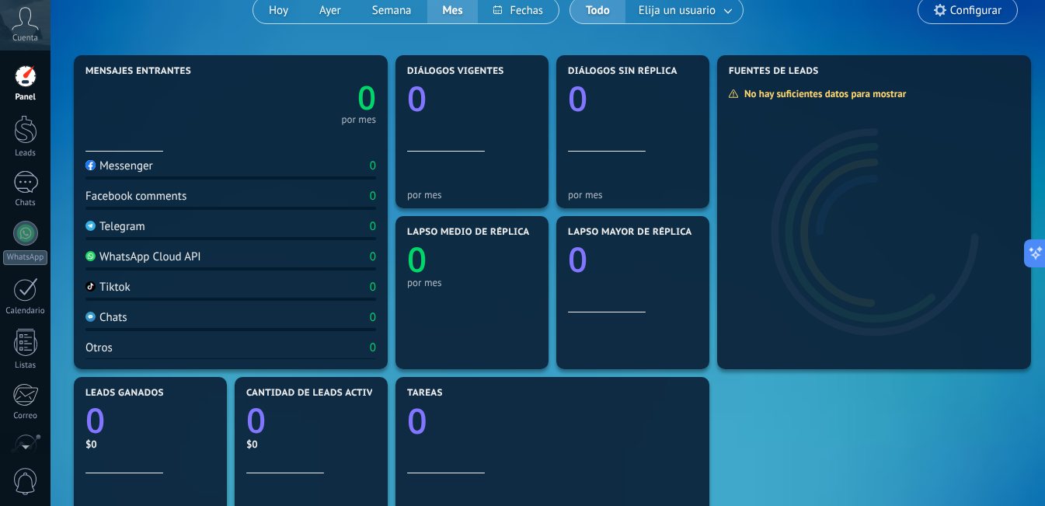
scroll to position [155, 0]
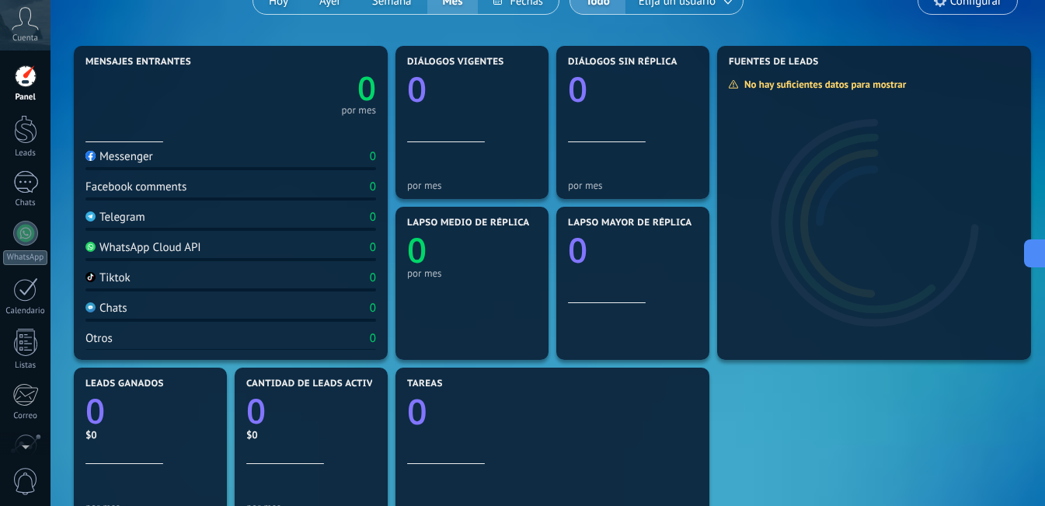
click at [125, 157] on div "Messenger" at bounding box center [119, 156] width 68 height 15
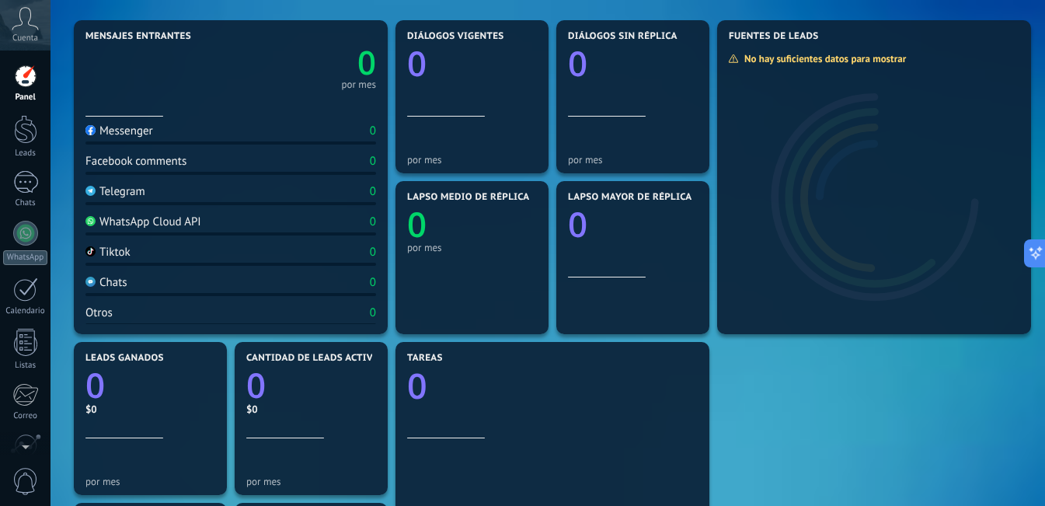
scroll to position [155, 0]
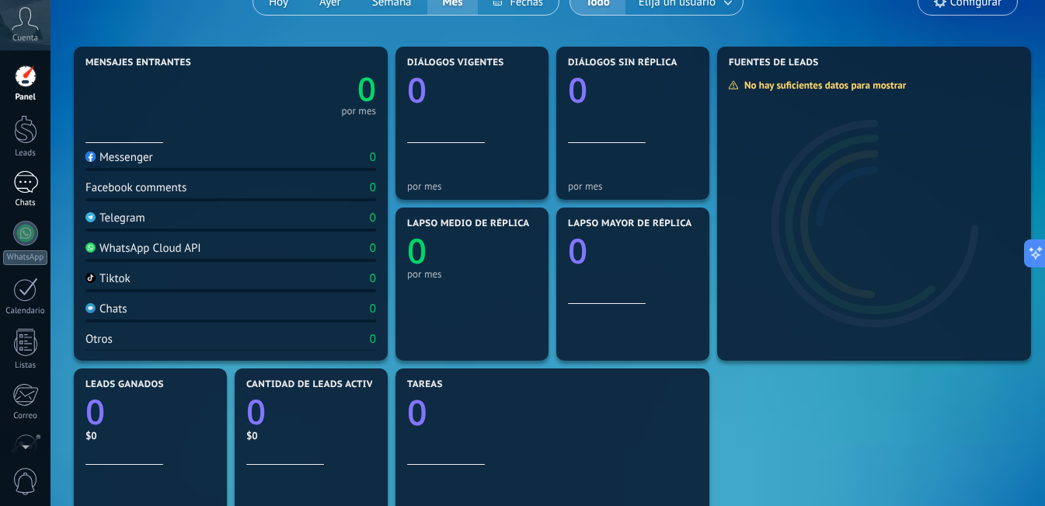
click at [22, 191] on div at bounding box center [25, 182] width 25 height 23
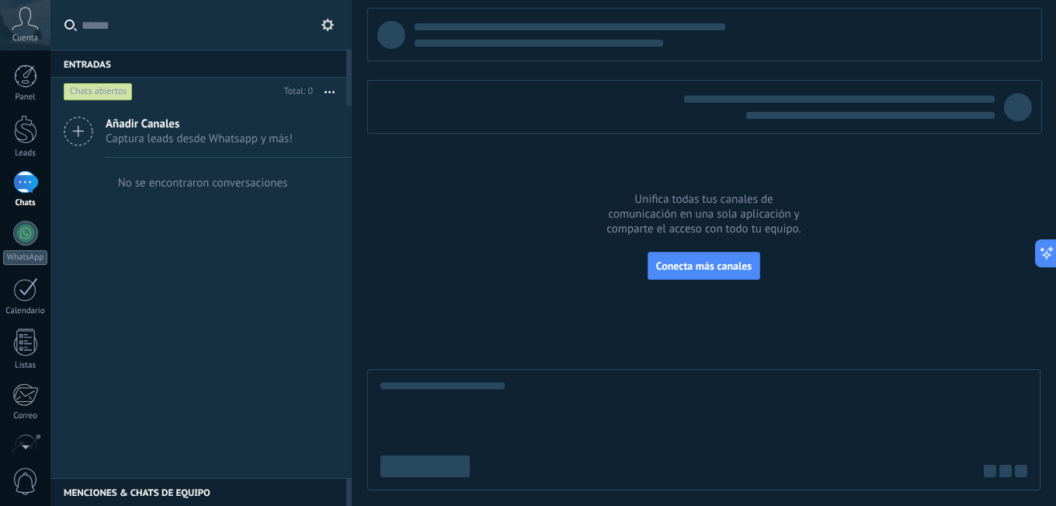
click at [324, 24] on use at bounding box center [328, 25] width 12 height 12
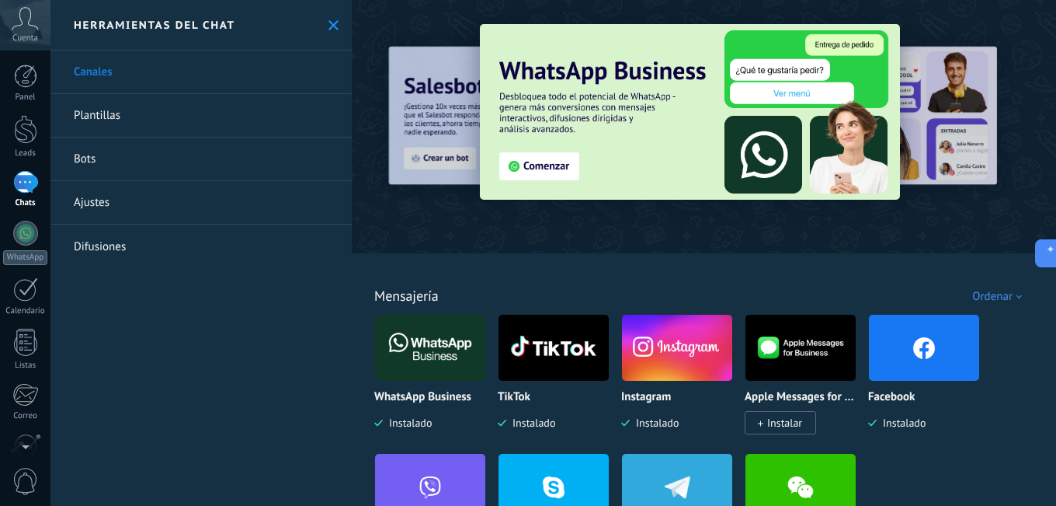
click at [329, 23] on icon at bounding box center [334, 25] width 10 height 10
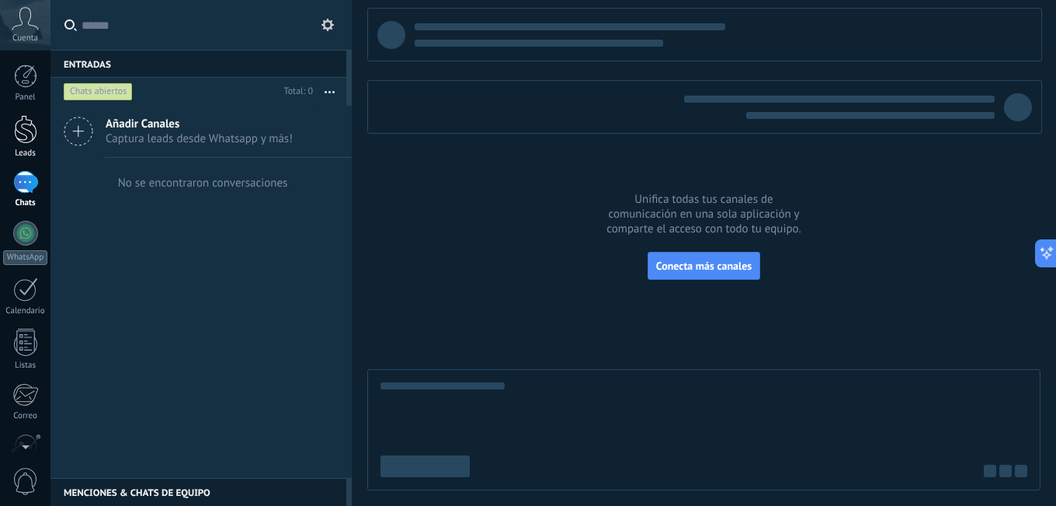
click at [23, 131] on div at bounding box center [25, 129] width 23 height 29
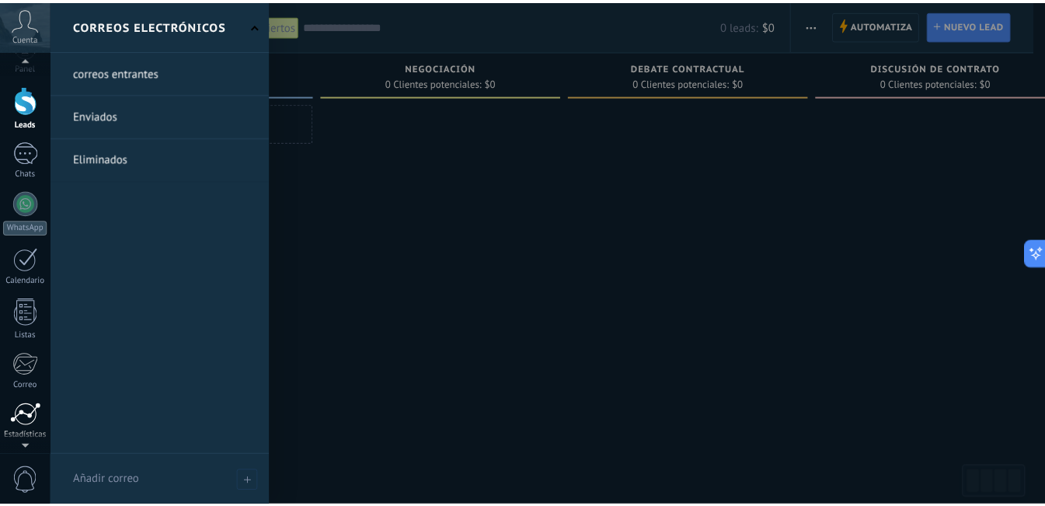
scroll to position [141, 0]
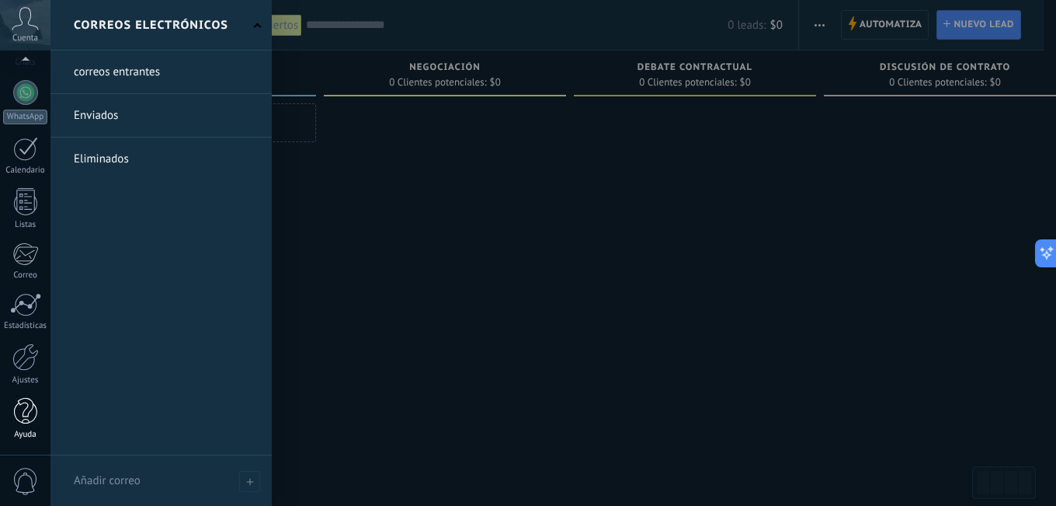
click at [25, 410] on div at bounding box center [25, 411] width 23 height 27
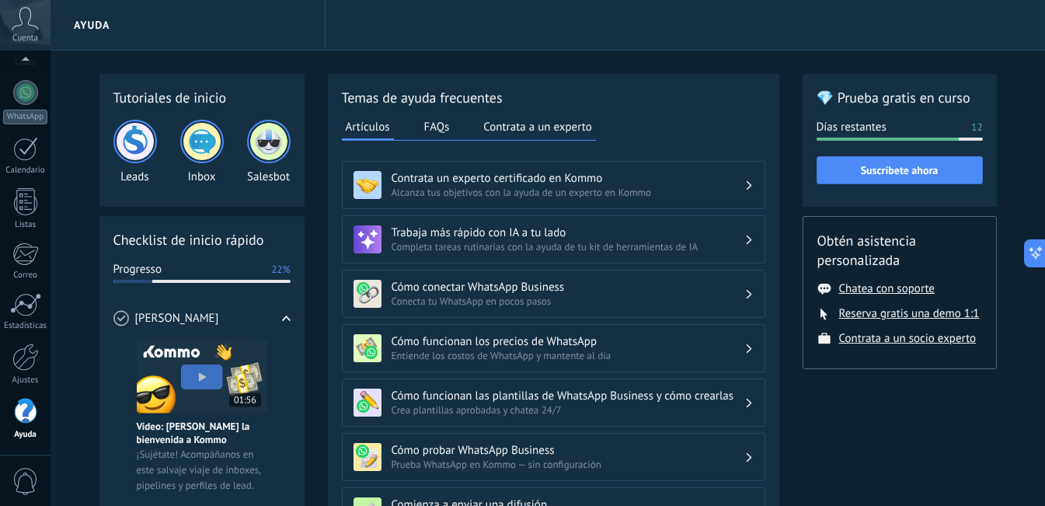
click at [141, 139] on img at bounding box center [134, 141] width 37 height 37
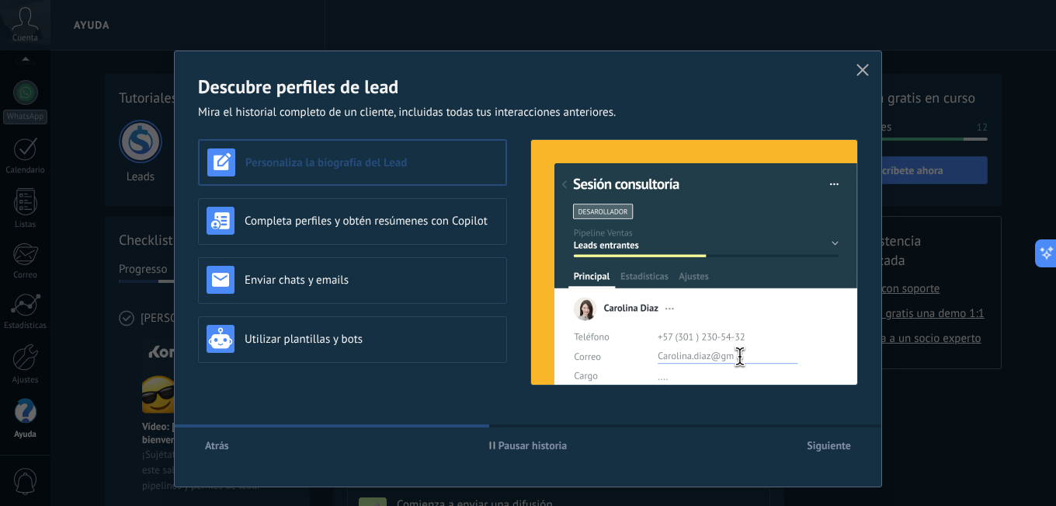
click at [490, 445] on icon "button" at bounding box center [492, 445] width 6 height 8
click at [822, 444] on span "Siguiente" at bounding box center [829, 445] width 44 height 11
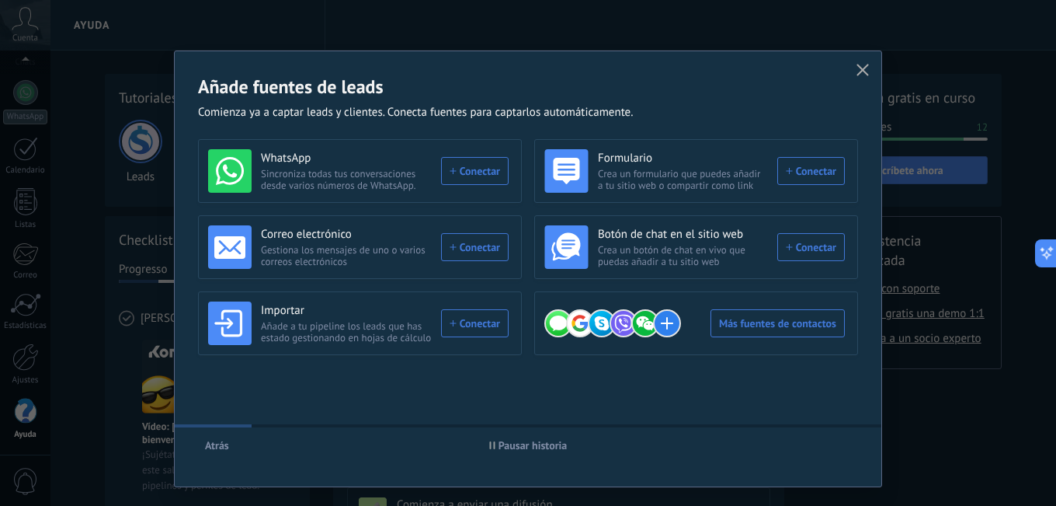
click at [487, 440] on button "Pausar historia" at bounding box center [528, 444] width 92 height 23
click at [492, 439] on button "Iniciar historia" at bounding box center [528, 444] width 90 height 23
click at [493, 443] on span "Iniciar historia" at bounding box center [528, 445] width 76 height 11
click at [490, 443] on icon "button" at bounding box center [493, 445] width 6 height 8
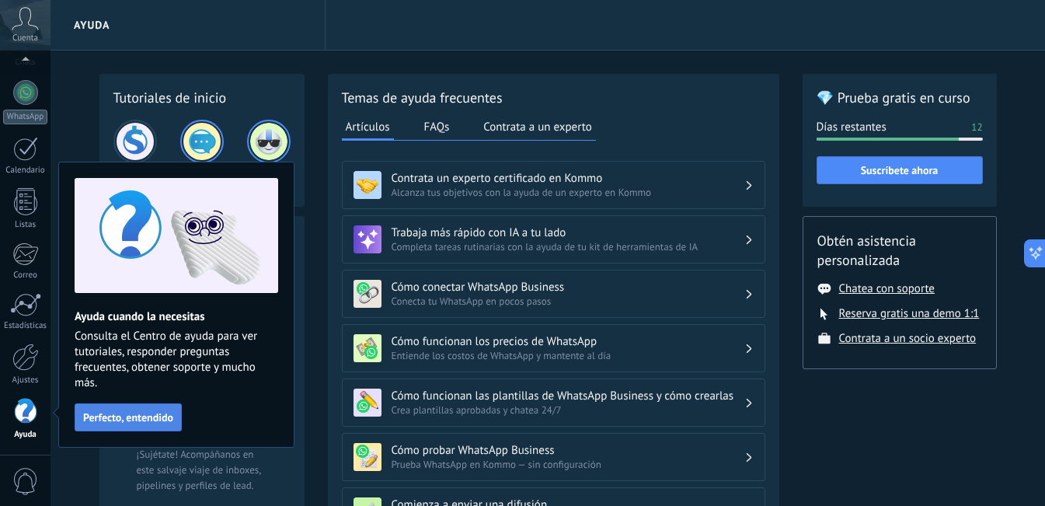
click at [120, 412] on span "Perfecto, entendido" at bounding box center [128, 417] width 90 height 11
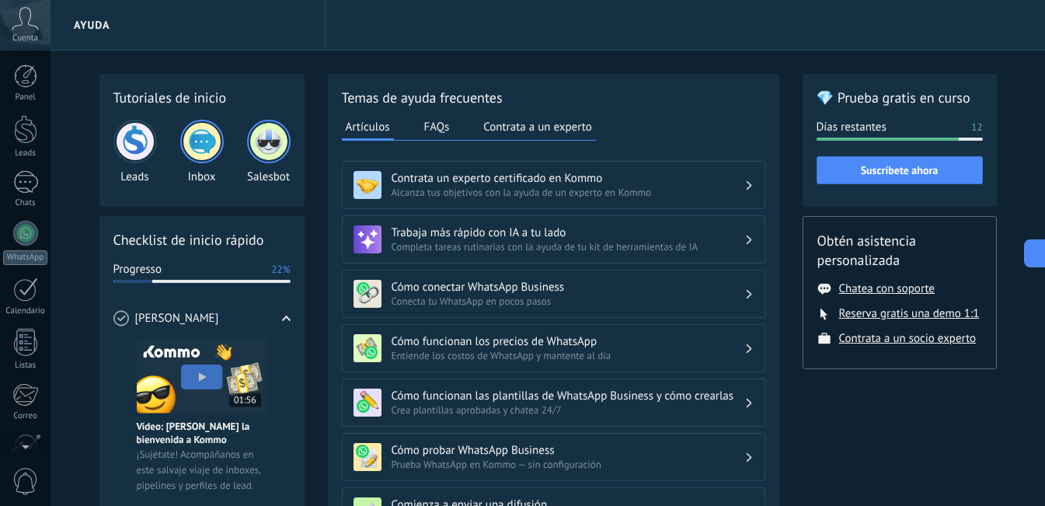
click at [29, 21] on icon at bounding box center [25, 18] width 27 height 23
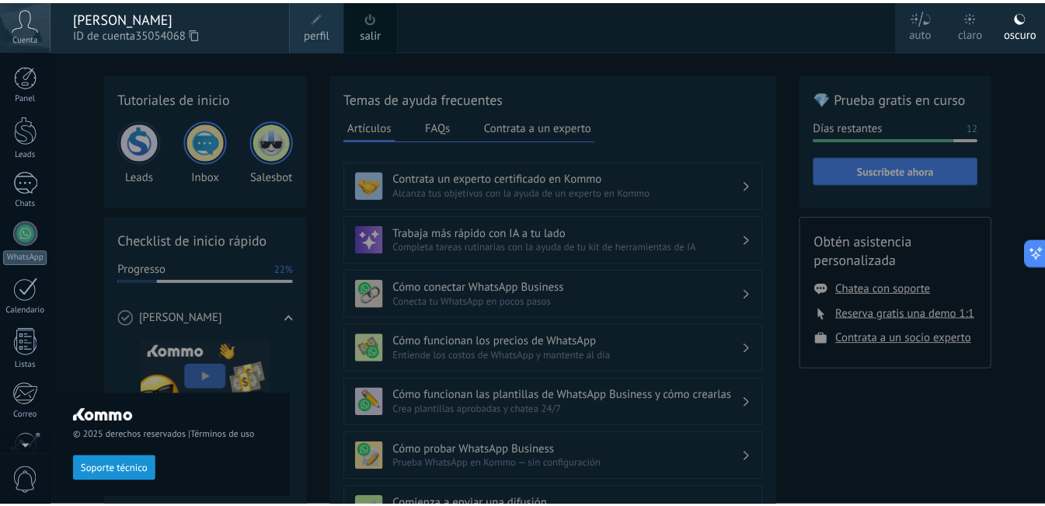
scroll to position [141, 0]
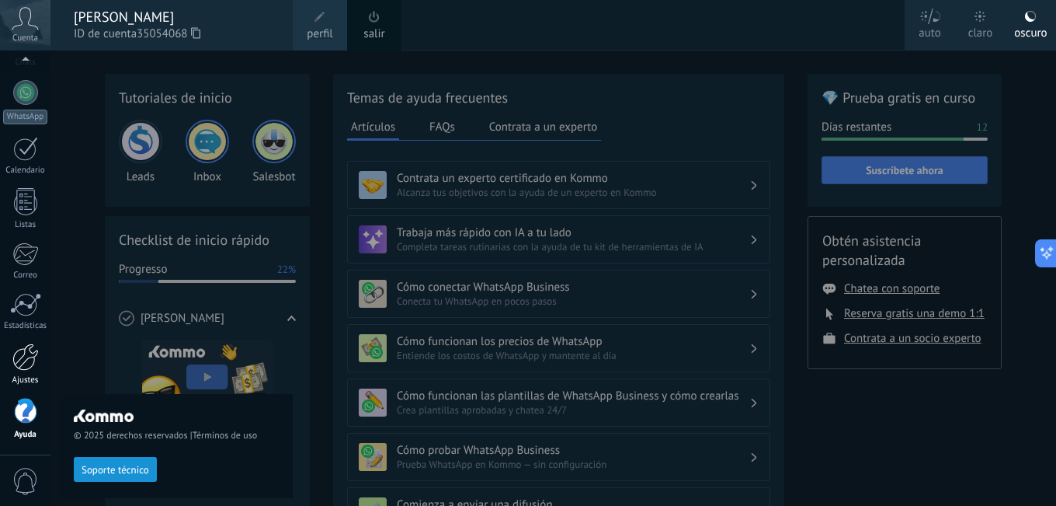
click at [22, 366] on div at bounding box center [25, 356] width 26 height 27
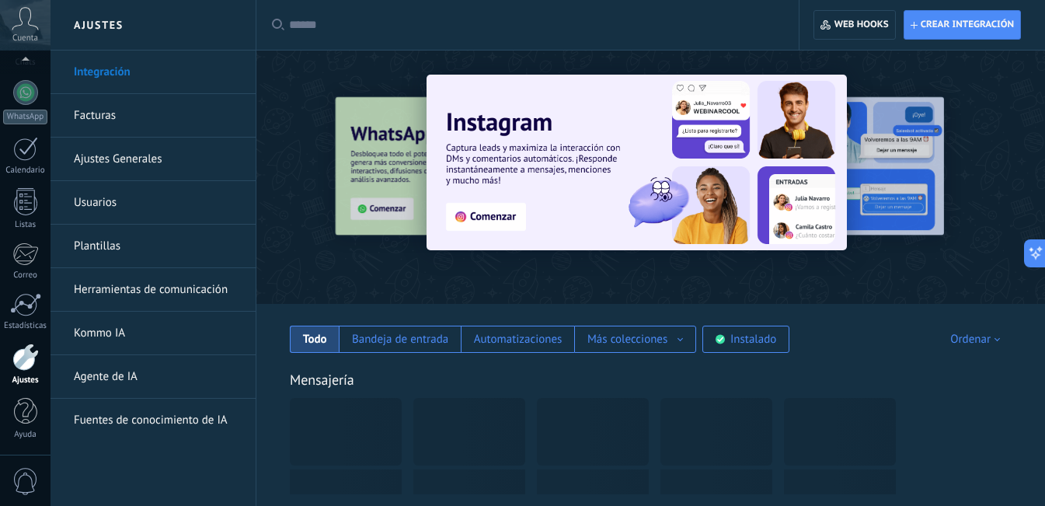
click at [195, 16] on h2 "Ajustes" at bounding box center [153, 25] width 166 height 50
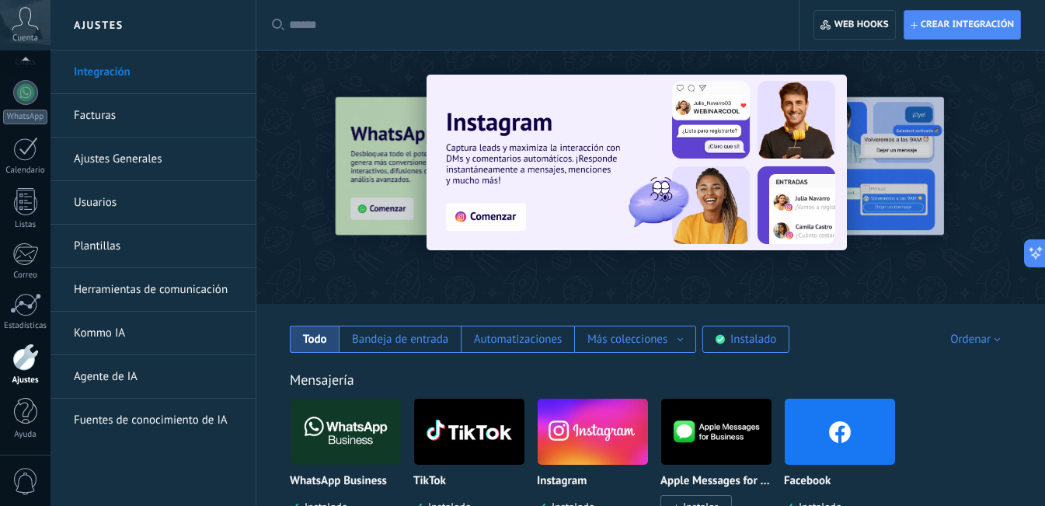
drag, startPoint x: 386, startPoint y: 29, endPoint x: 19, endPoint y: 28, distance: 367.4
click at [388, 27] on input "text" at bounding box center [533, 25] width 488 height 16
click at [19, 28] on icon at bounding box center [25, 18] width 27 height 23
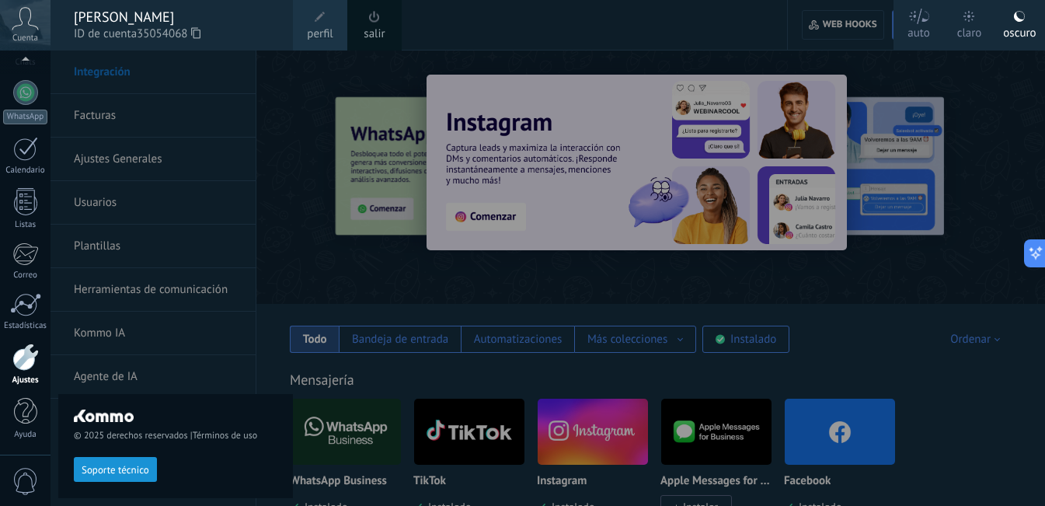
click at [376, 21] on span at bounding box center [374, 17] width 11 height 12
